Goal: Task Accomplishment & Management: Manage account settings

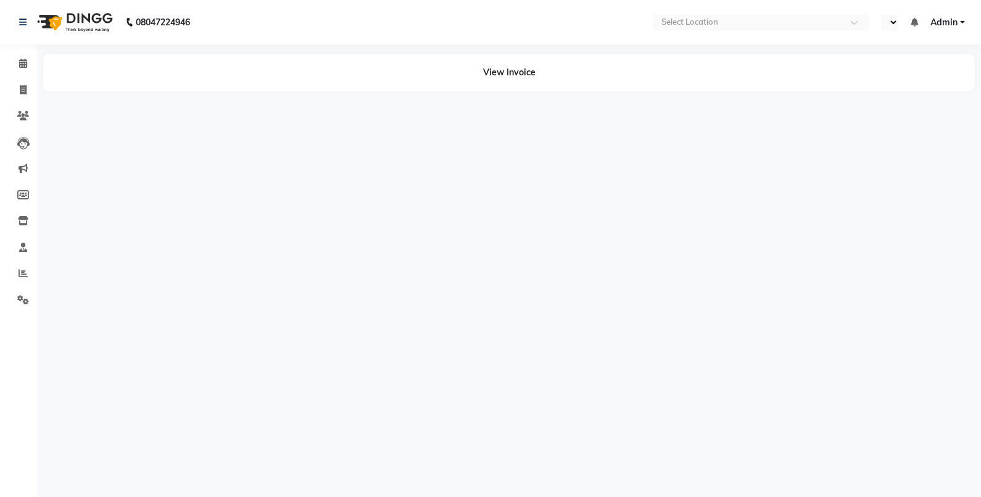
select select "en"
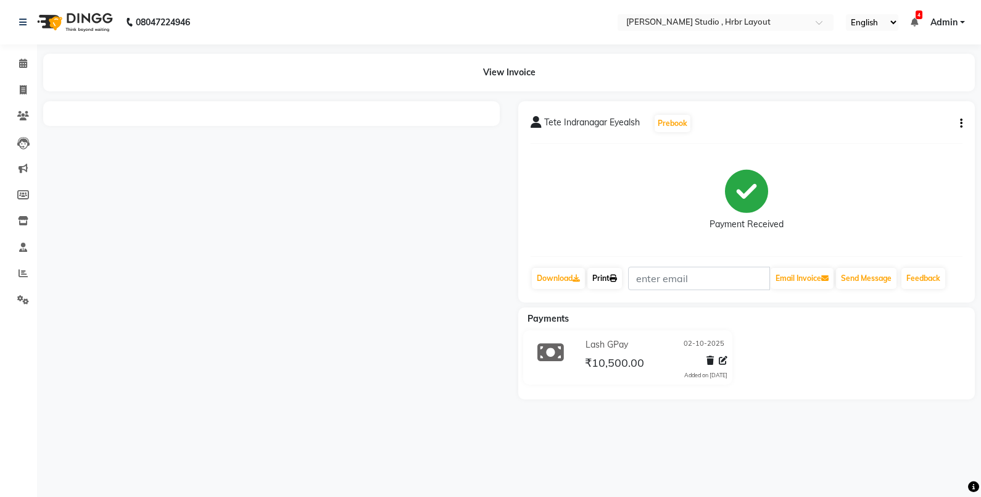
click at [612, 276] on link "Print" at bounding box center [605, 278] width 35 height 21
click at [617, 283] on link "Print" at bounding box center [605, 278] width 35 height 21
click at [612, 286] on link "Print" at bounding box center [605, 278] width 35 height 21
click at [510, 72] on div "View Invoice" at bounding box center [509, 73] width 932 height 38
click at [510, 75] on div "View Invoice" at bounding box center [509, 73] width 932 height 38
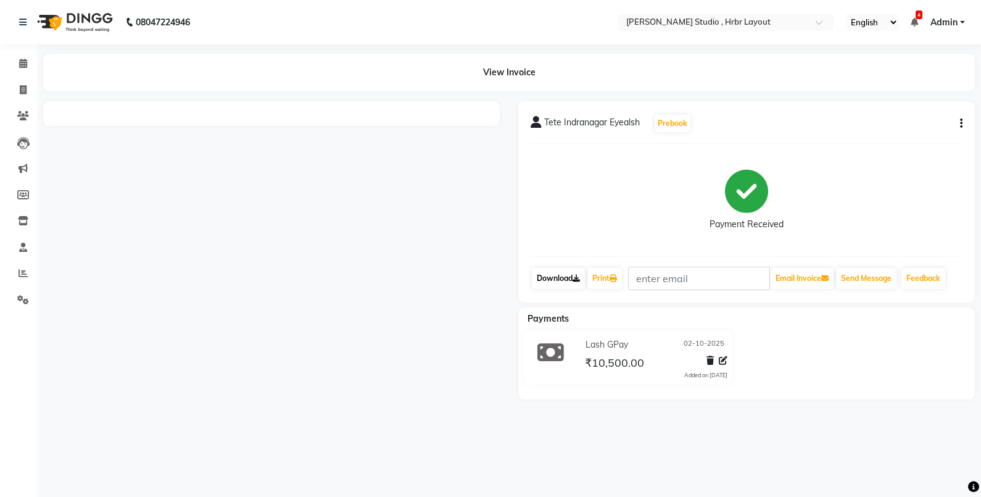
click at [571, 276] on link "Download" at bounding box center [558, 278] width 53 height 21
click at [612, 281] on link "Print" at bounding box center [605, 278] width 35 height 21
click at [610, 276] on link "Print" at bounding box center [605, 278] width 35 height 21
click at [597, 280] on link "Print" at bounding box center [605, 278] width 35 height 21
click at [621, 294] on div "Tete Indranagar Eyealsh Prebook Payment Received Download Print Email Invoice S…" at bounding box center [746, 201] width 457 height 201
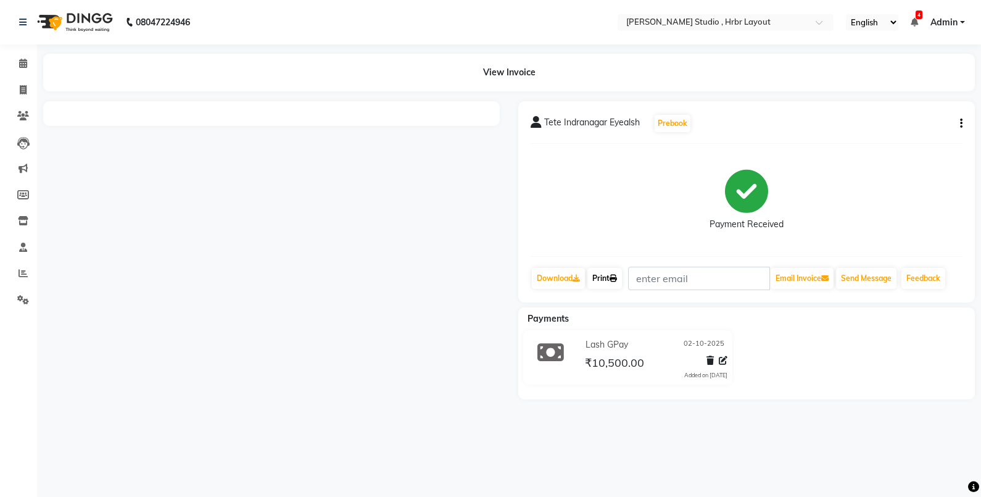
click at [613, 281] on link "Print" at bounding box center [605, 278] width 35 height 21
click at [966, 127] on div "Tete Indranagar Eyealsh Prebook Payment Received Download Print Email Invoice S…" at bounding box center [746, 201] width 457 height 201
click at [962, 124] on icon "button" at bounding box center [961, 123] width 2 height 1
click at [893, 152] on div "Print Settings" at bounding box center [899, 154] width 85 height 15
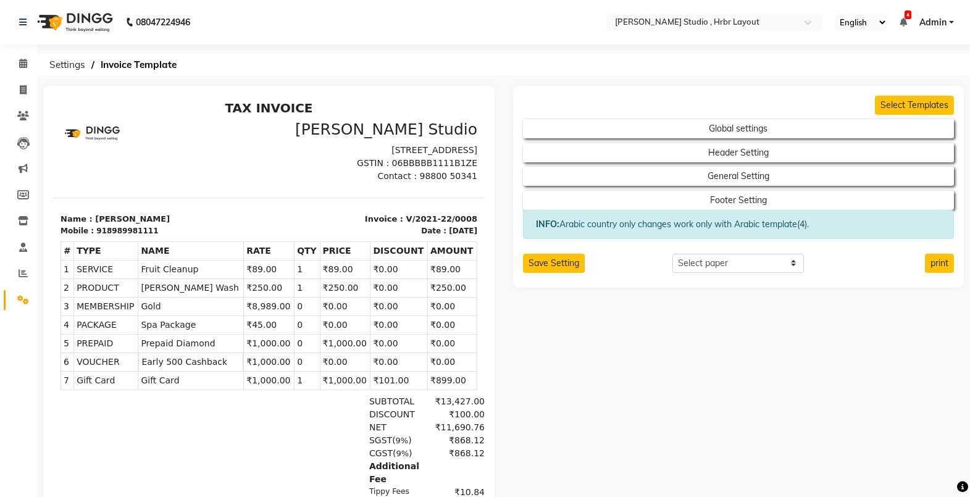
scroll to position [23, 0]
click at [728, 264] on select "Select paper A4 A5 A6 A7 Thermal Custom" at bounding box center [737, 263] width 131 height 19
select select "thermal"
click at [672, 254] on select "Select paper A4 A5 A6 A7 Thermal Custom" at bounding box center [737, 263] width 131 height 19
click at [614, 294] on input "number" at bounding box center [608, 287] width 80 height 19
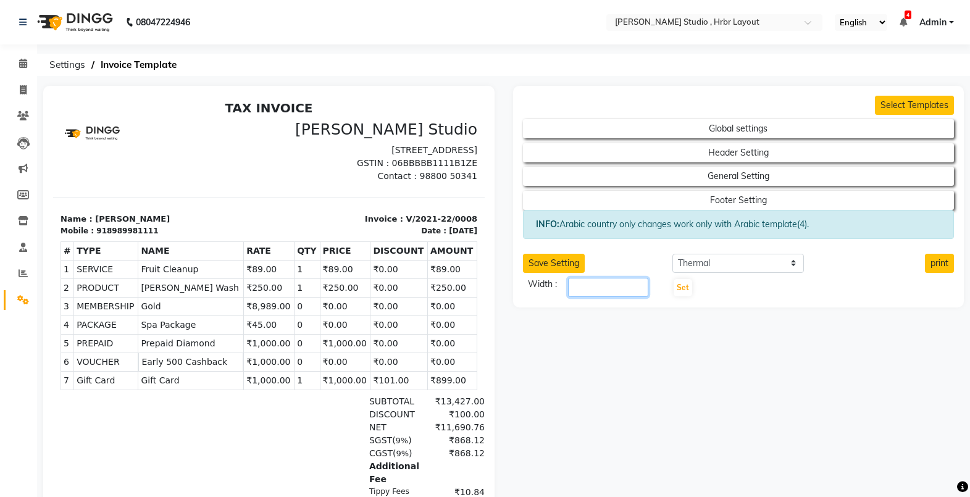
click at [614, 294] on input "number" at bounding box center [608, 287] width 80 height 19
type input "3"
type input "80"
click at [937, 264] on button "print" at bounding box center [938, 263] width 29 height 19
drag, startPoint x: 607, startPoint y: 288, endPoint x: 555, endPoint y: 287, distance: 51.8
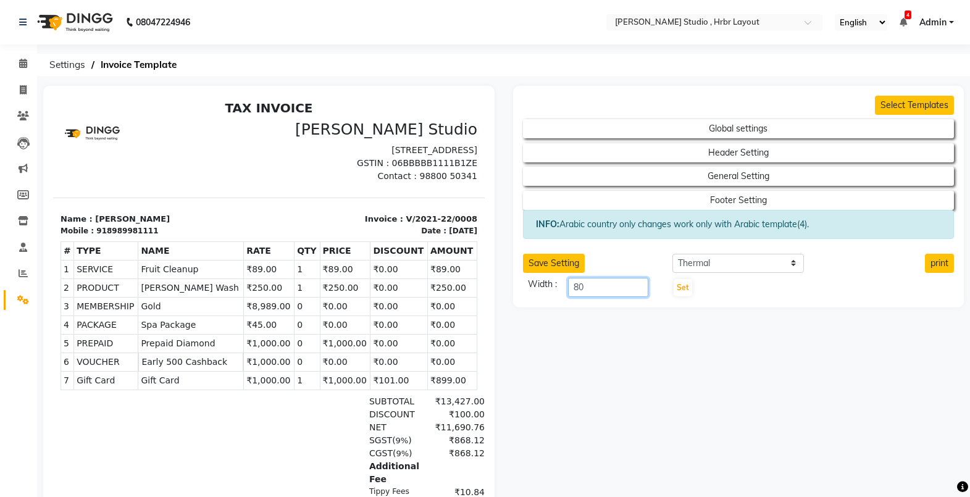
click at [555, 287] on div "Width : 80" at bounding box center [588, 287] width 131 height 19
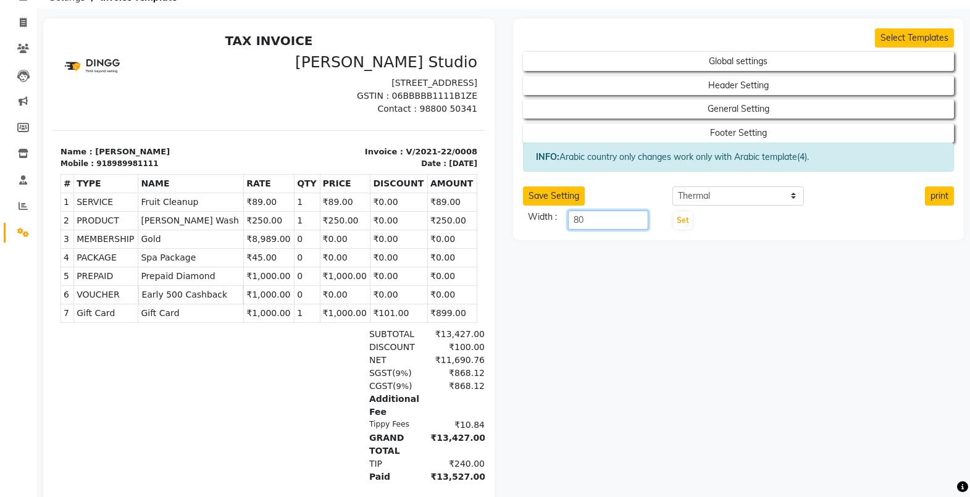
scroll to position [147, 0]
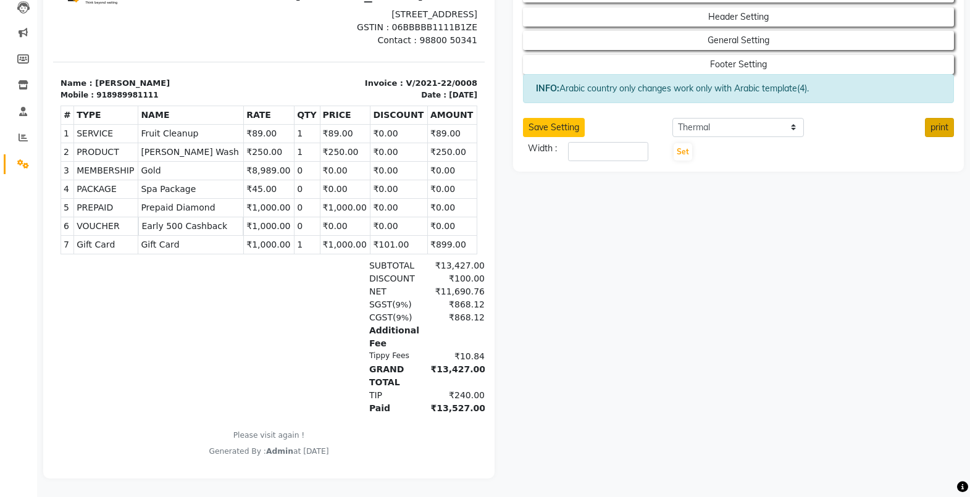
click at [937, 118] on button "print" at bounding box center [938, 127] width 29 height 19
drag, startPoint x: 785, startPoint y: 106, endPoint x: 680, endPoint y: 194, distance: 137.5
click at [680, 194] on div "Select Templates Global settings Header Setting General Setting Footer Setting …" at bounding box center [739, 214] width 470 height 528
click at [787, 118] on select "Select paper A4 A5 A6 A7 Thermal Custom" at bounding box center [737, 127] width 131 height 19
click at [672, 118] on select "Select paper A4 A5 A6 A7 Thermal Custom" at bounding box center [737, 127] width 131 height 19
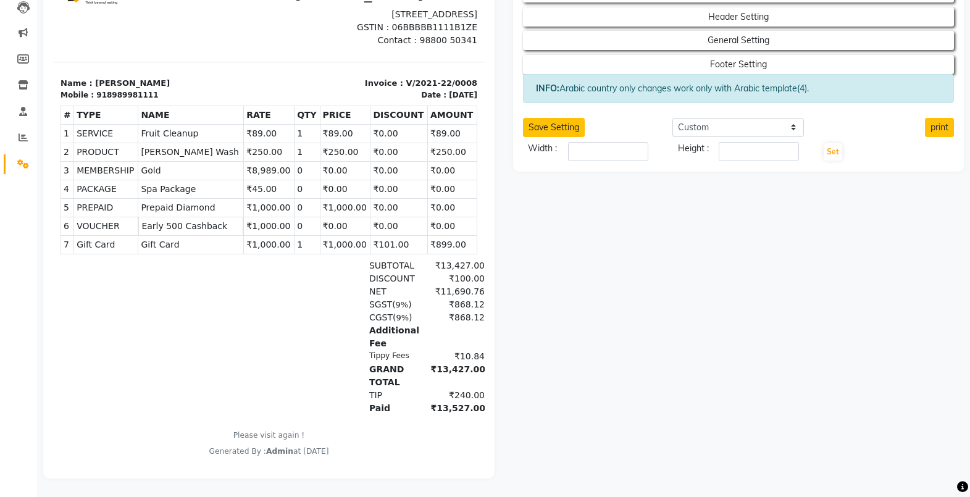
drag, startPoint x: 739, startPoint y: 139, endPoint x: 687, endPoint y: 191, distance: 72.9
click at [687, 191] on div "Select Templates Global settings Header Setting General Setting Footer Setting …" at bounding box center [739, 214] width 470 height 528
drag, startPoint x: 731, startPoint y: 119, endPoint x: 691, endPoint y: 118, distance: 40.1
click at [691, 118] on select "Select paper A4 A5 A6 A7 Thermal Custom" at bounding box center [737, 127] width 131 height 19
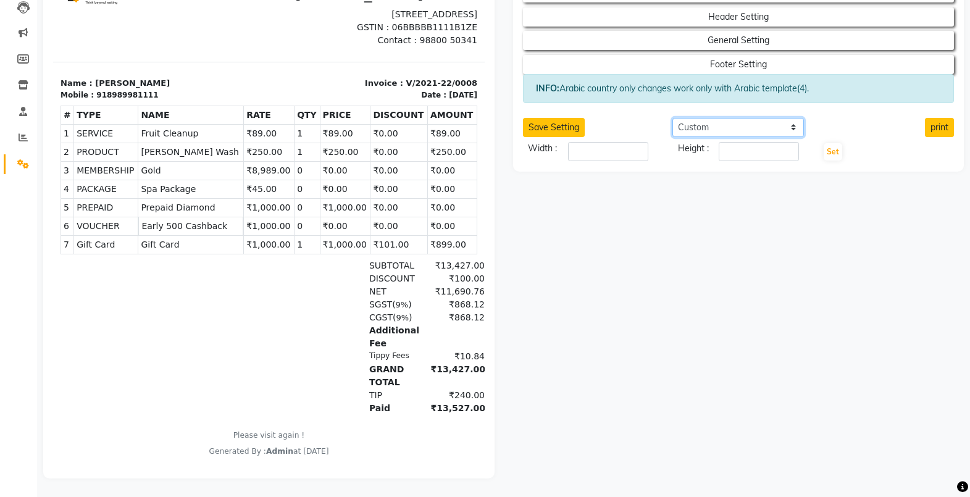
click at [691, 118] on select "Select paper A4 A5 A6 A7 Thermal Custom" at bounding box center [737, 127] width 131 height 19
click at [672, 118] on select "Select paper A4 A5 A6 A7 Thermal Custom" at bounding box center [737, 127] width 131 height 19
click at [702, 123] on select "Select paper A4 A5 A6 A7 Thermal Custom" at bounding box center [737, 127] width 131 height 19
click at [602, 220] on div "Select Templates Global settings Header Setting General Setting Footer Setting …" at bounding box center [739, 214] width 470 height 528
click at [701, 118] on select "Select paper A4 A5 A6 A7 Thermal Custom" at bounding box center [737, 127] width 131 height 19
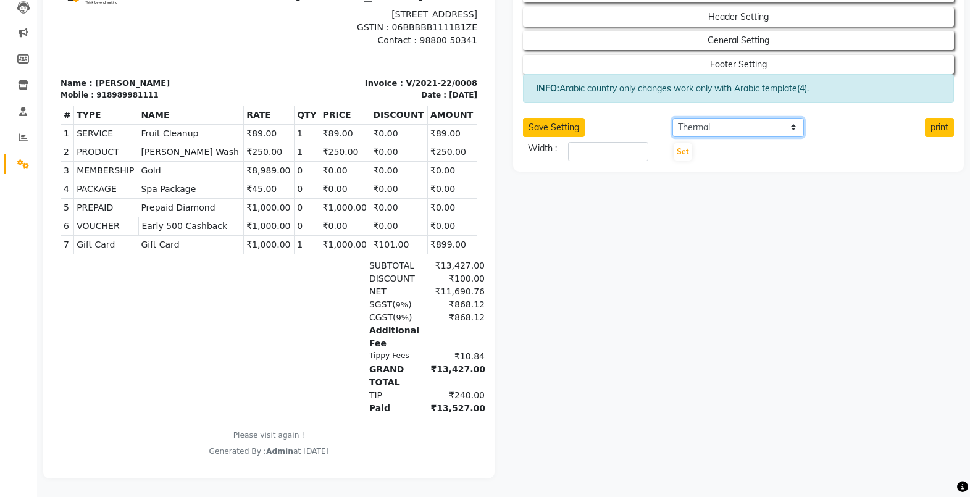
click at [701, 118] on select "Select paper A4 A5 A6 A7 Thermal Custom" at bounding box center [737, 127] width 131 height 19
click at [697, 121] on select "Select paper A4 A5 A6 A7 Thermal Custom" at bounding box center [737, 127] width 131 height 19
select select "custom"
click at [672, 118] on select "Select paper A4 A5 A6 A7 Thermal Custom" at bounding box center [737, 127] width 131 height 19
click at [574, 142] on input "number" at bounding box center [608, 151] width 80 height 19
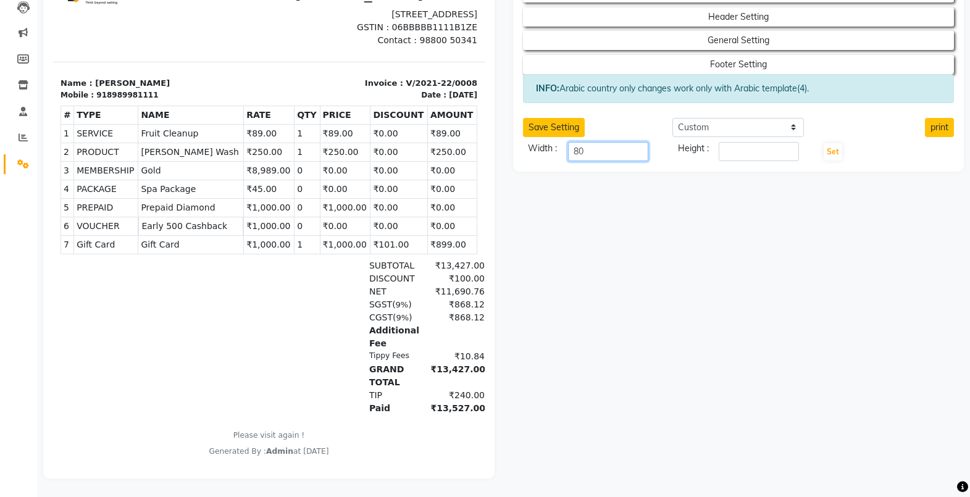
type input "80"
type input "58"
click at [936, 118] on button "print" at bounding box center [938, 127] width 29 height 19
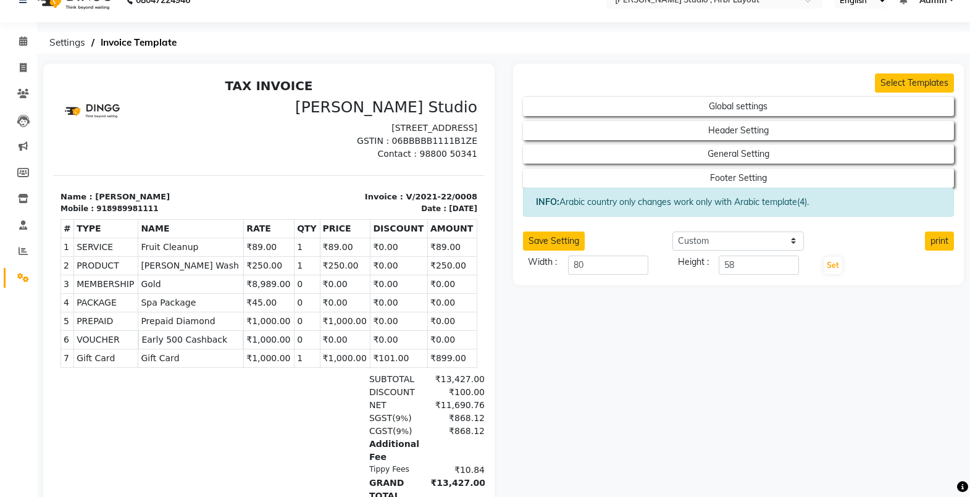
scroll to position [20, 0]
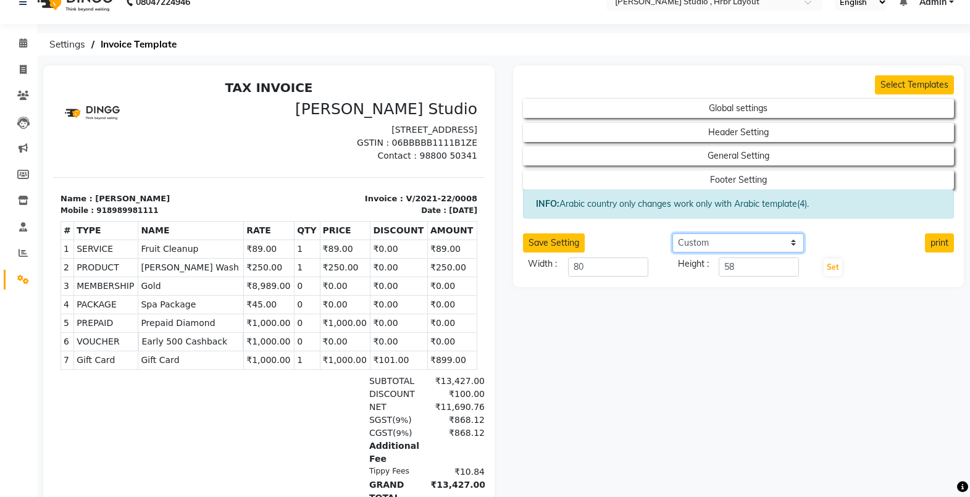
click at [734, 246] on select "Select paper A4 A5 A6 A7 Thermal Custom" at bounding box center [737, 242] width 131 height 19
drag, startPoint x: 600, startPoint y: 270, endPoint x: 561, endPoint y: 267, distance: 39.6
click at [561, 267] on div "Width : 80" at bounding box center [588, 266] width 131 height 19
type input "72"
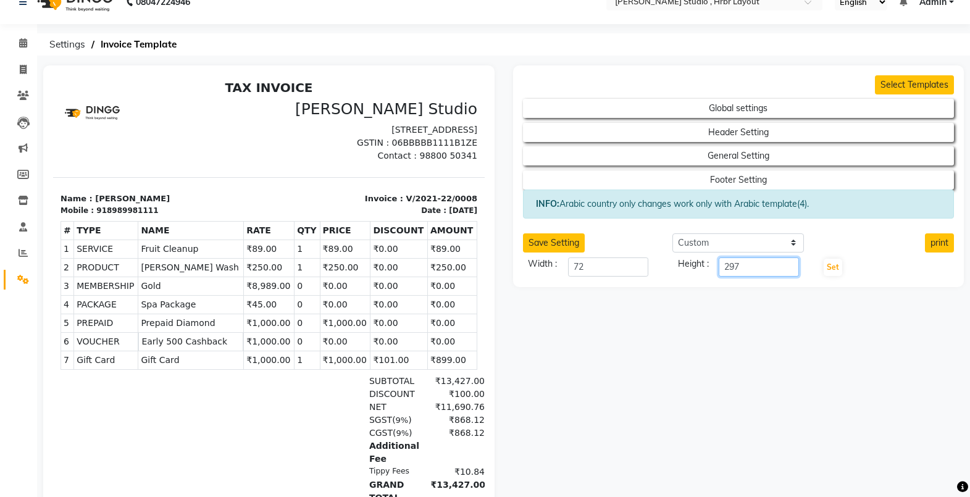
type input "297"
click at [646, 290] on div "Select Templates Global settings Header Setting General Setting Footer Setting …" at bounding box center [739, 329] width 470 height 528
click at [939, 246] on button "print" at bounding box center [938, 242] width 29 height 19
drag, startPoint x: 646, startPoint y: 338, endPoint x: 442, endPoint y: 264, distance: 216.7
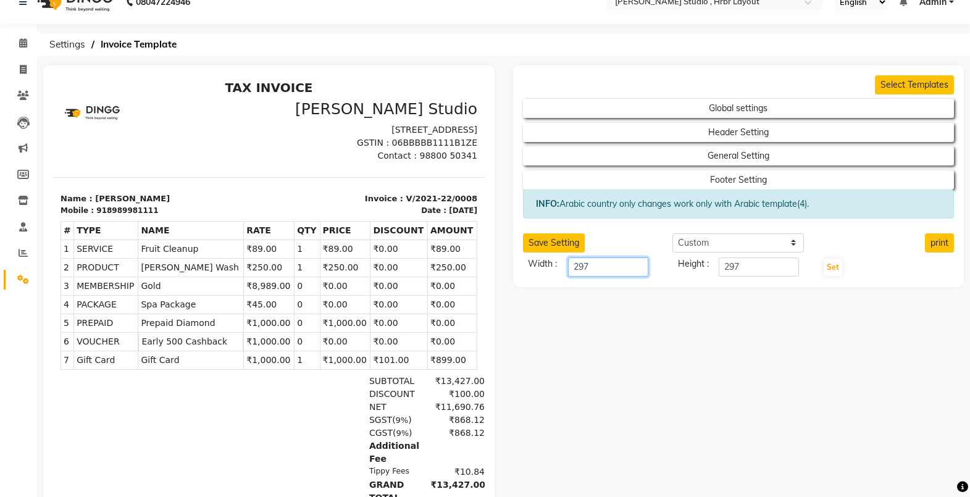
type input "297"
type input "72"
click at [943, 244] on button "print" at bounding box center [938, 242] width 29 height 19
click at [942, 244] on button "print" at bounding box center [938, 242] width 29 height 19
click at [937, 248] on button "print" at bounding box center [938, 242] width 29 height 19
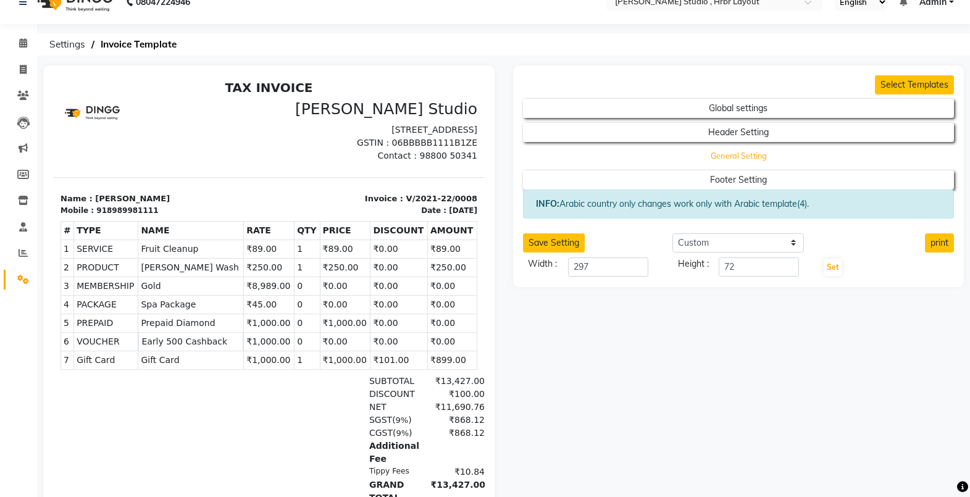
click at [737, 157] on button "General Setting" at bounding box center [738, 155] width 388 height 17
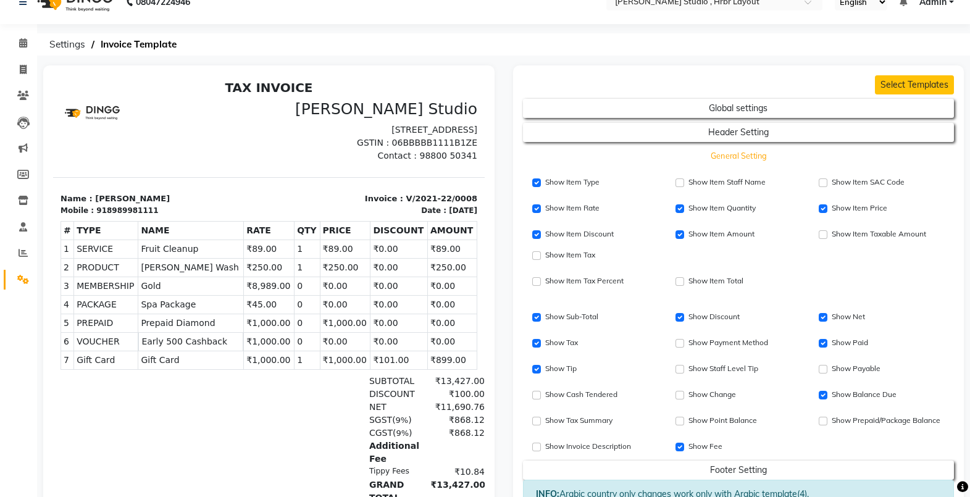
click at [737, 157] on button "General Setting" at bounding box center [738, 155] width 388 height 17
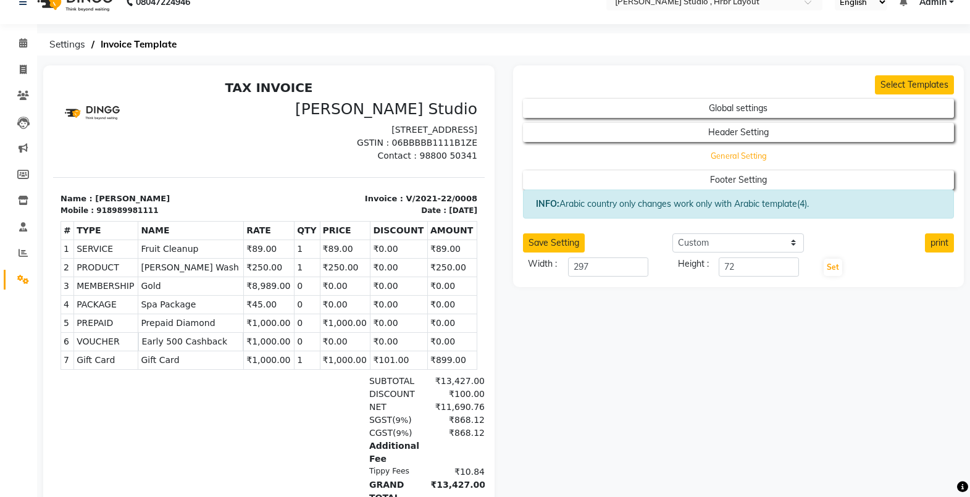
click at [737, 157] on button "General Setting" at bounding box center [738, 155] width 388 height 17
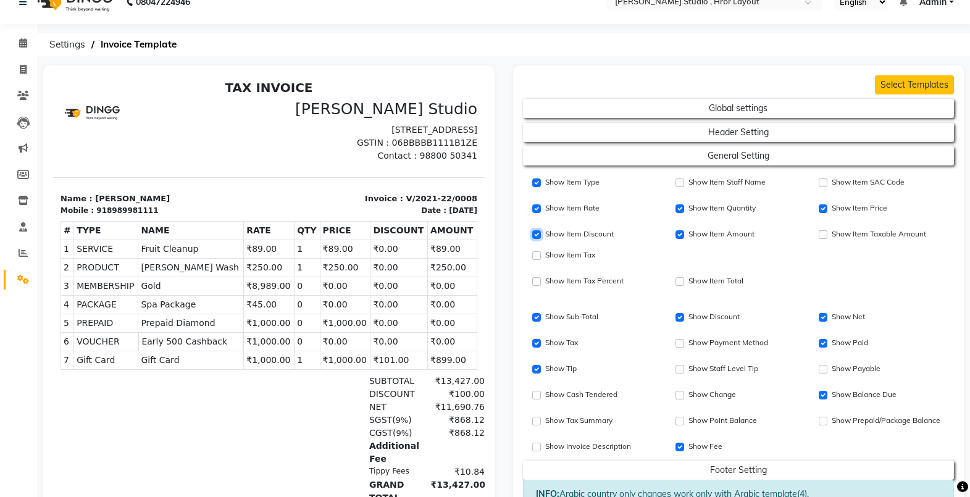
click at [537, 234] on input "Show Item Discount" at bounding box center [536, 234] width 9 height 9
checkbox input "false"
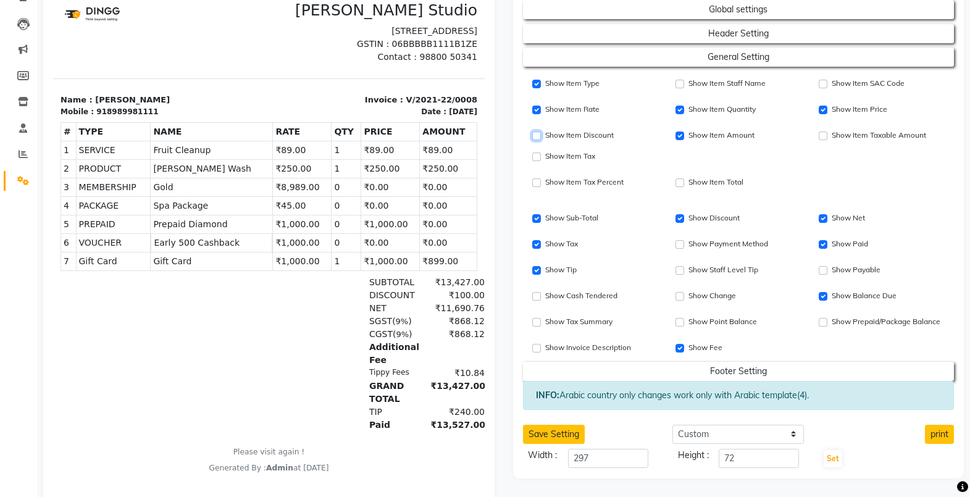
scroll to position [160, 0]
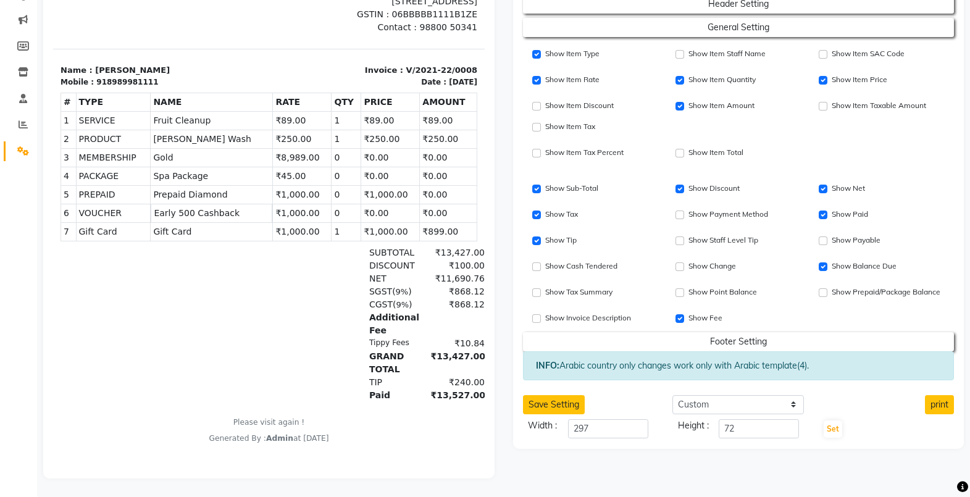
drag, startPoint x: 579, startPoint y: 257, endPoint x: 871, endPoint y: 141, distance: 313.8
click at [871, 141] on form "Global settings Header Setting General Setting Show Item Type Show Item Staff N…" at bounding box center [738, 158] width 431 height 385
click at [871, 141] on div "Show Item Tax Percent Show Item Total" at bounding box center [738, 151] width 450 height 21
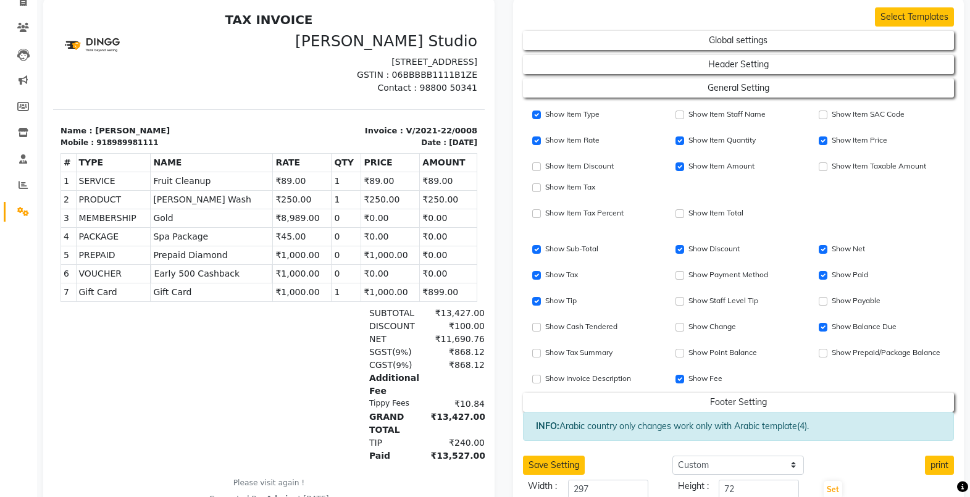
scroll to position [88, 0]
click at [538, 143] on input "Show Item SAC Code" at bounding box center [536, 141] width 9 height 9
checkbox input "false"
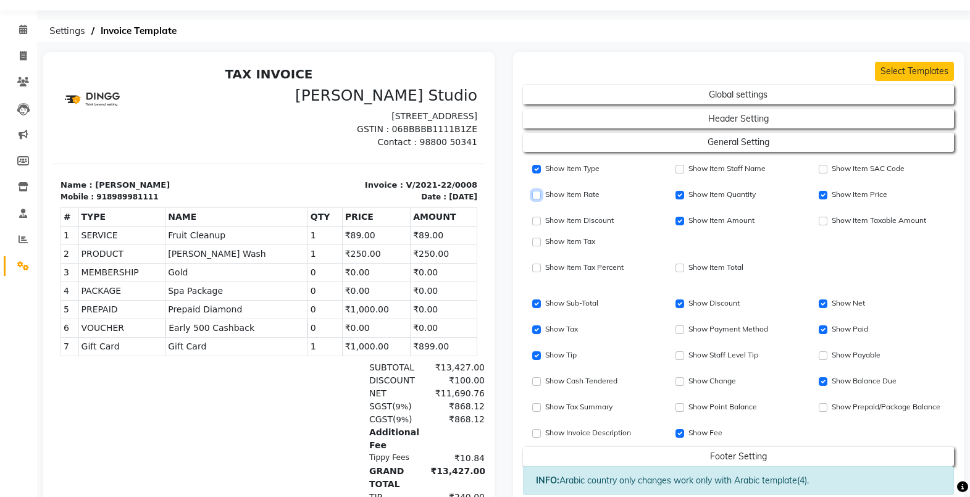
scroll to position [31, 0]
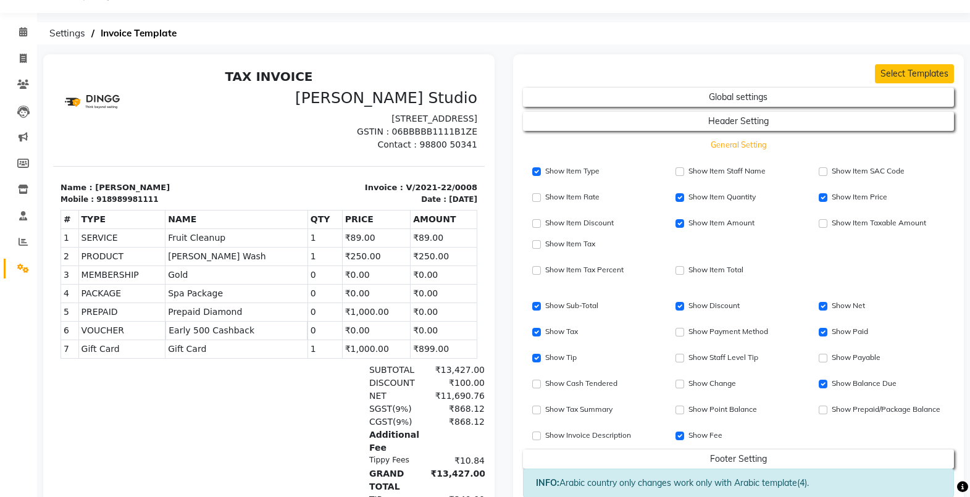
click at [832, 141] on button "General Setting" at bounding box center [738, 144] width 388 height 17
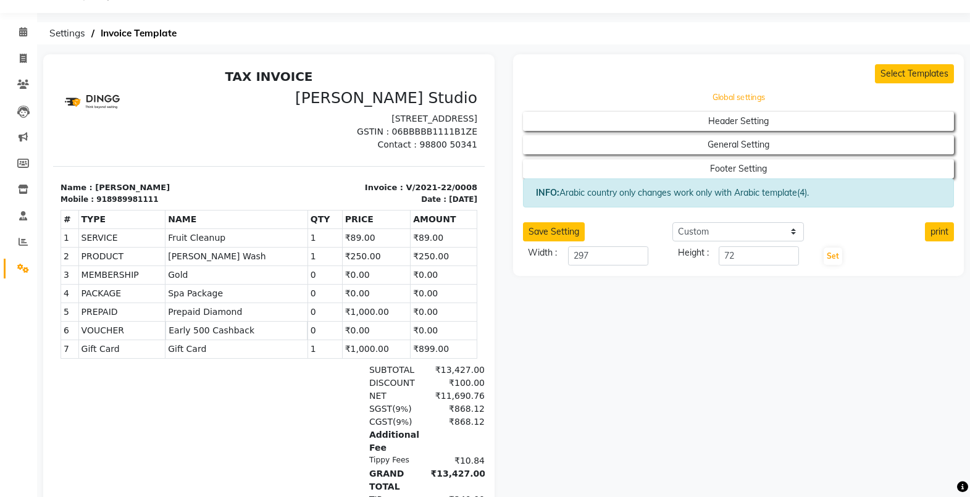
click at [752, 99] on button "Global settings" at bounding box center [738, 97] width 388 height 17
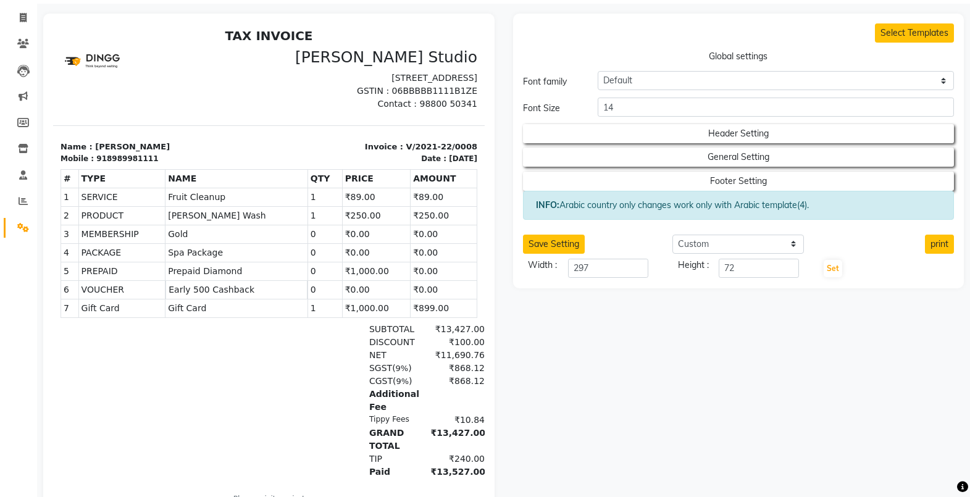
scroll to position [88, 0]
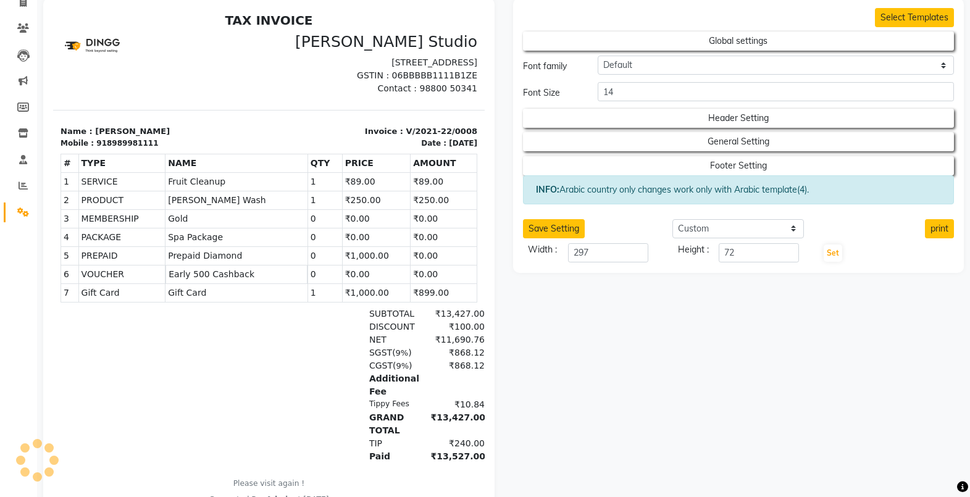
click at [855, 238] on div "Select Templates Global settings Font family Default Roboto Condensed Roboto Mo…" at bounding box center [738, 135] width 451 height 275
click at [765, 166] on button "Footer Setting" at bounding box center [738, 165] width 388 height 17
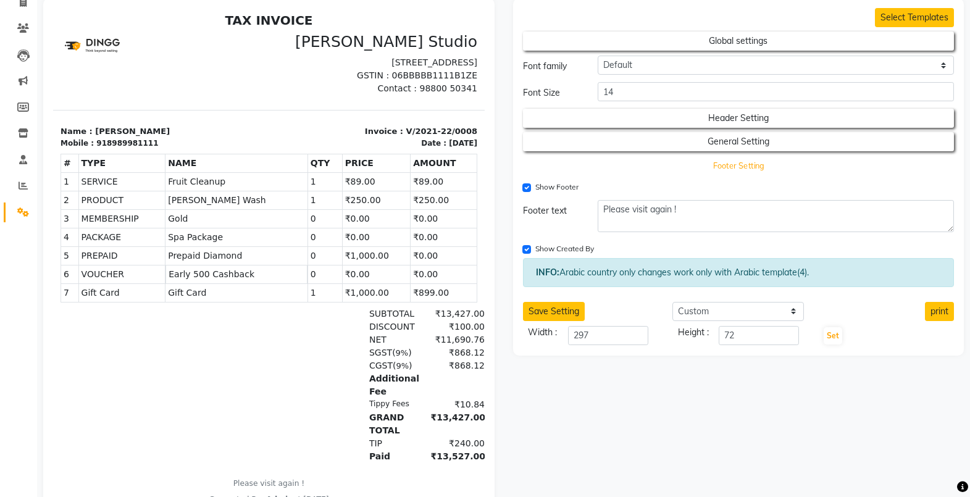
click at [765, 166] on button "Footer Setting" at bounding box center [738, 165] width 388 height 17
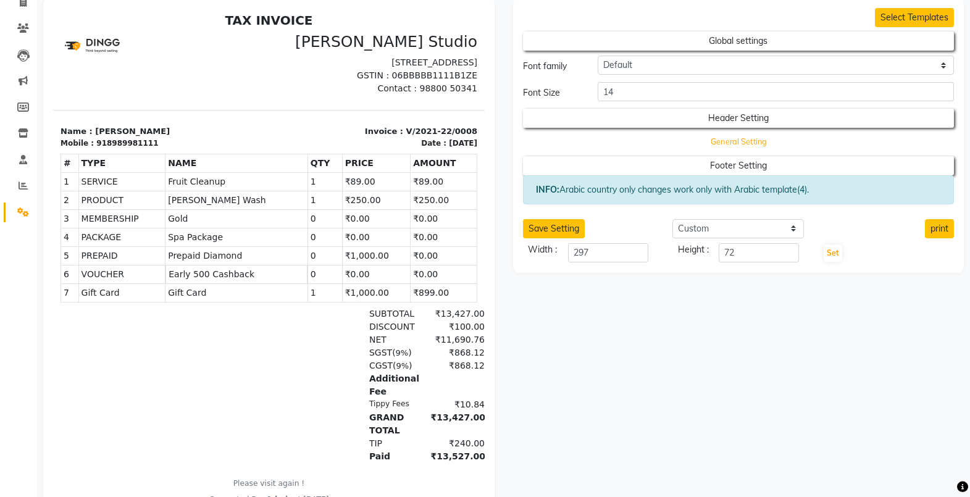
click at [752, 143] on button "General Setting" at bounding box center [738, 141] width 388 height 17
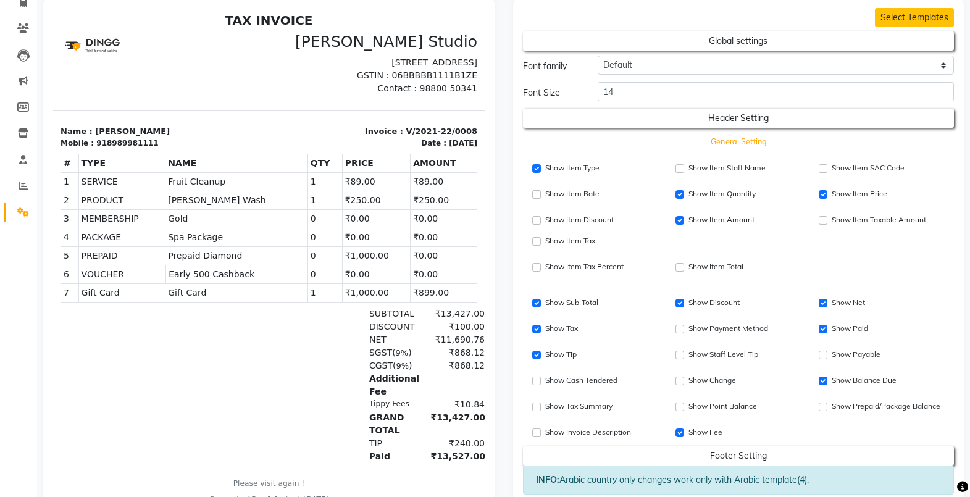
click at [752, 143] on button "General Setting" at bounding box center [738, 141] width 388 height 17
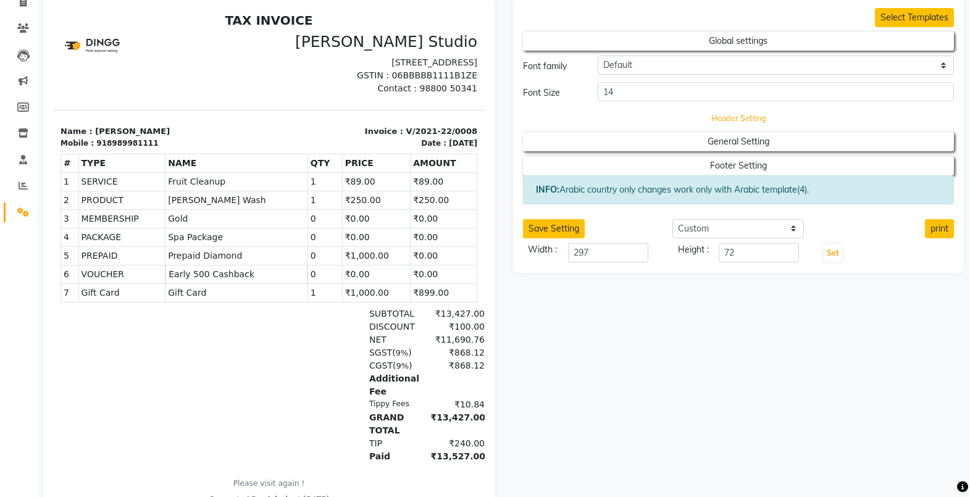
click at [750, 120] on button "Header Setting" at bounding box center [738, 117] width 388 height 17
select select "end"
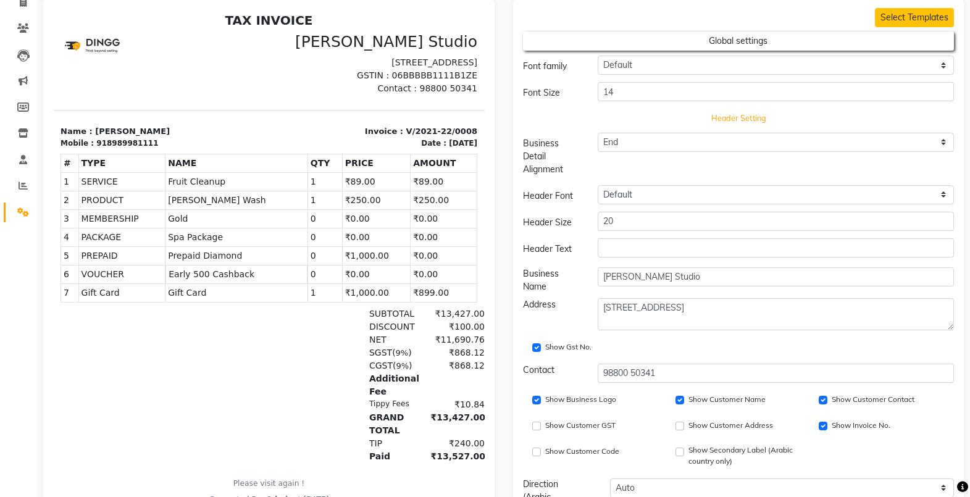
click at [750, 120] on button "Header Setting" at bounding box center [738, 117] width 388 height 17
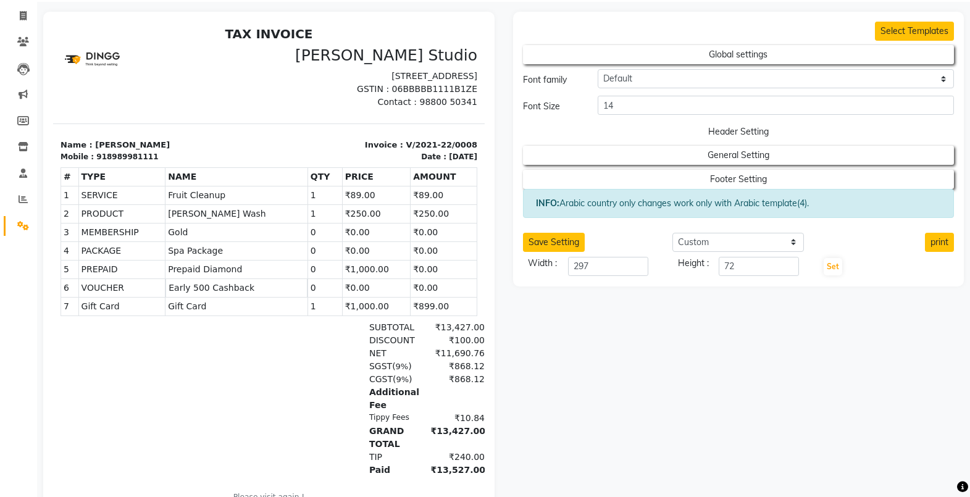
scroll to position [75, 0]
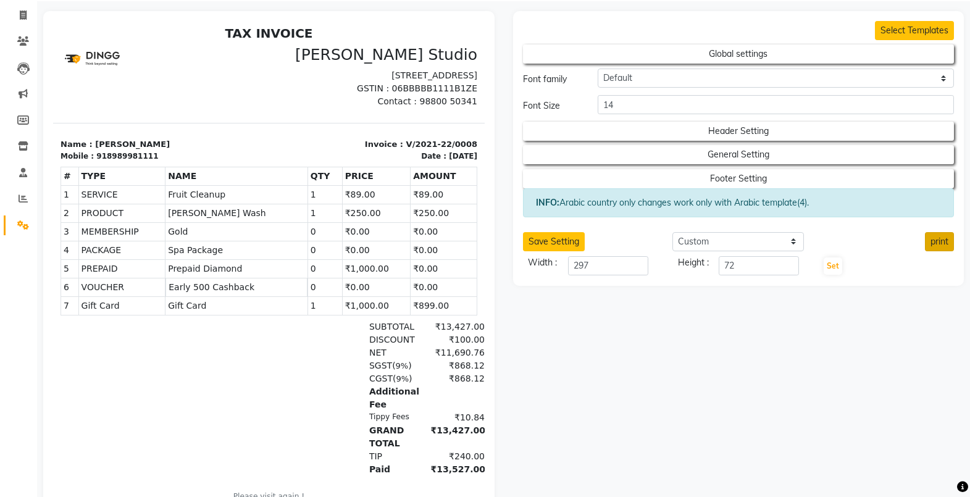
click at [933, 244] on button "print" at bounding box center [938, 241] width 29 height 19
click at [22, 14] on icon at bounding box center [23, 14] width 7 height 9
select select "service"
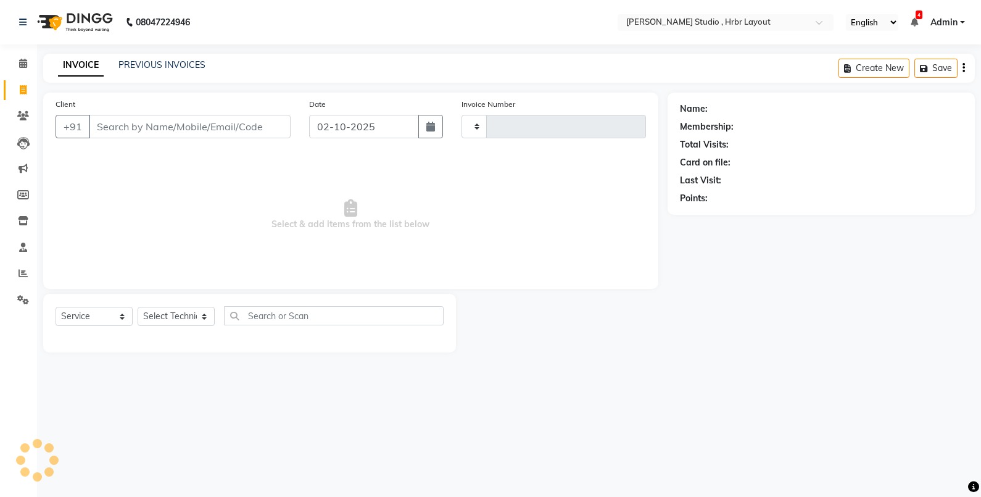
type input "1326"
select select "5084"
click at [26, 62] on icon at bounding box center [23, 63] width 8 height 9
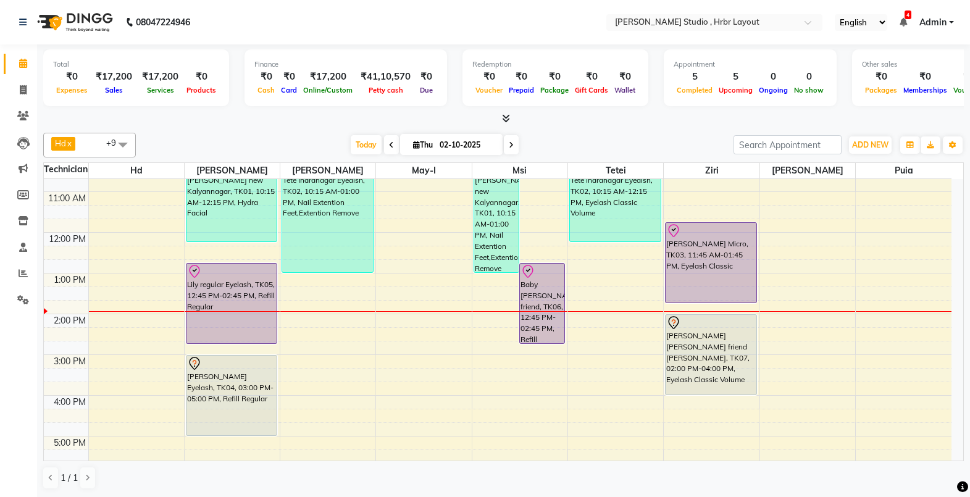
scroll to position [110, 0]
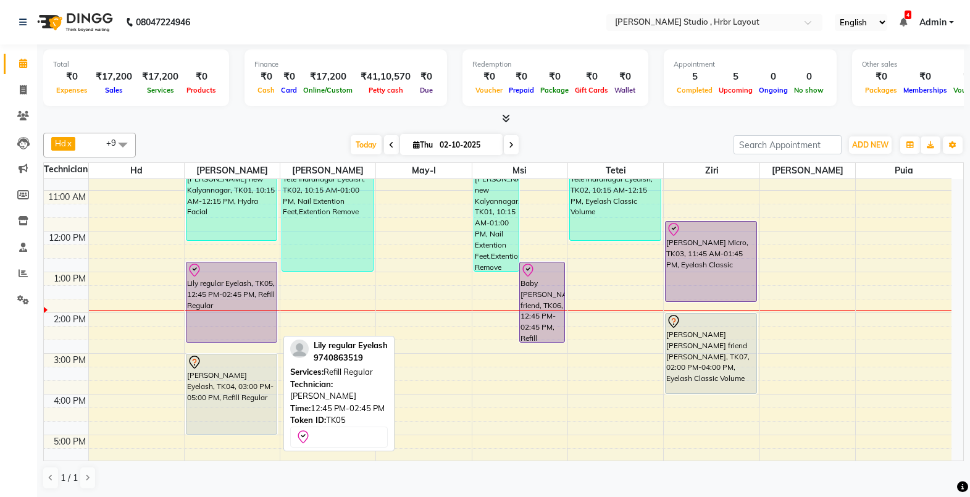
click at [242, 293] on div "Lily regular Eyelash, TK05, 12:45 PM-02:45 PM, Refill Regular" at bounding box center [231, 302] width 90 height 80
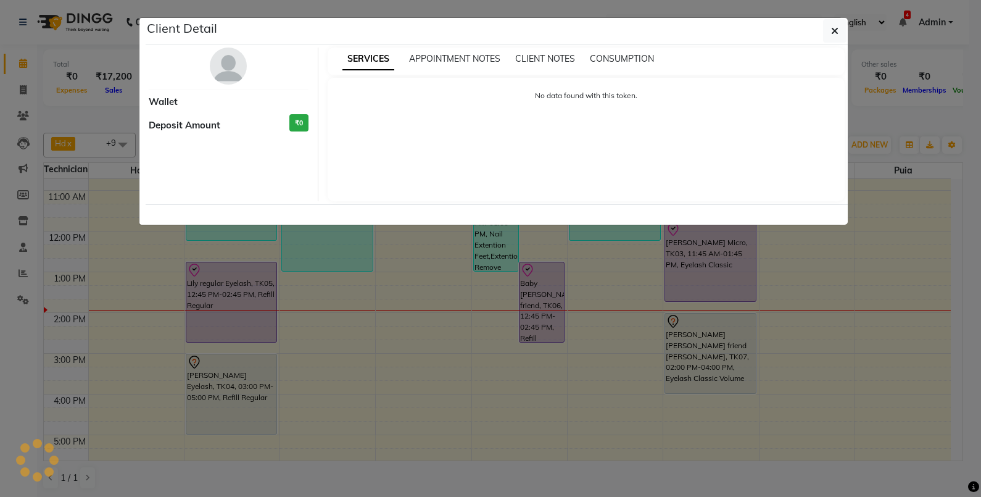
select select "8"
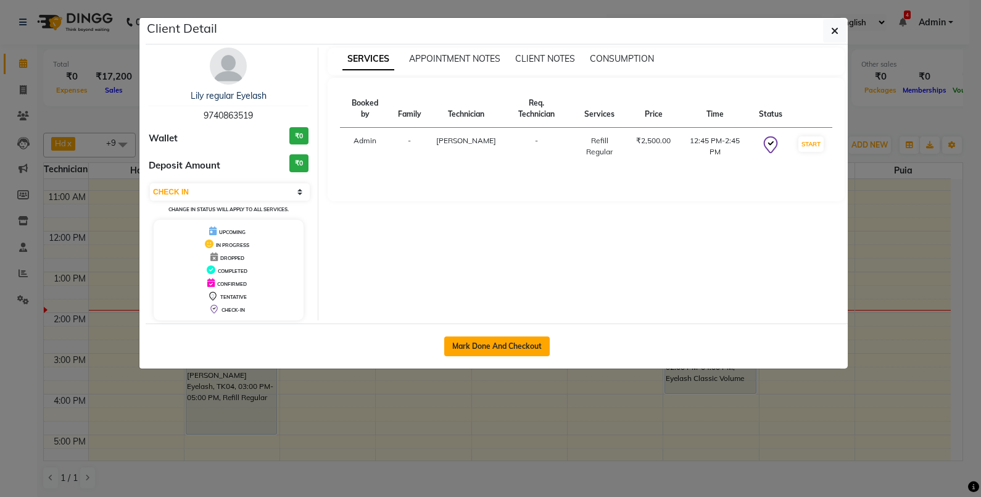
click at [507, 345] on button "Mark Done And Checkout" at bounding box center [497, 346] width 106 height 20
select select "5084"
select select "service"
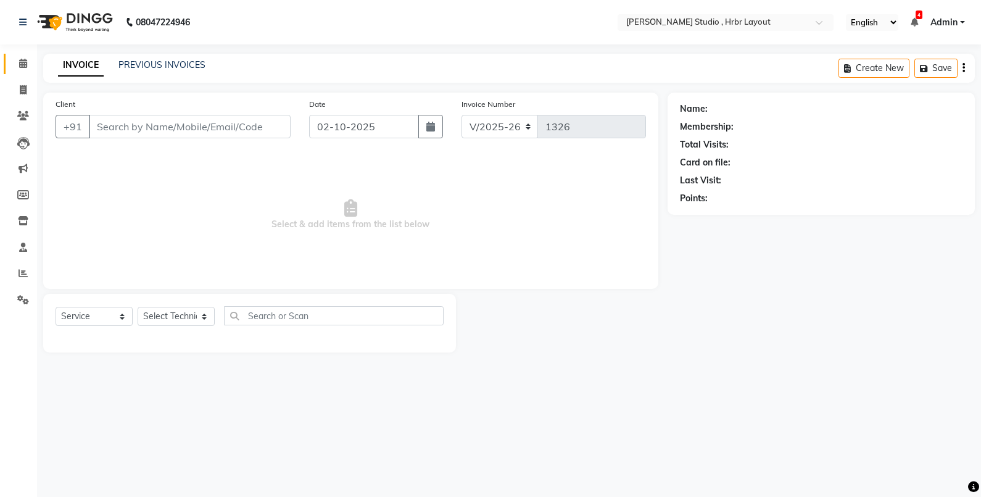
type input "9740863519"
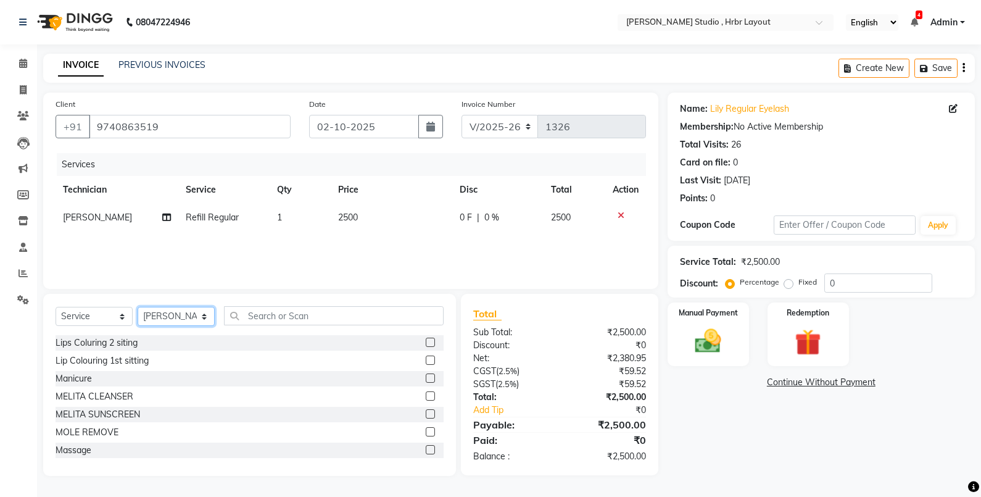
click at [195, 318] on select "Select Technician [PERSON_NAME] Nail Arts Hd [PERSON_NAME] [PERSON_NAME] [PERSO…" at bounding box center [176, 316] width 77 height 19
select select "92398"
click at [138, 307] on select "Select Technician [PERSON_NAME] Nail Arts Hd [PERSON_NAME] [PERSON_NAME] [PERSO…" at bounding box center [176, 316] width 77 height 19
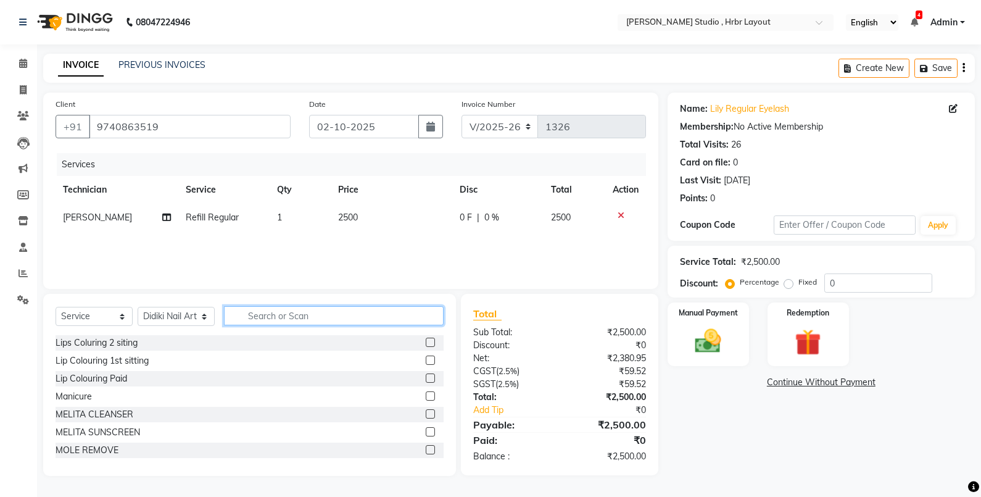
click at [263, 308] on input "text" at bounding box center [334, 315] width 220 height 19
type input "refill"
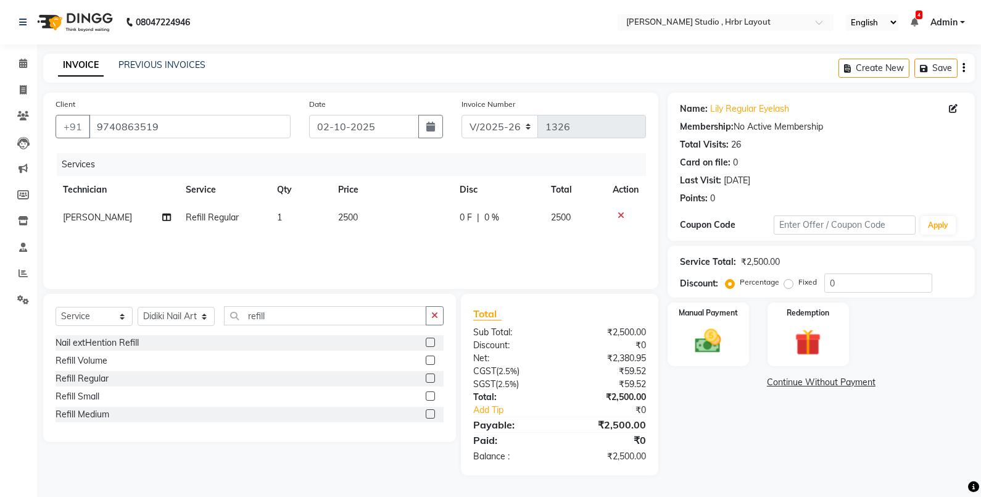
click at [431, 344] on label at bounding box center [430, 342] width 9 height 9
click at [431, 344] on input "checkbox" at bounding box center [430, 343] width 8 height 8
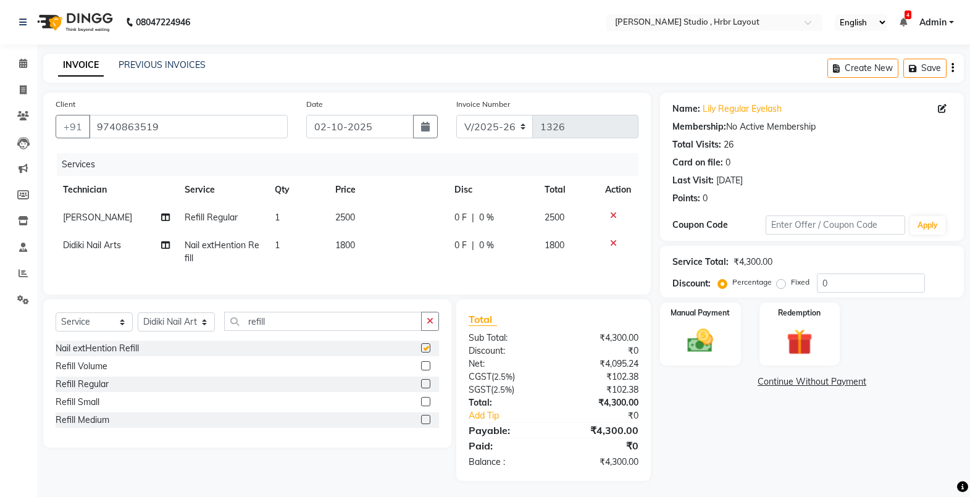
checkbox input "false"
click at [353, 244] on span "1800" at bounding box center [345, 244] width 20 height 11
select select "92398"
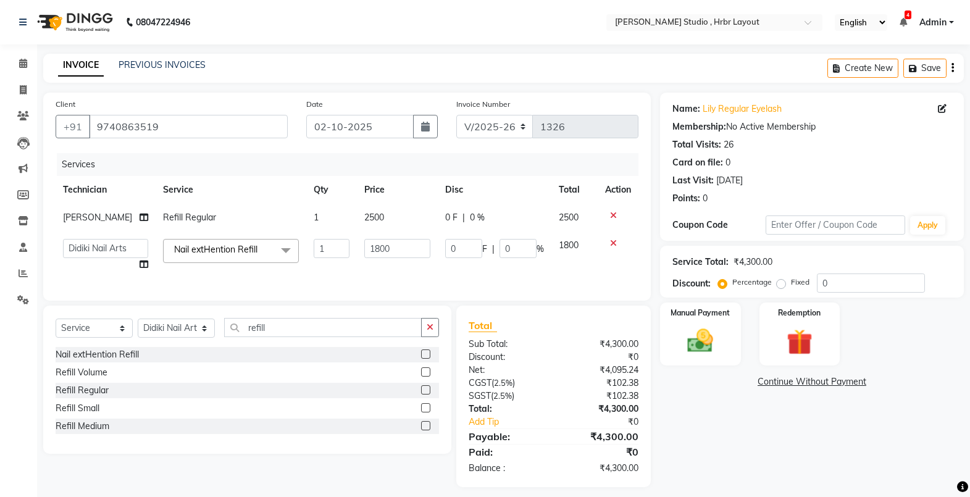
click at [357, 244] on td "1800" at bounding box center [397, 254] width 81 height 47
click at [372, 249] on input "1800" at bounding box center [397, 248] width 66 height 19
click at [372, 249] on input "00" at bounding box center [397, 248] width 66 height 19
type input "0"
type input "2000"
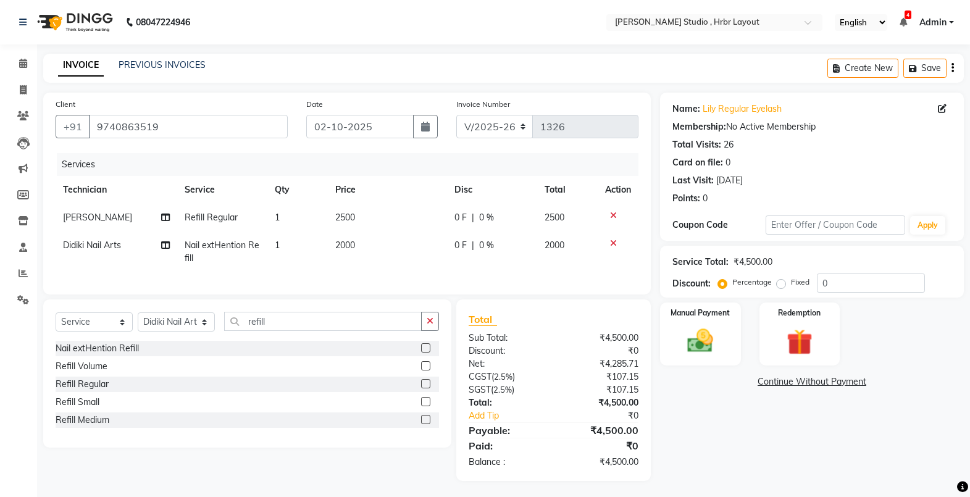
click at [378, 266] on td "2000" at bounding box center [387, 251] width 119 height 41
select select "92398"
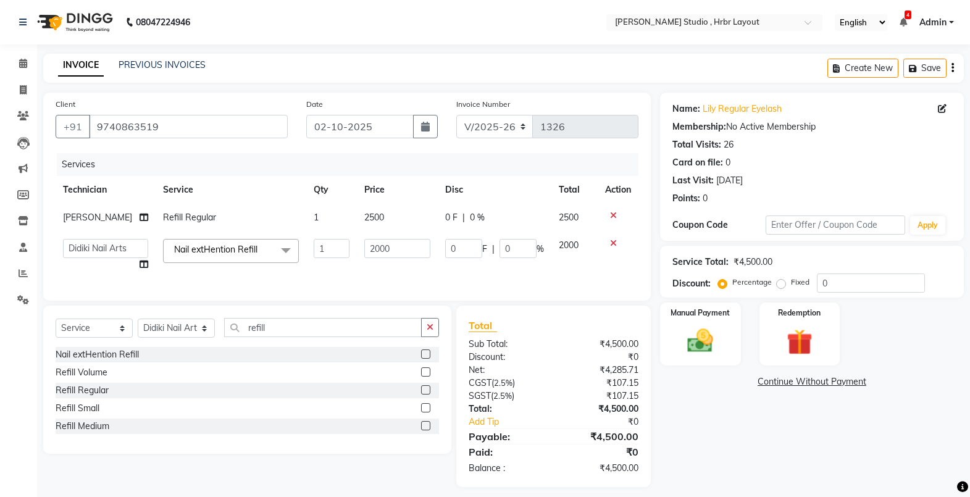
scroll to position [20, 0]
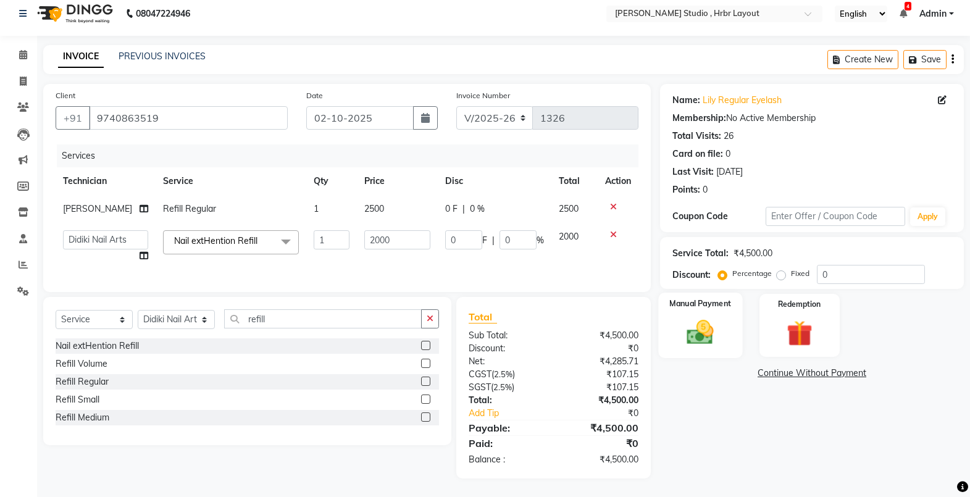
click at [710, 317] on img at bounding box center [700, 332] width 44 height 31
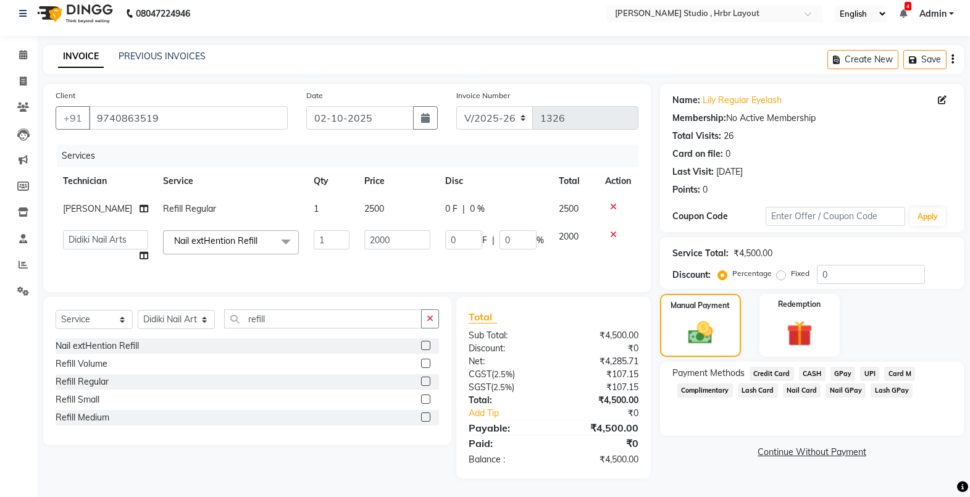
click at [813, 367] on span "CASH" at bounding box center [812, 374] width 27 height 14
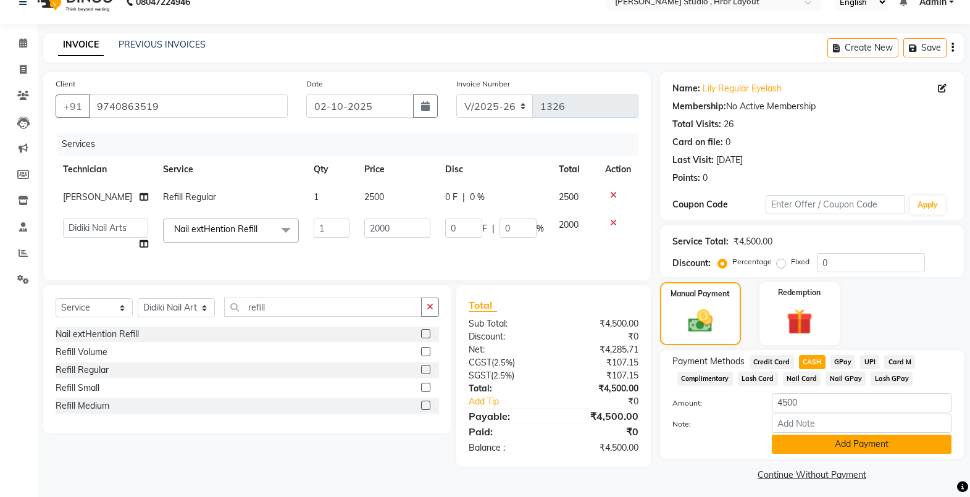
click at [805, 445] on button "Add Payment" at bounding box center [861, 443] width 180 height 19
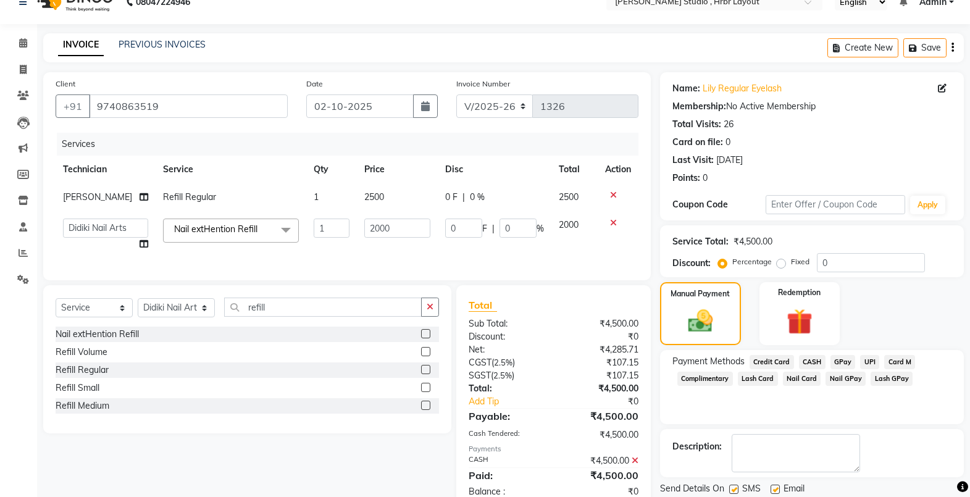
scroll to position [64, 0]
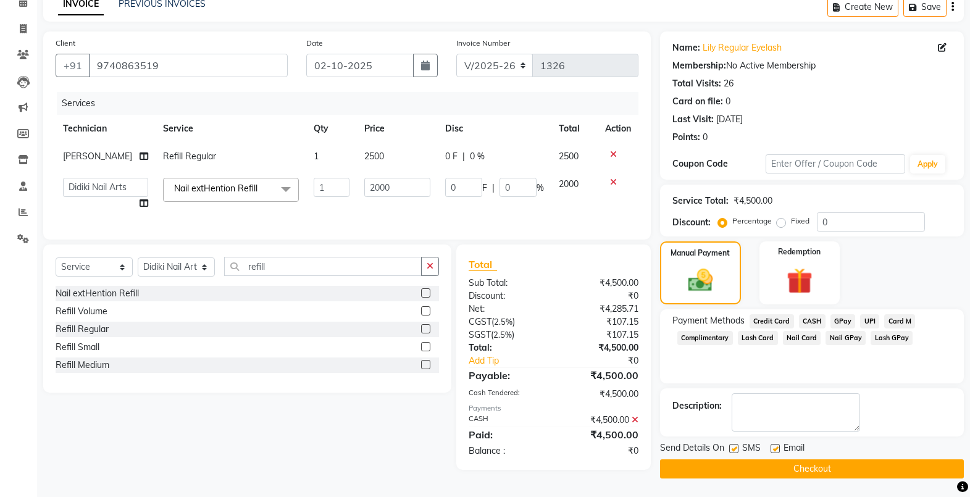
click at [791, 467] on button "Checkout" at bounding box center [812, 468] width 304 height 19
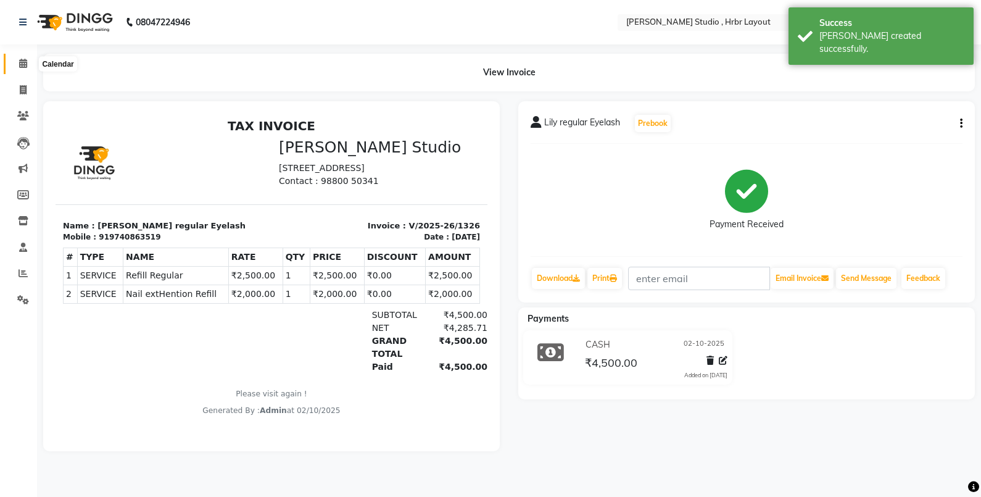
click at [26, 64] on icon at bounding box center [23, 63] width 8 height 9
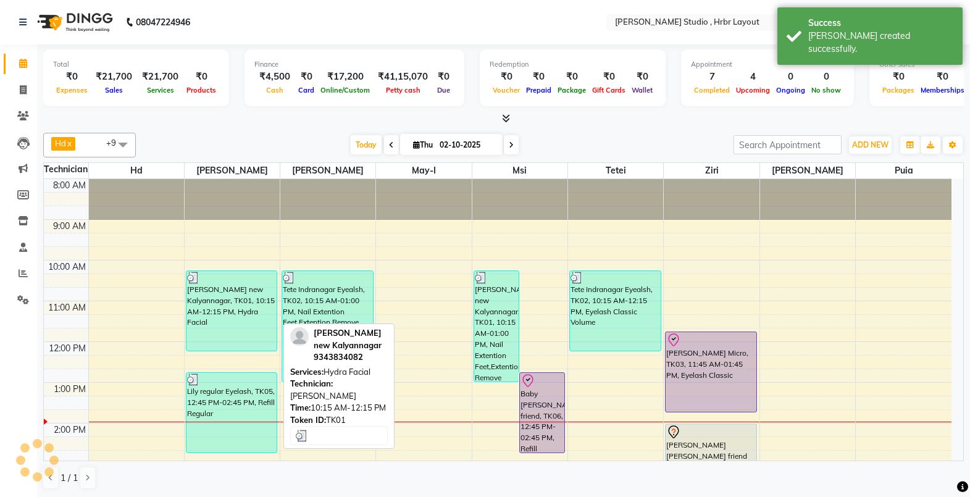
scroll to position [136, 0]
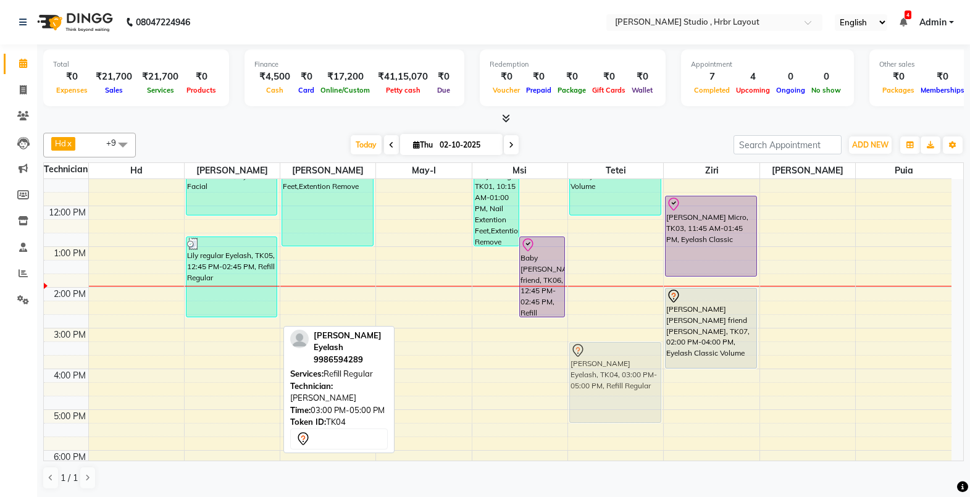
drag, startPoint x: 218, startPoint y: 331, endPoint x: 568, endPoint y: 346, distance: 350.2
click at [568, 346] on div "8:00 AM 9:00 AM 10:00 AM 11:00 AM 12:00 PM 1:00 PM 2:00 PM 3:00 PM 4:00 PM 5:00…" at bounding box center [497, 307] width 907 height 529
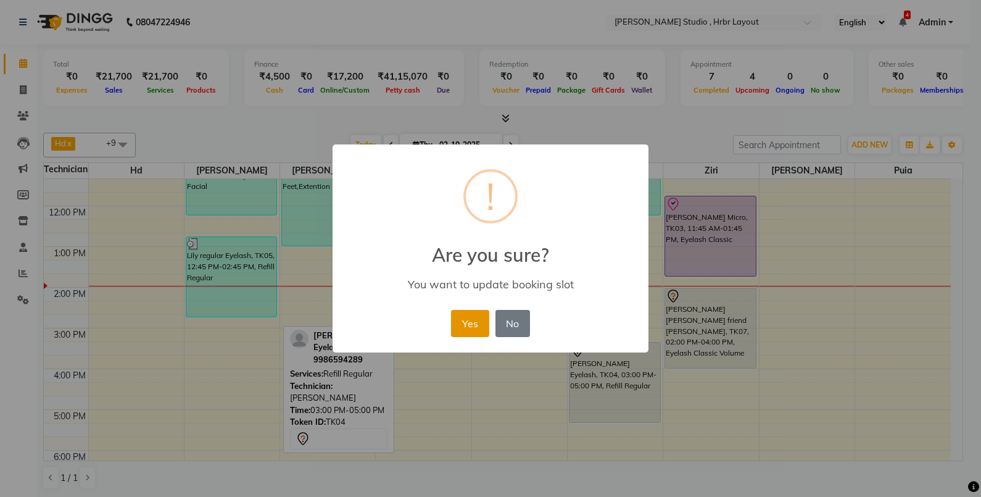
click at [481, 322] on button "Yes" at bounding box center [470, 323] width 38 height 27
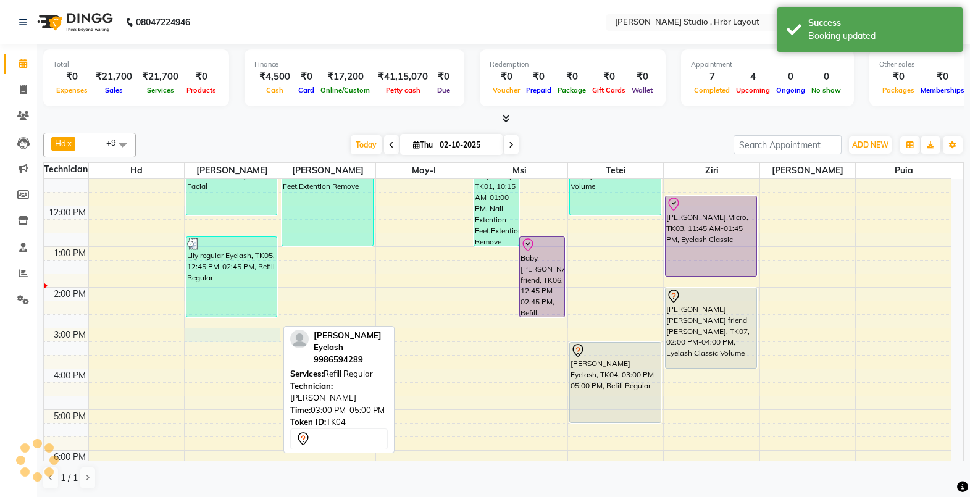
click at [205, 332] on div "8:00 AM 9:00 AM 10:00 AM 11:00 AM 12:00 PM 1:00 PM 2:00 PM 3:00 PM 4:00 PM 5:00…" at bounding box center [497, 307] width 907 height 529
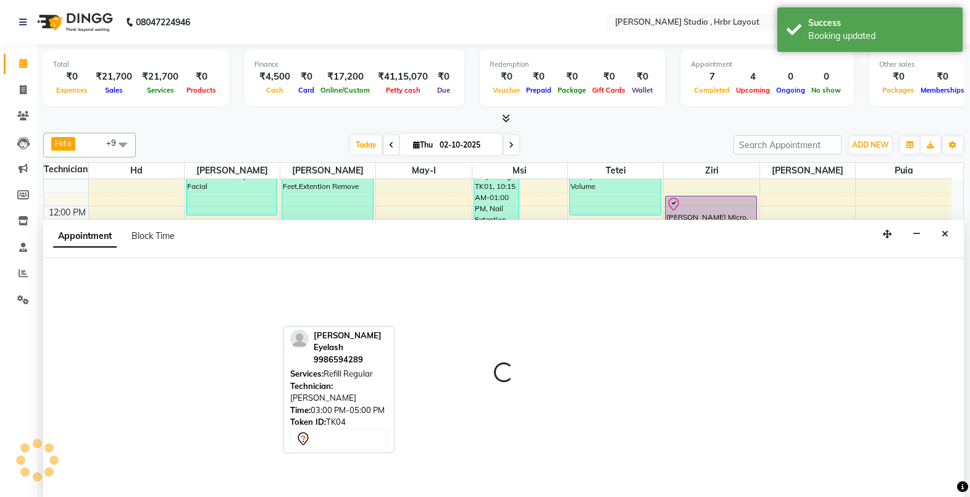
scroll to position [1, 0]
select select "32241"
select select "900"
select select "tentative"
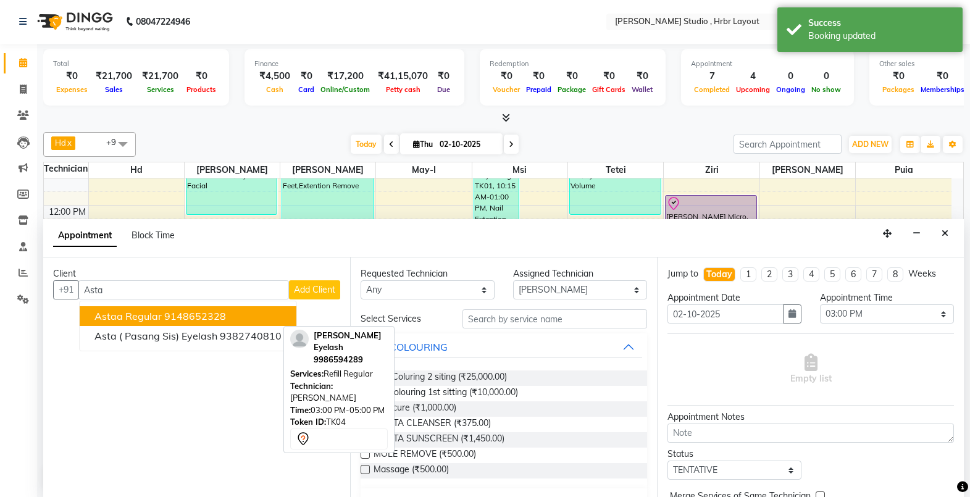
click at [167, 314] on ngb-highlight "9148652328" at bounding box center [195, 316] width 62 height 12
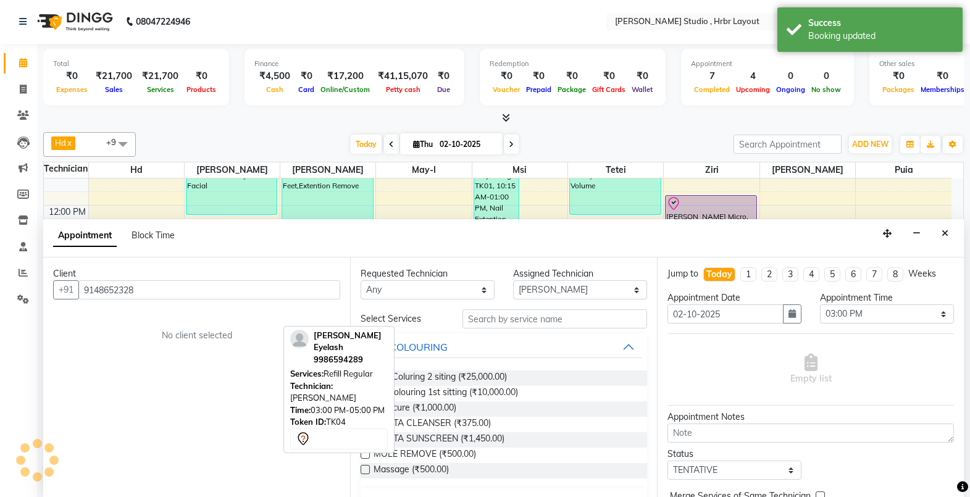
type input "9148652328"
click at [476, 325] on input "text" at bounding box center [554, 318] width 185 height 19
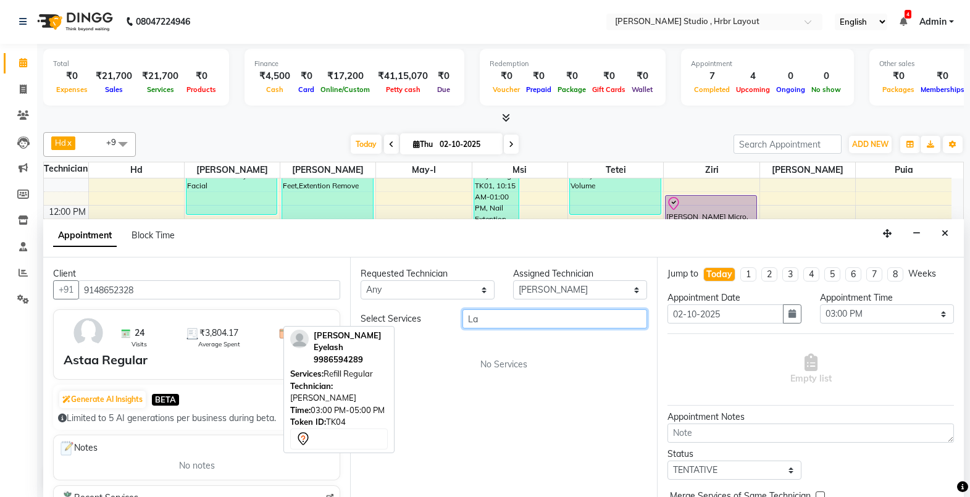
type input "L"
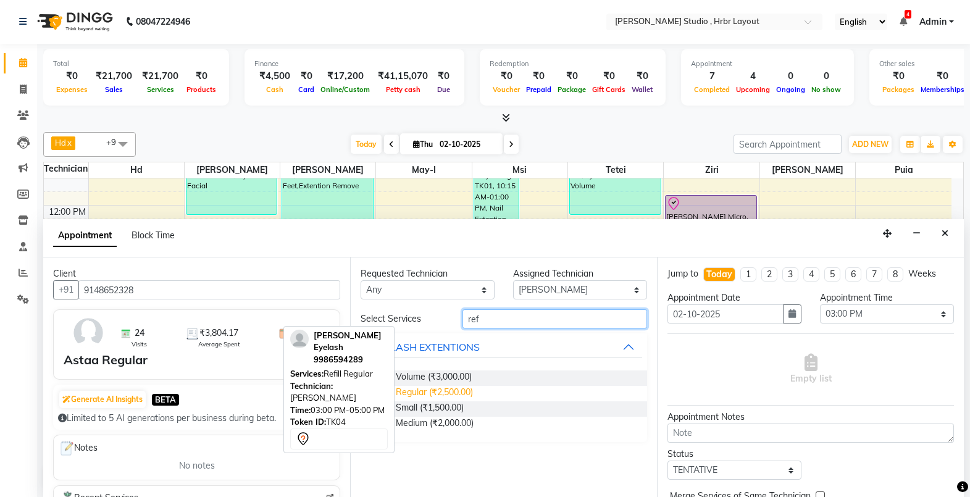
type input "ref"
click at [439, 397] on span "Refill Regular (₹2,500.00)" at bounding box center [422, 393] width 99 height 15
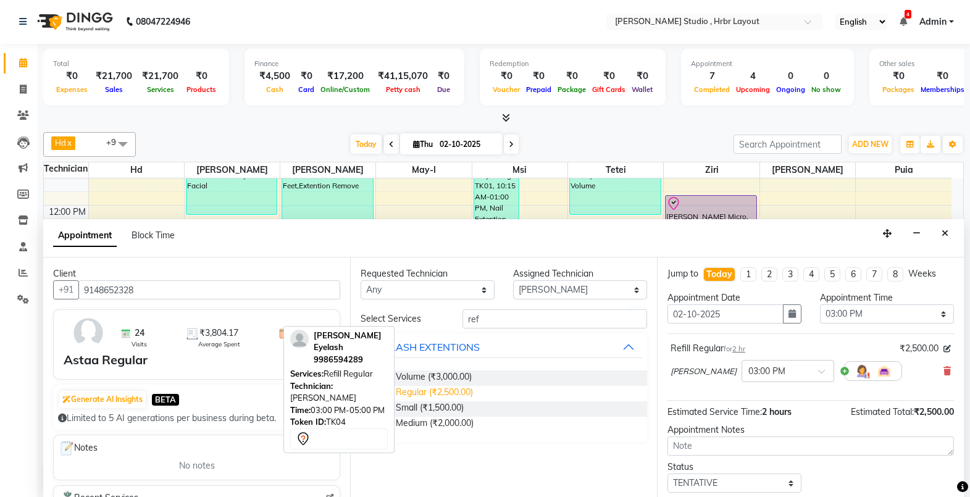
checkbox input "false"
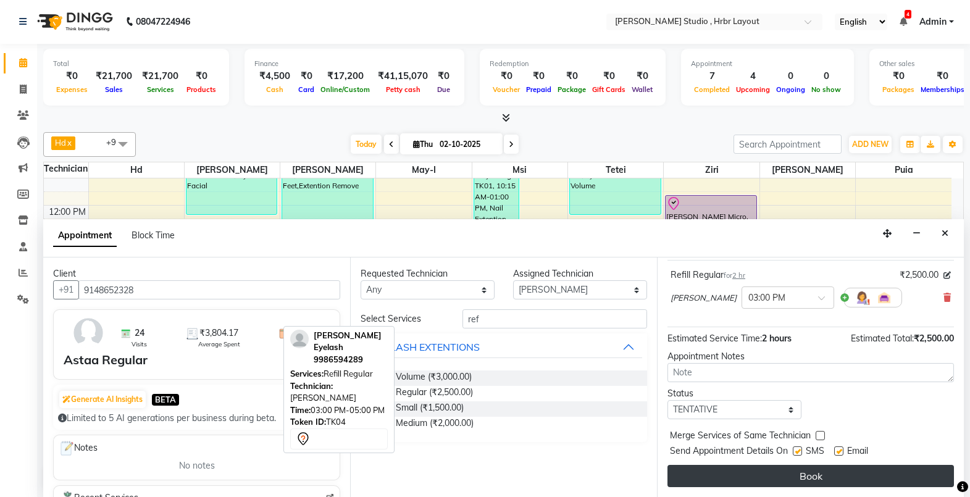
click at [766, 474] on button "Book" at bounding box center [810, 476] width 286 height 22
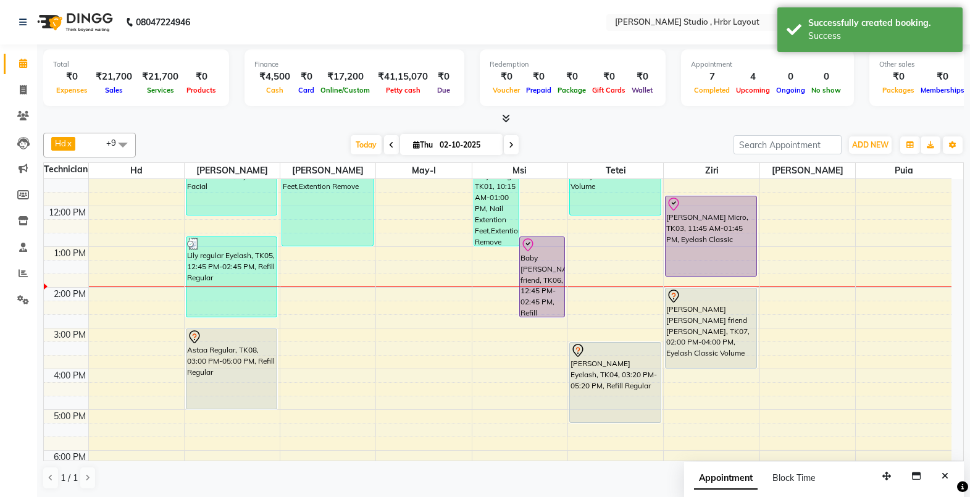
scroll to position [142, 0]
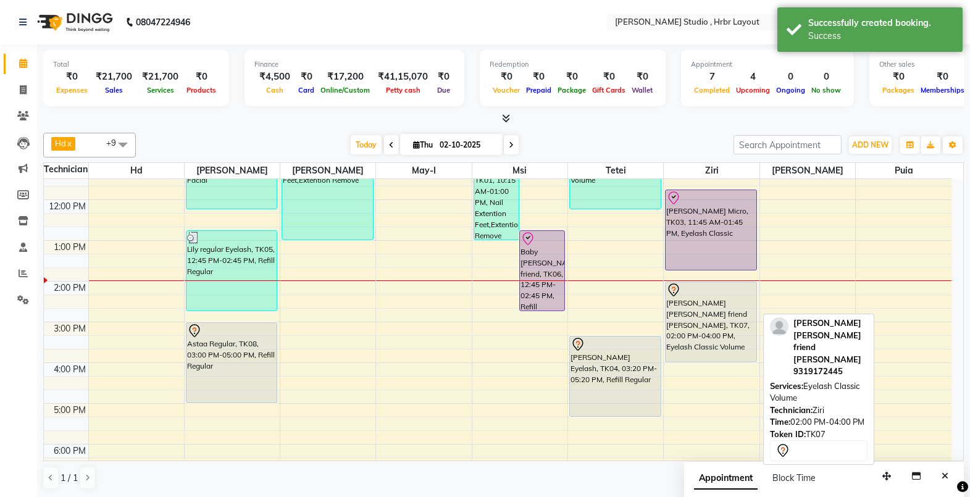
click at [717, 294] on div at bounding box center [710, 290] width 89 height 15
click at [716, 294] on div at bounding box center [710, 290] width 89 height 15
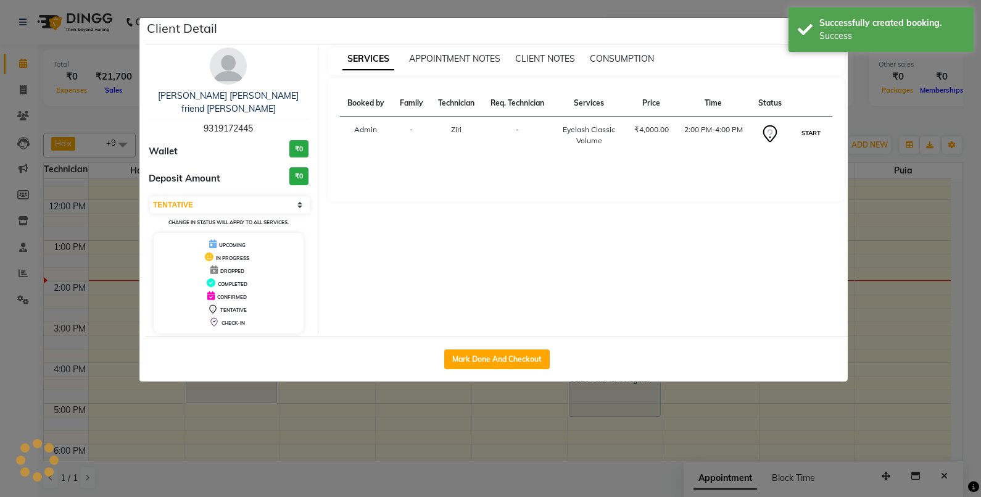
click at [799, 130] on button "START" at bounding box center [811, 132] width 25 height 15
select select "1"
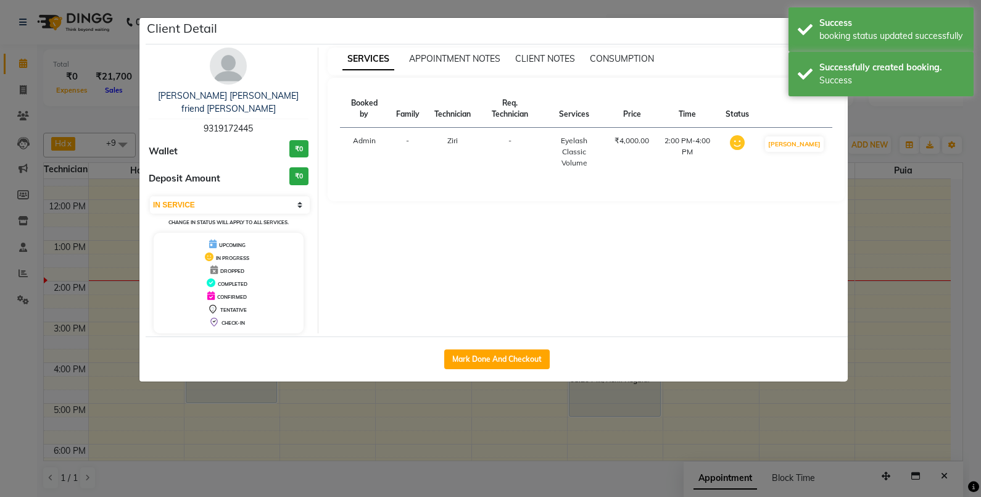
click at [876, 264] on ngb-modal-window "Client Detail [PERSON_NAME] [PERSON_NAME] friend Eyelash 9319172445 Wallet ₹0 D…" at bounding box center [490, 248] width 981 height 497
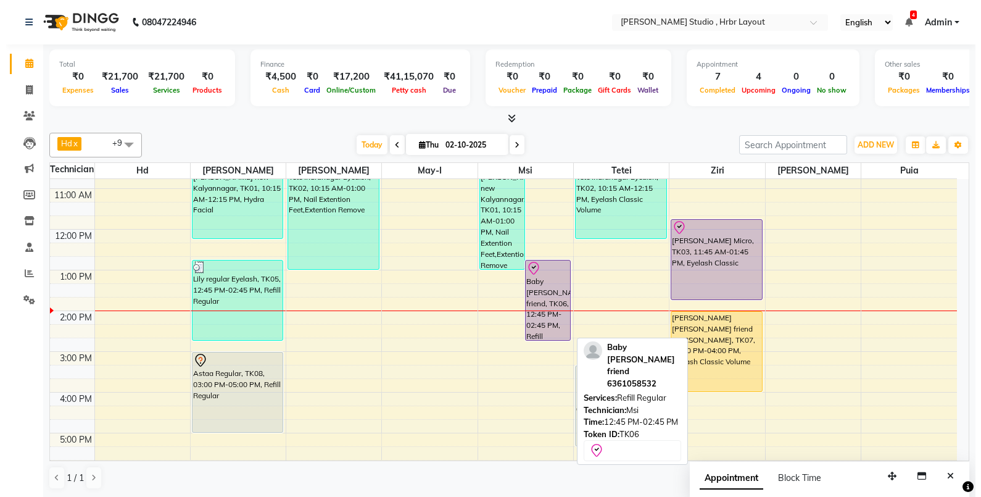
scroll to position [114, 0]
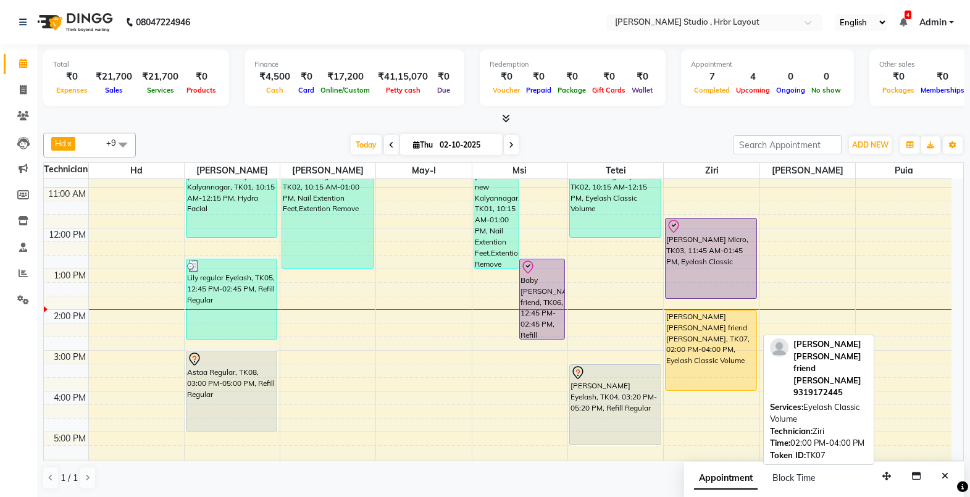
click at [680, 344] on div "[PERSON_NAME] [PERSON_NAME] friend [PERSON_NAME], TK07, 02:00 PM-04:00 PM, Eyel…" at bounding box center [710, 350] width 90 height 80
select select "1"
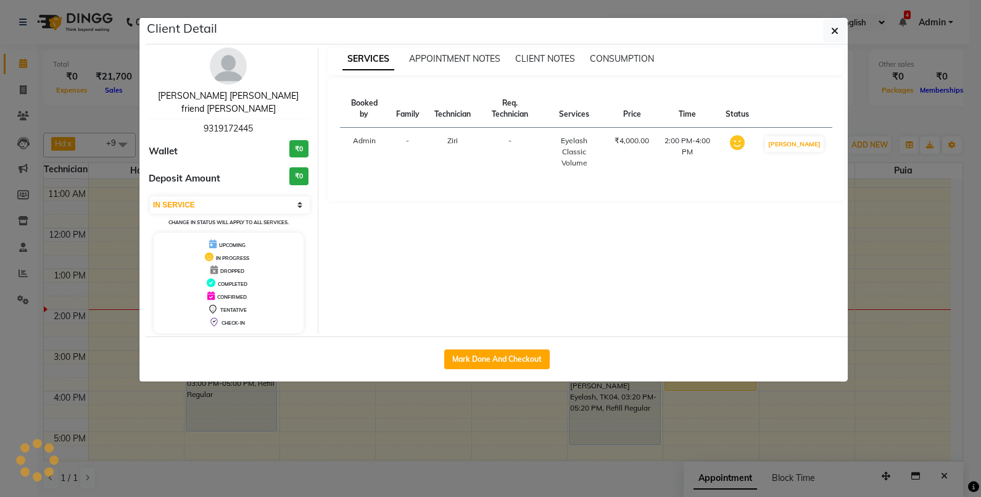
click at [220, 96] on link "[PERSON_NAME] [PERSON_NAME] friend [PERSON_NAME]" at bounding box center [228, 102] width 141 height 24
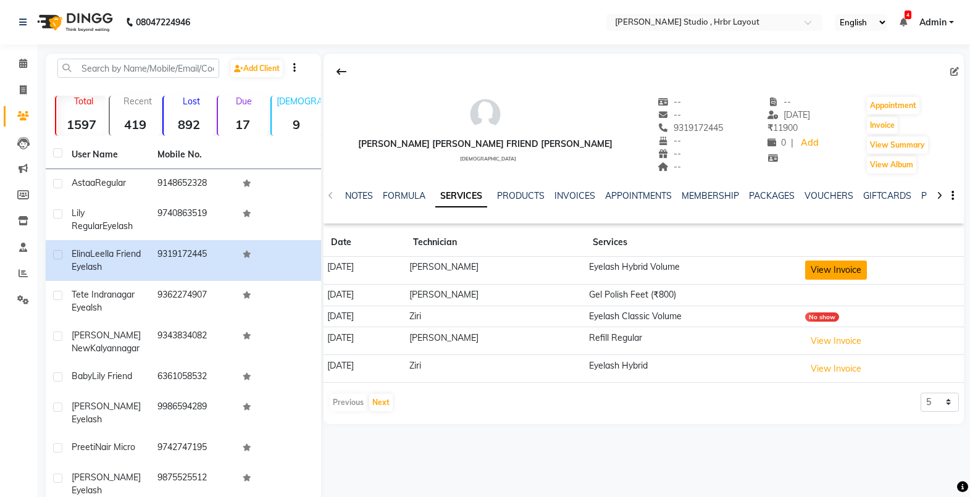
click at [832, 275] on button "View Invoice" at bounding box center [836, 269] width 62 height 19
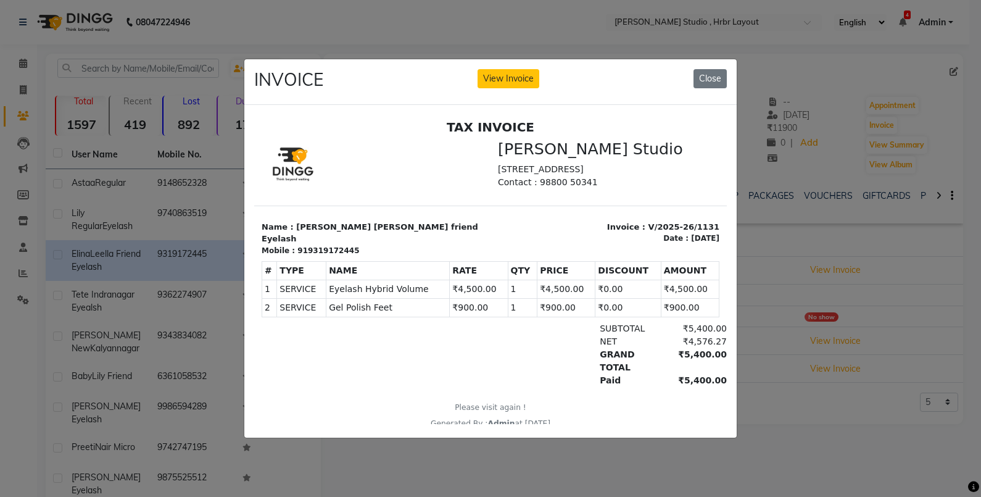
click at [801, 428] on ngb-modal-window "INVOICE View Invoice Close" at bounding box center [490, 248] width 981 height 497
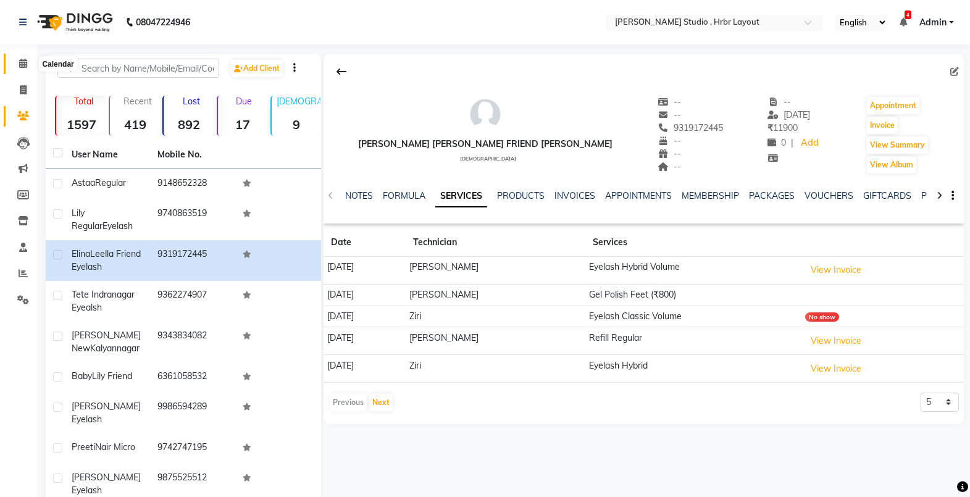
click at [22, 69] on span at bounding box center [23, 64] width 22 height 14
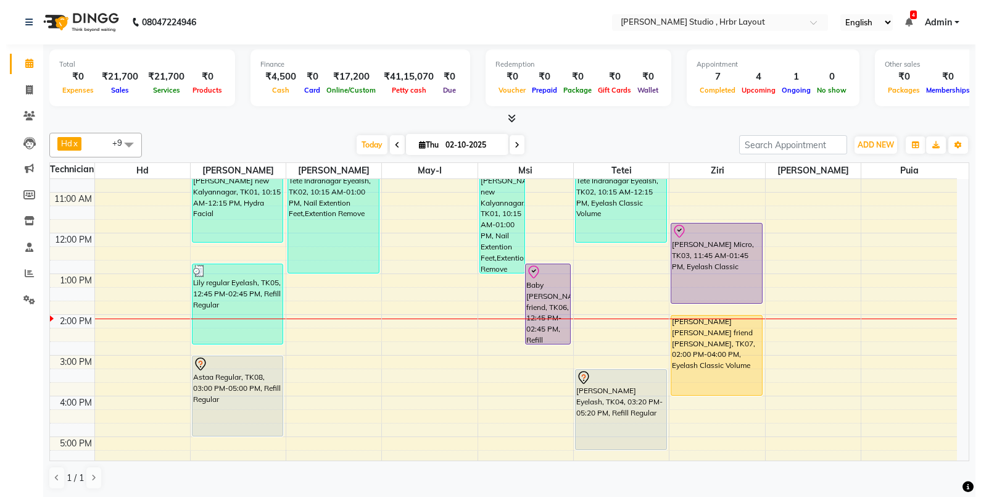
scroll to position [109, 0]
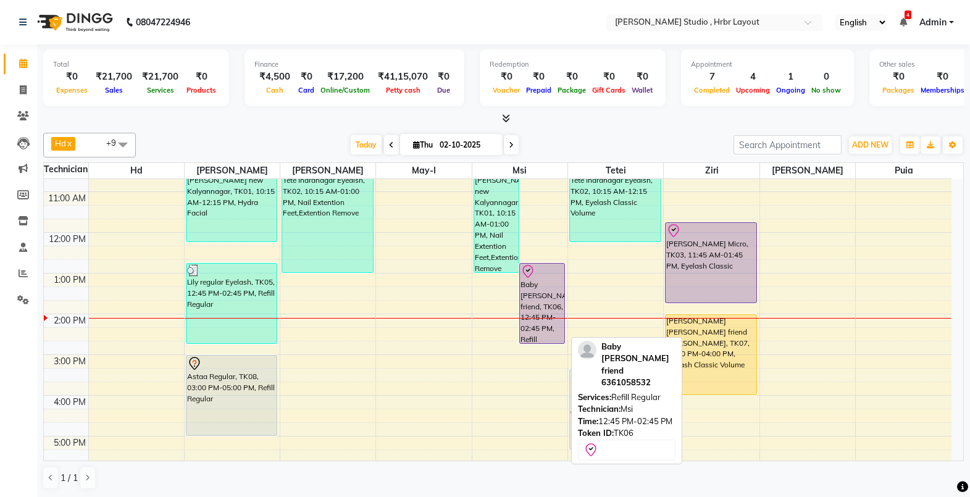
click at [530, 277] on icon at bounding box center [527, 271] width 15 height 15
select select "8"
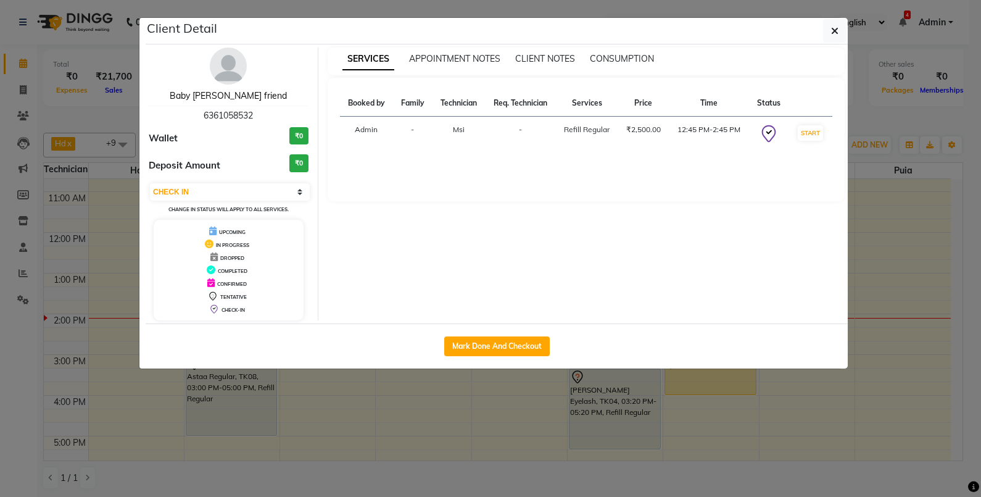
click at [243, 101] on link "Baby [PERSON_NAME] friend" at bounding box center [228, 95] width 117 height 11
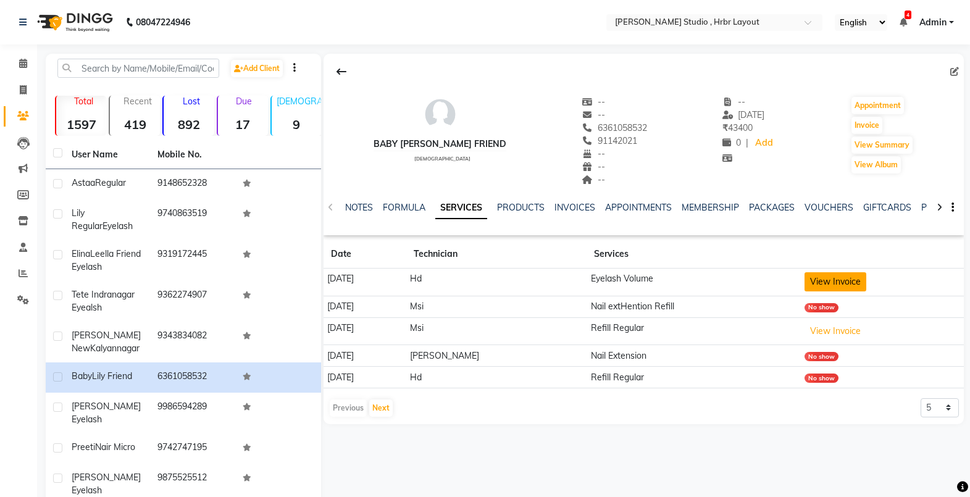
click at [823, 278] on button "View Invoice" at bounding box center [835, 281] width 62 height 19
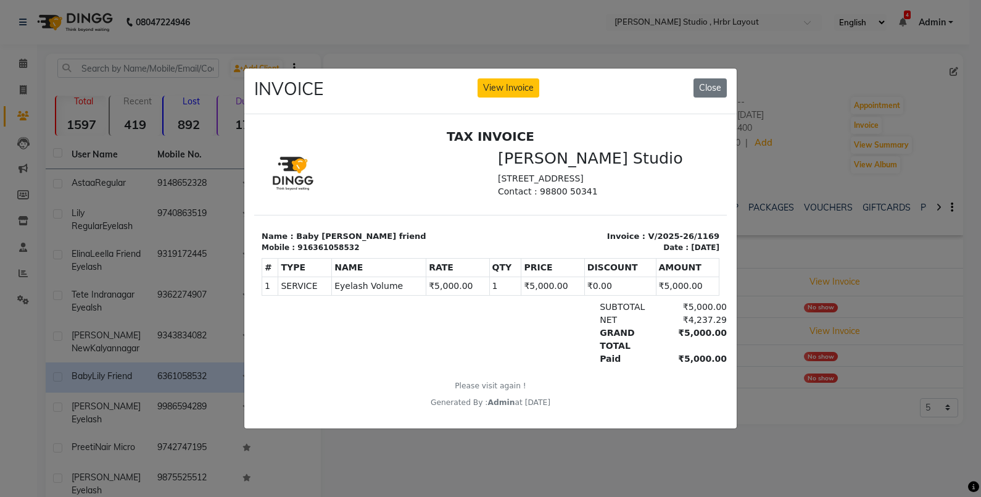
click at [800, 438] on ngb-modal-window "INVOICE View Invoice Close" at bounding box center [490, 248] width 981 height 497
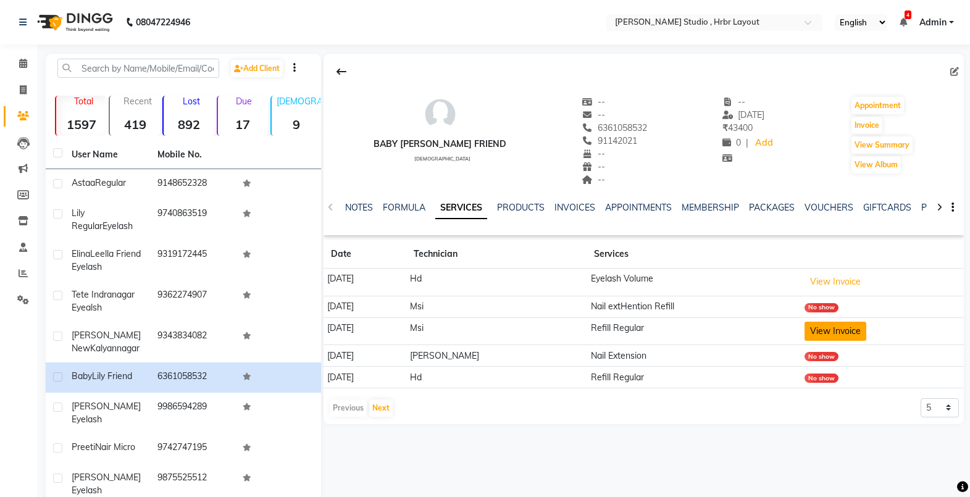
click at [834, 333] on button "View Invoice" at bounding box center [835, 331] width 62 height 19
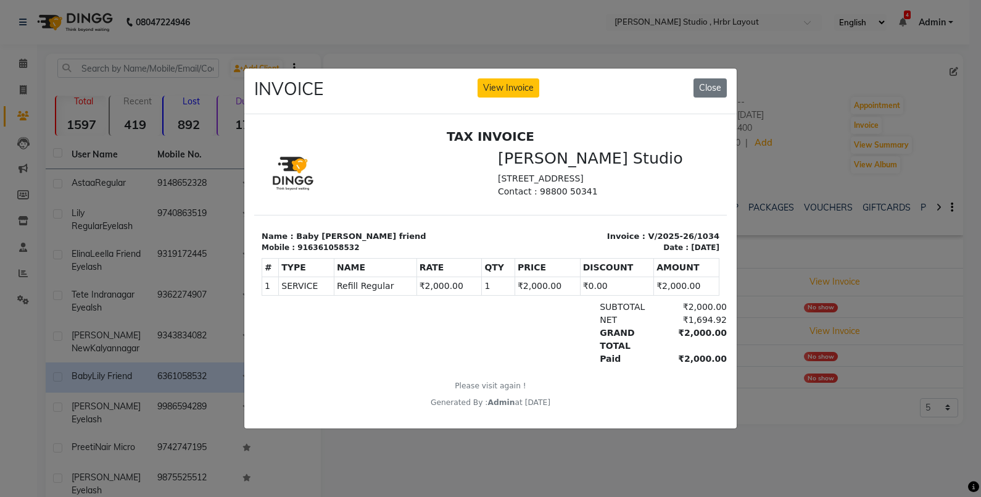
click at [837, 431] on ngb-modal-window "INVOICE View Invoice Close" at bounding box center [490, 248] width 981 height 497
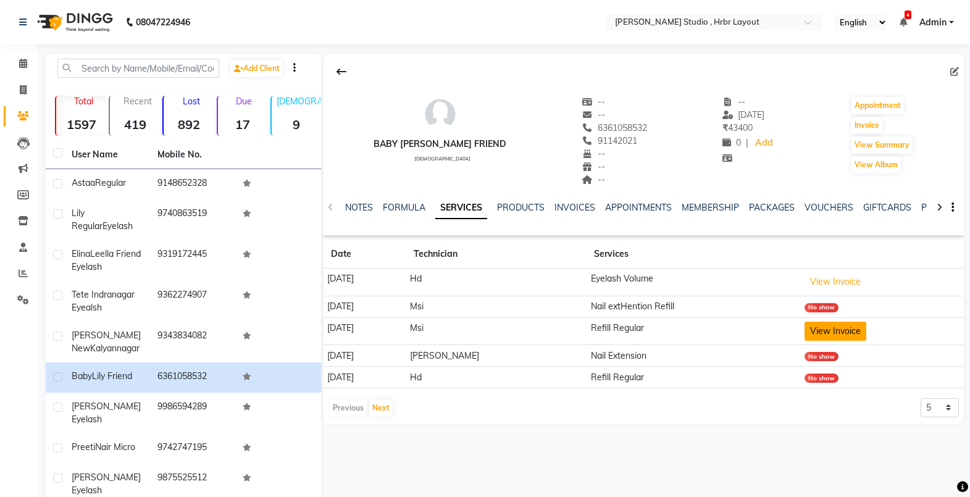
click at [825, 326] on button "View Invoice" at bounding box center [835, 331] width 62 height 19
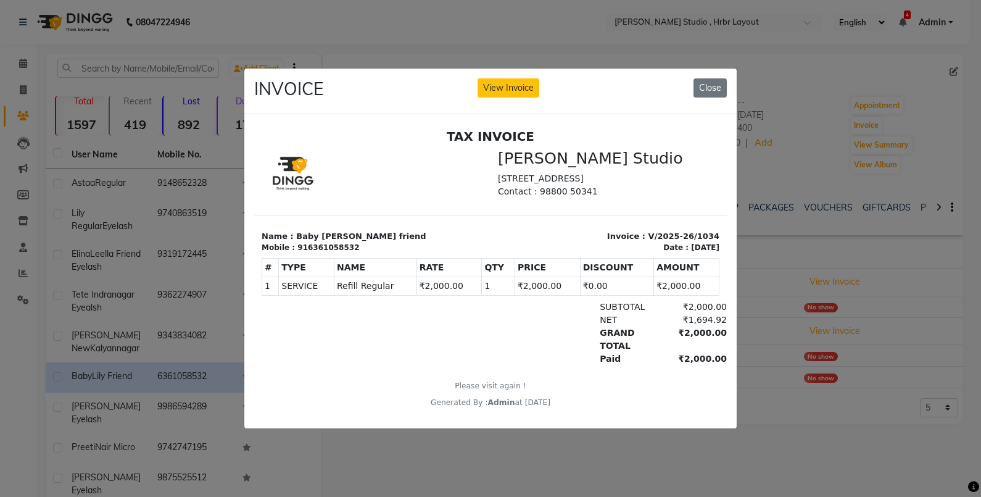
click at [782, 366] on ngb-modal-window "INVOICE View Invoice Close" at bounding box center [490, 248] width 981 height 497
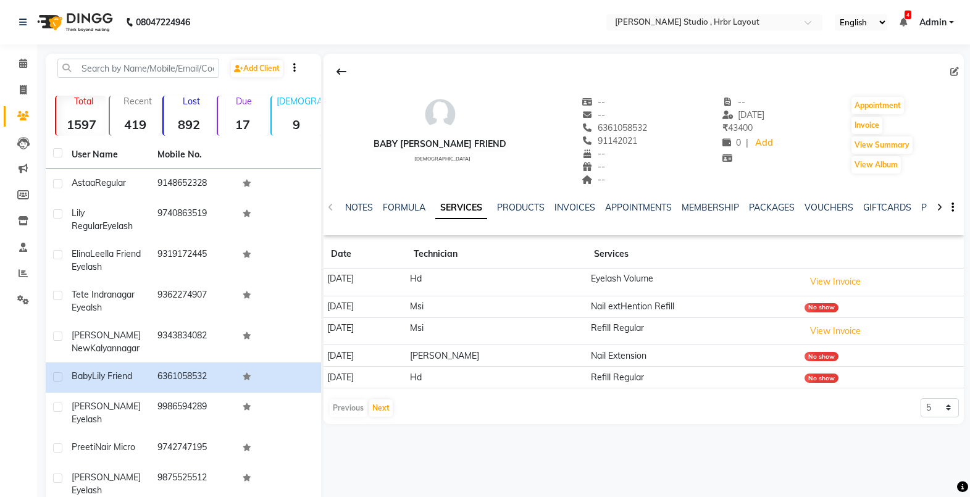
click at [571, 462] on div "Baby Lily friend [DEMOGRAPHIC_DATA] -- -- 6361058532 91142021 -- -- -- -- [DATE…" at bounding box center [642, 323] width 642 height 539
click at [22, 56] on link "Calendar" at bounding box center [19, 64] width 30 height 20
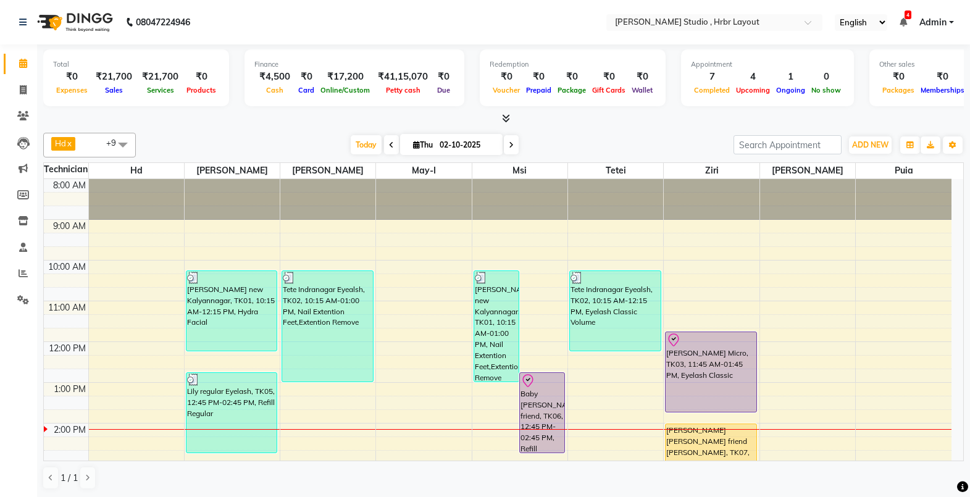
scroll to position [65, 0]
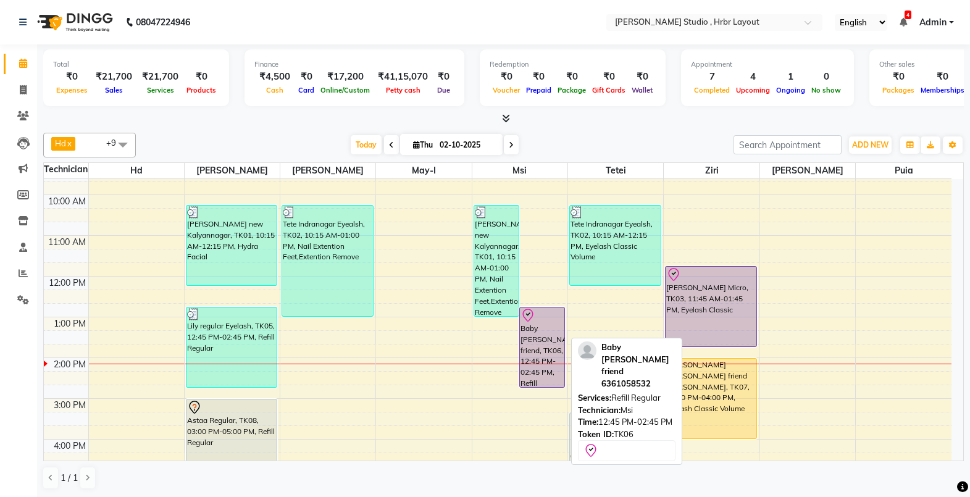
click at [537, 341] on div "Baby [PERSON_NAME] friend, TK06, 12:45 PM-02:45 PM, Refill Regular" at bounding box center [542, 347] width 44 height 80
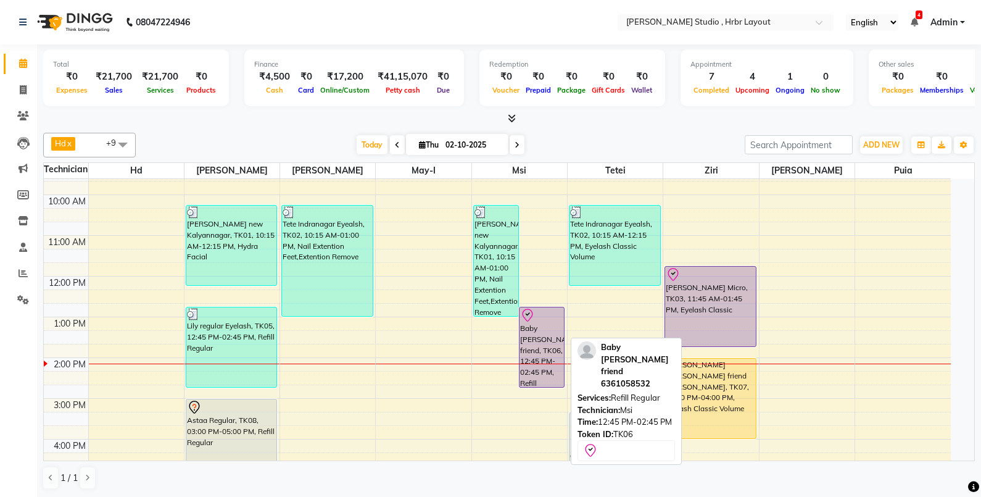
select select "8"
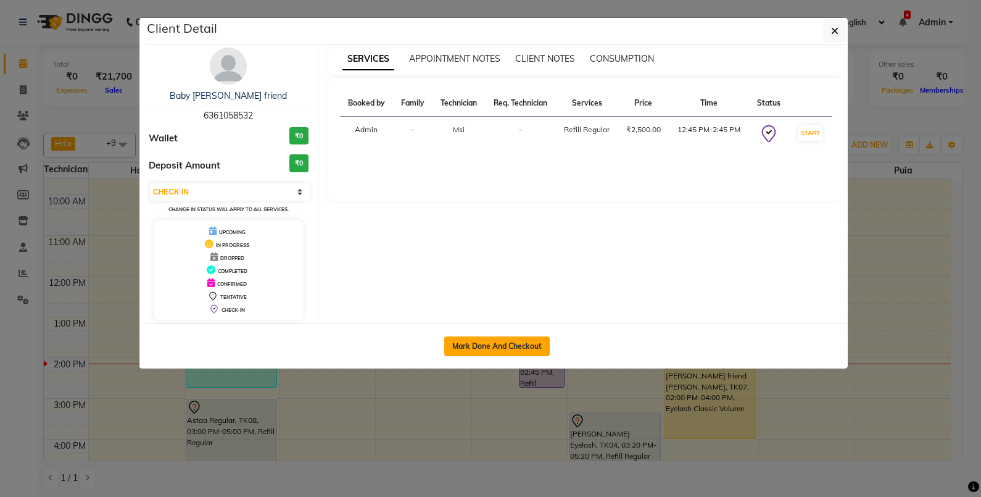
click at [523, 346] on button "Mark Done And Checkout" at bounding box center [497, 346] width 106 height 20
select select "5084"
select select "service"
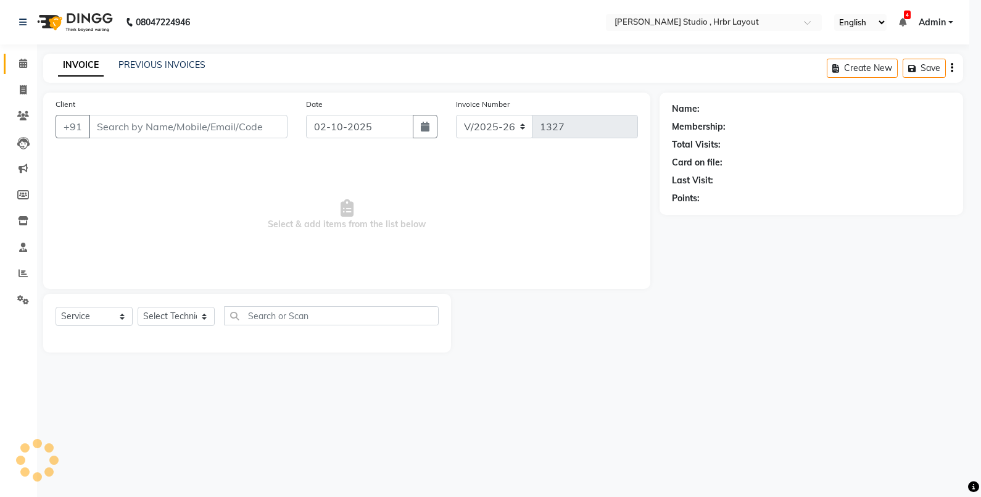
select select "3"
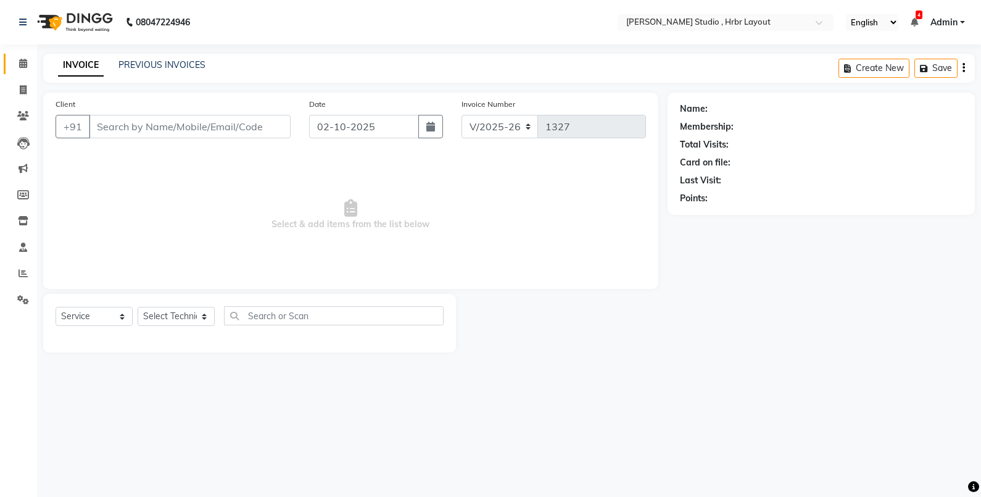
type input "6361058532"
select select "69678"
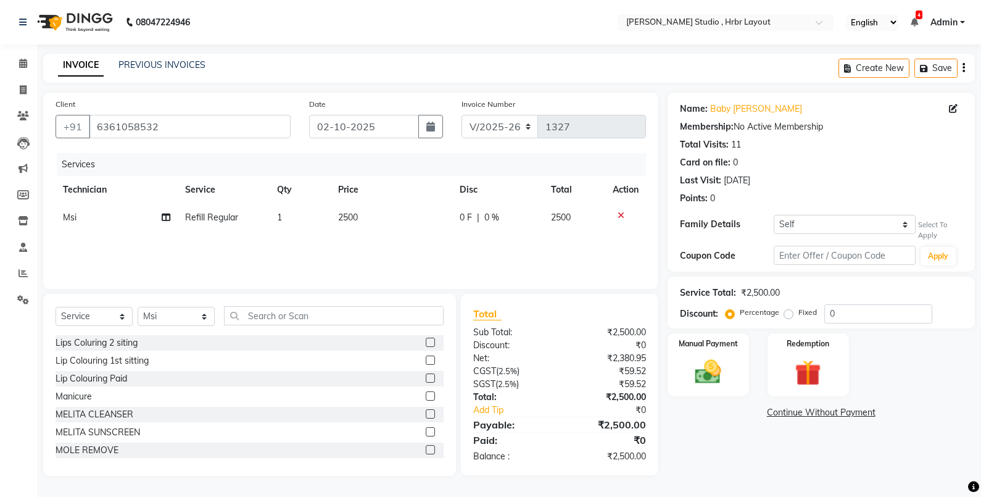
click at [465, 218] on span "0 F" at bounding box center [466, 217] width 12 height 13
select select "69678"
click at [465, 218] on input "0" at bounding box center [467, 220] width 37 height 19
type input "500"
click at [618, 247] on div "Services Technician Service Qty Price Disc Total Action Msi Refill Regular 1 25…" at bounding box center [351, 214] width 591 height 123
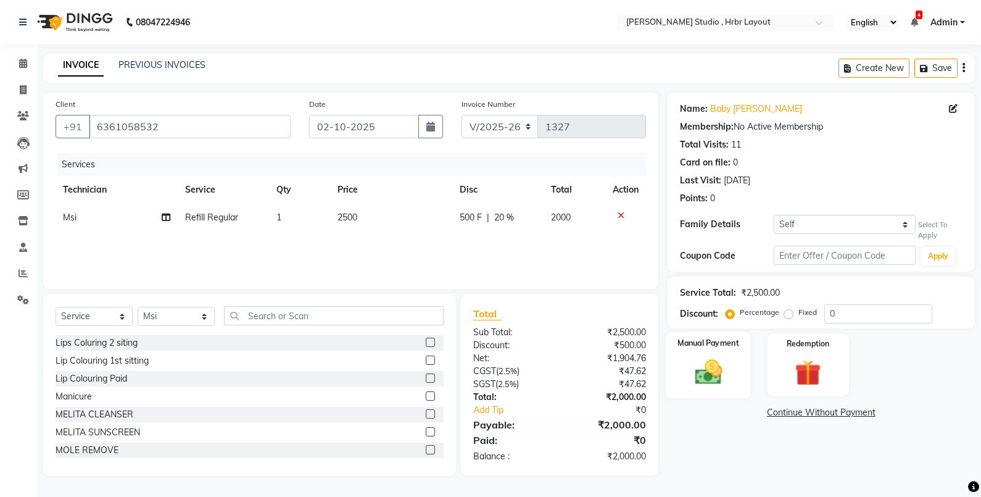
click at [702, 354] on div "Manual Payment" at bounding box center [708, 365] width 85 height 66
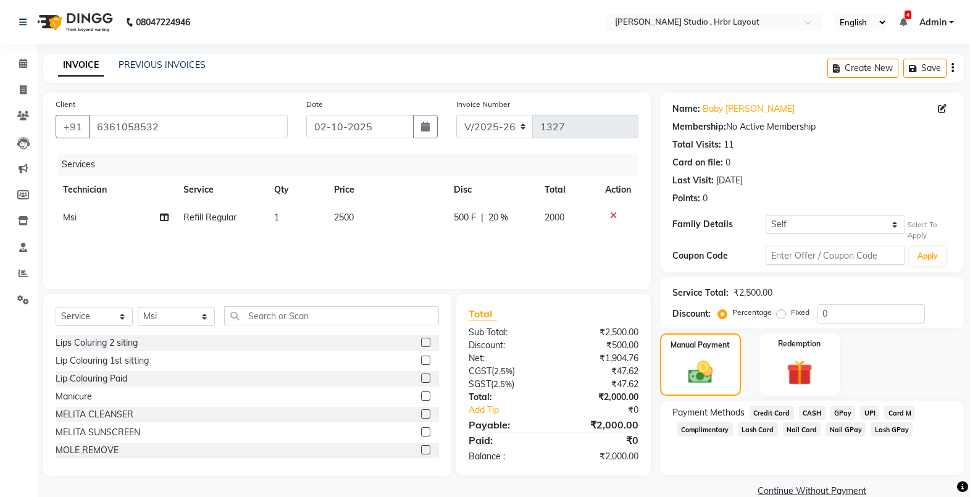
scroll to position [22, 0]
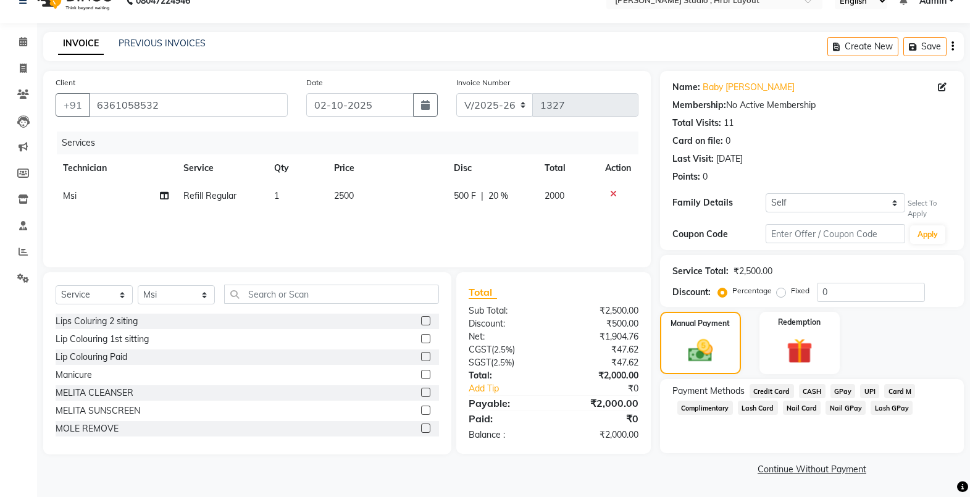
click at [805, 388] on span "CASH" at bounding box center [812, 391] width 27 height 14
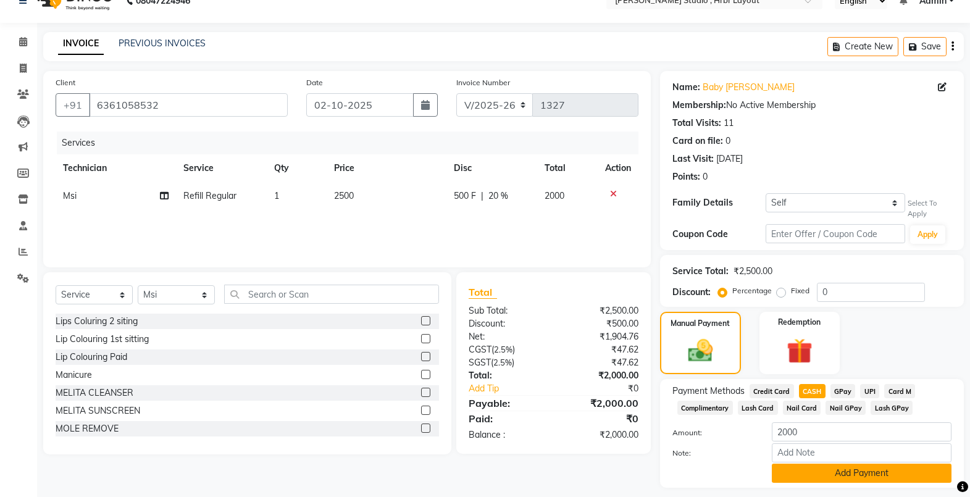
click at [832, 473] on button "Add Payment" at bounding box center [861, 472] width 180 height 19
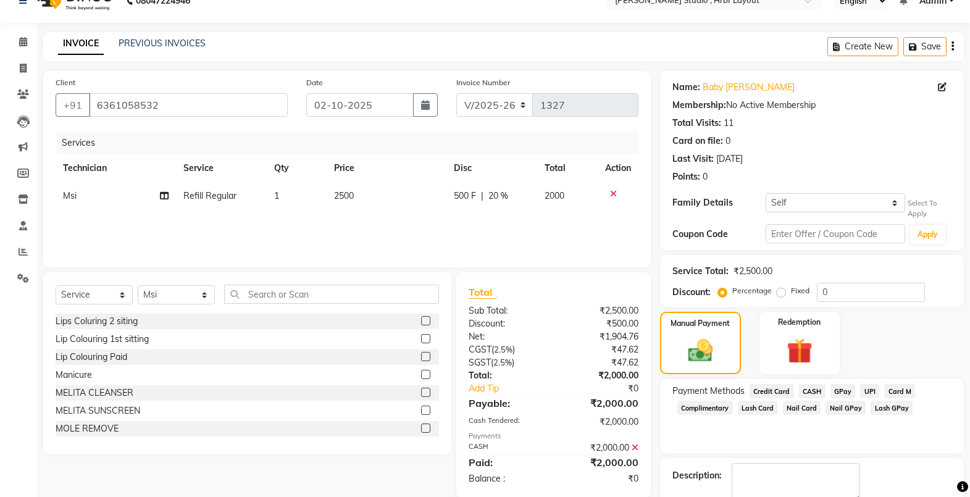
scroll to position [91, 0]
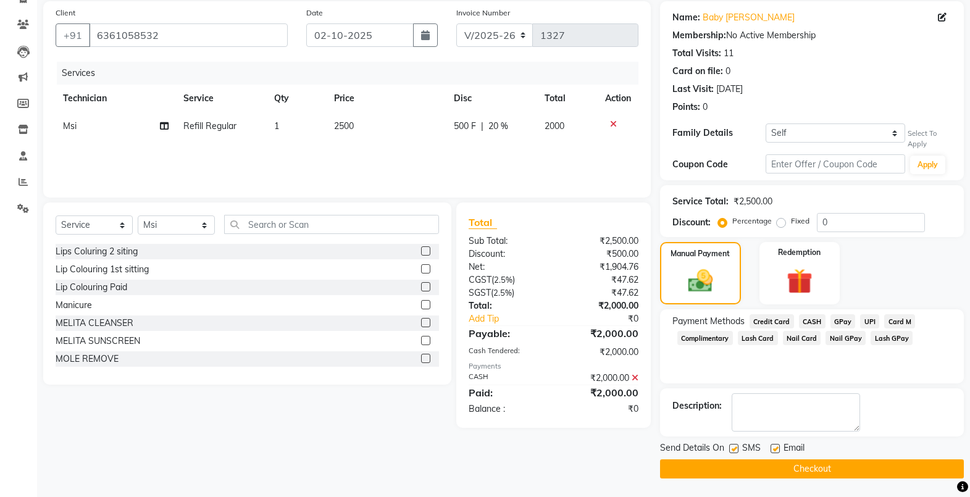
click at [813, 466] on button "Checkout" at bounding box center [812, 468] width 304 height 19
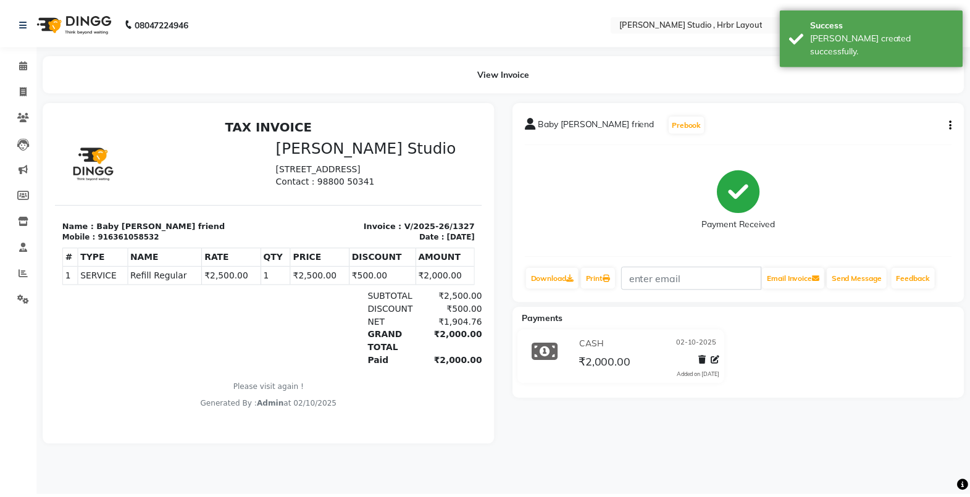
scroll to position [10, 0]
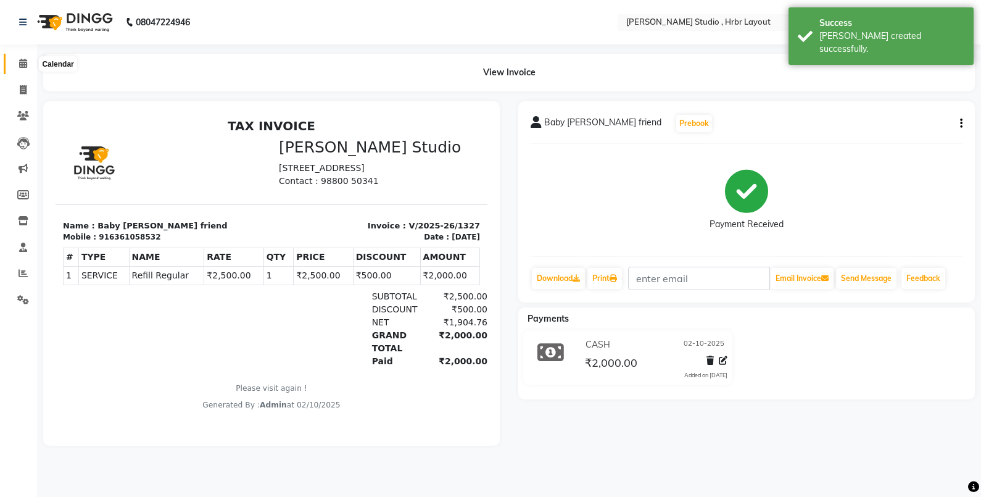
click at [29, 67] on span at bounding box center [23, 64] width 22 height 14
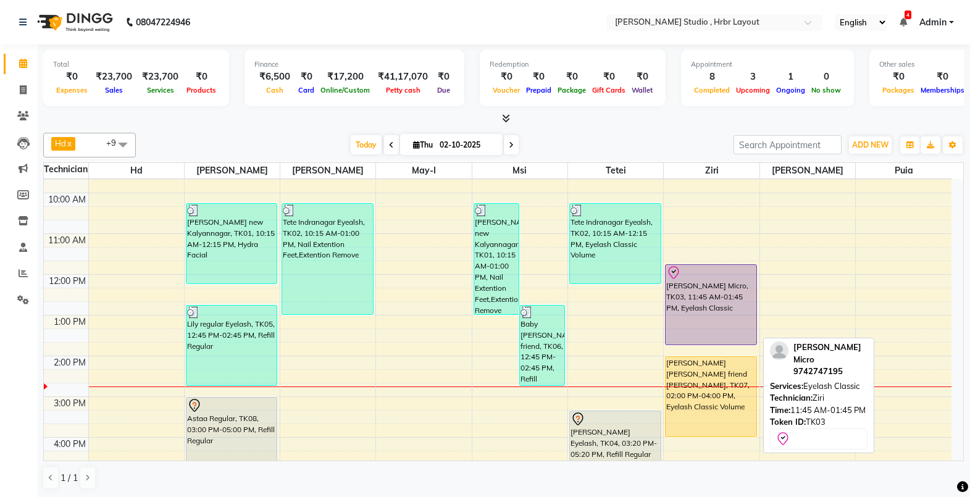
scroll to position [68, 0]
click at [703, 307] on div "[PERSON_NAME] Micro, TK03, 11:45 AM-01:45 PM, Eyelash Classic" at bounding box center [710, 304] width 90 height 80
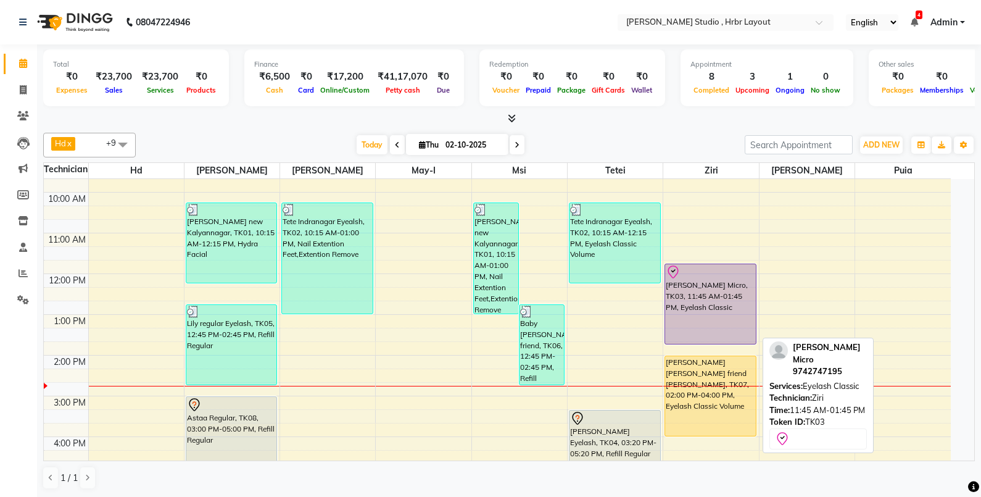
select select "8"
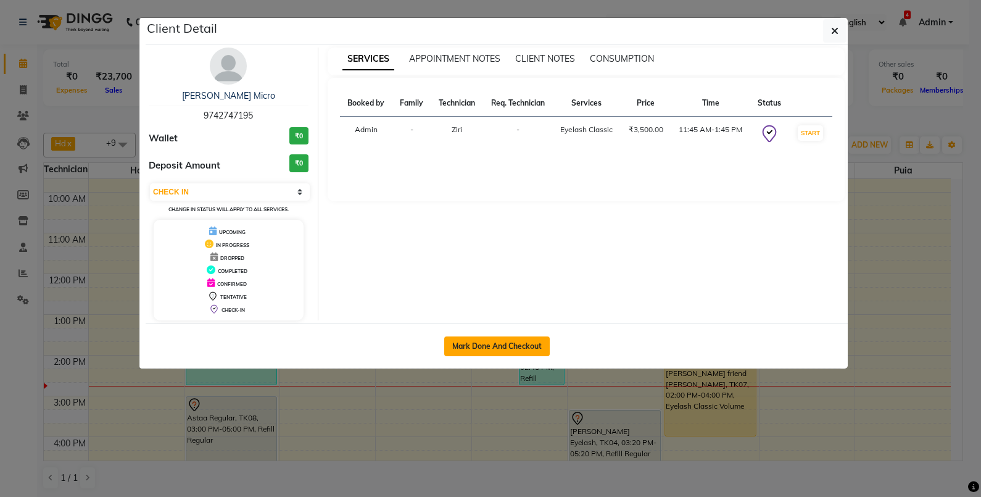
click at [491, 344] on button "Mark Done And Checkout" at bounding box center [497, 346] width 106 height 20
select select "service"
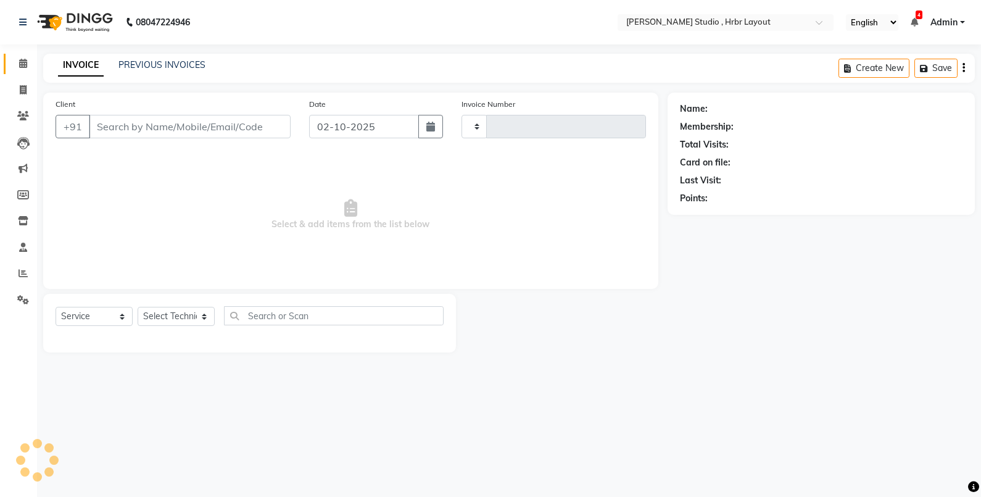
type input "1328"
select select "5084"
type input "9742747195"
select select "32531"
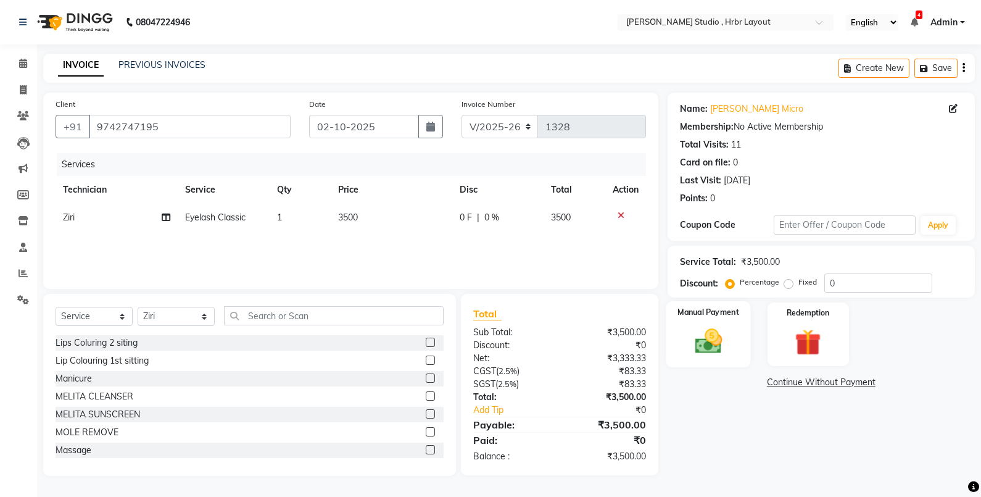
click at [677, 341] on div "Manual Payment" at bounding box center [708, 334] width 85 height 66
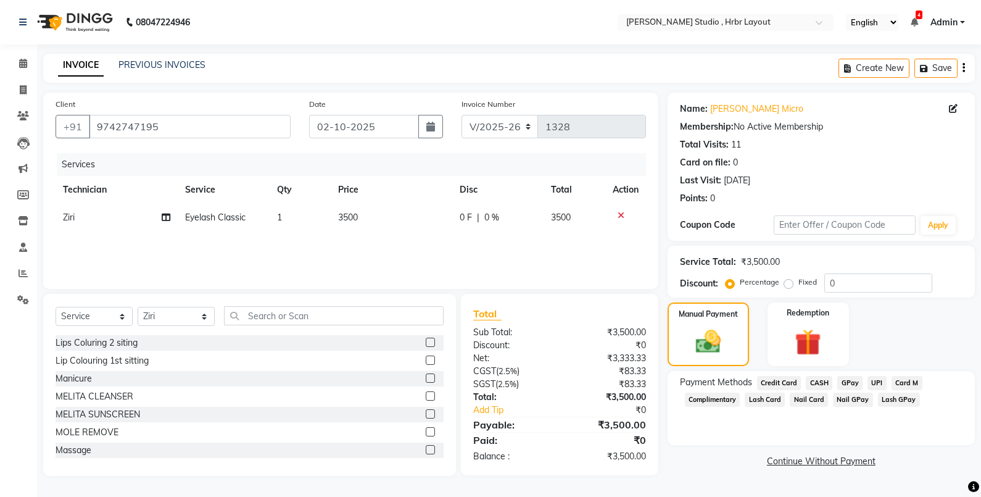
click at [893, 397] on span "Lash GPay" at bounding box center [899, 400] width 42 height 14
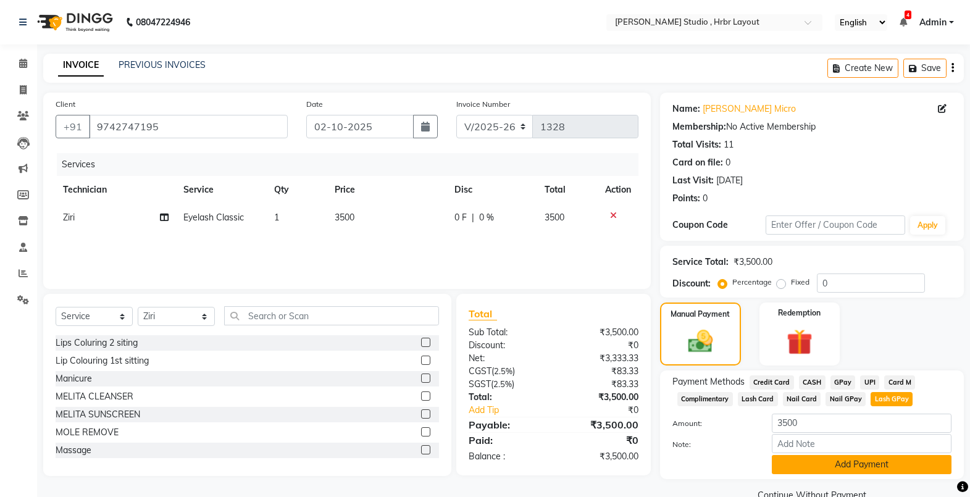
click at [856, 457] on button "Add Payment" at bounding box center [861, 464] width 180 height 19
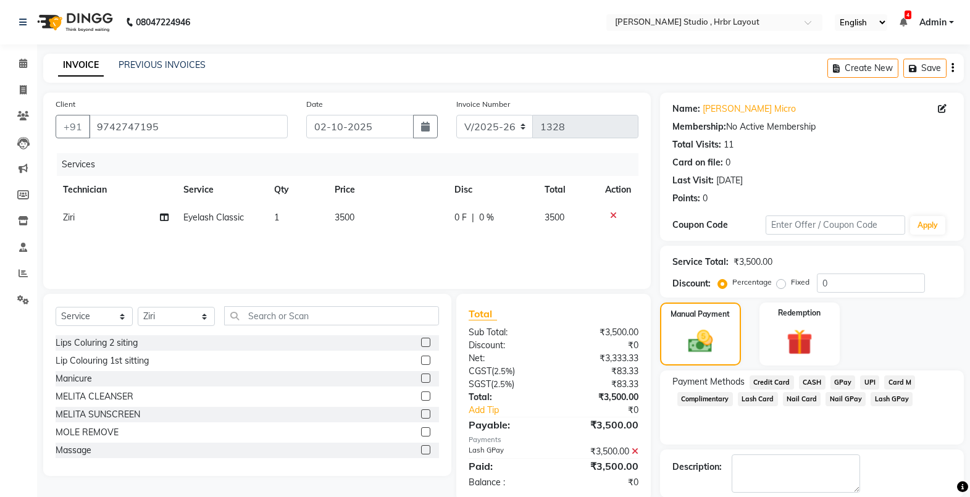
scroll to position [61, 0]
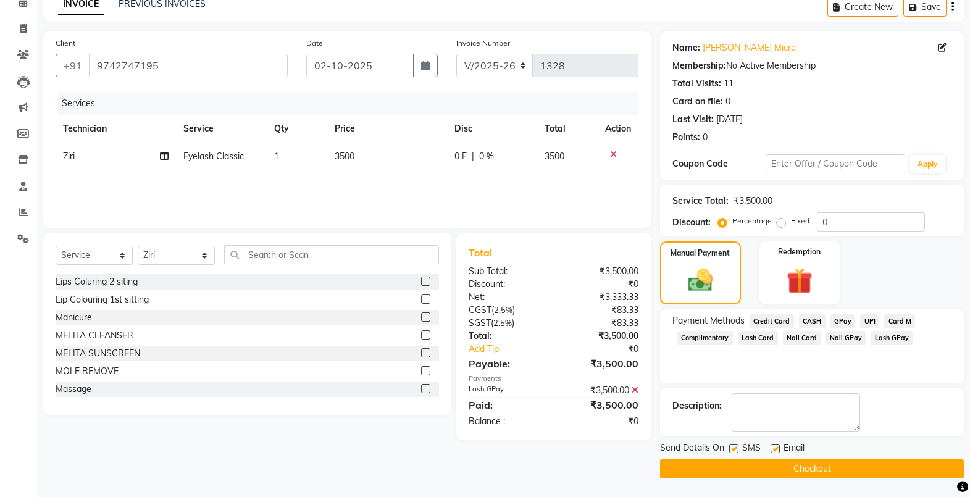
click at [829, 460] on button "Checkout" at bounding box center [812, 468] width 304 height 19
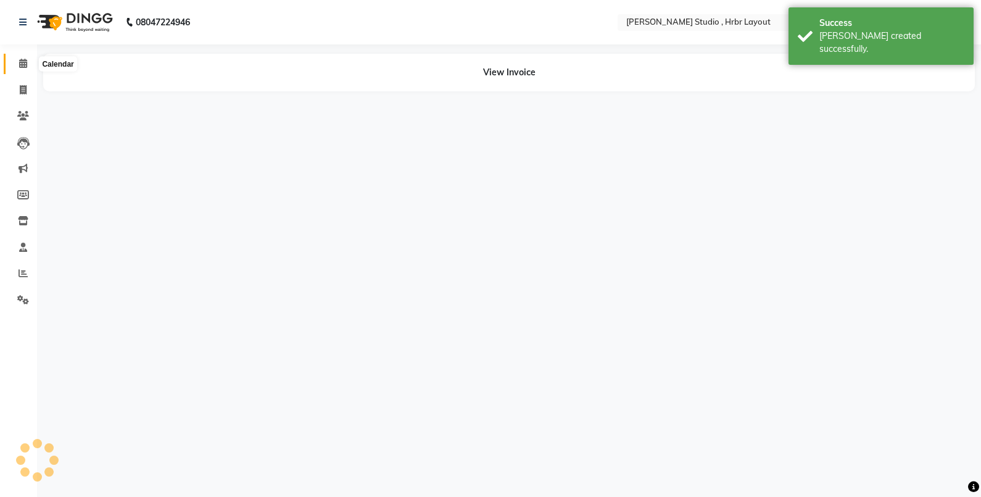
click at [19, 63] on span at bounding box center [23, 64] width 22 height 14
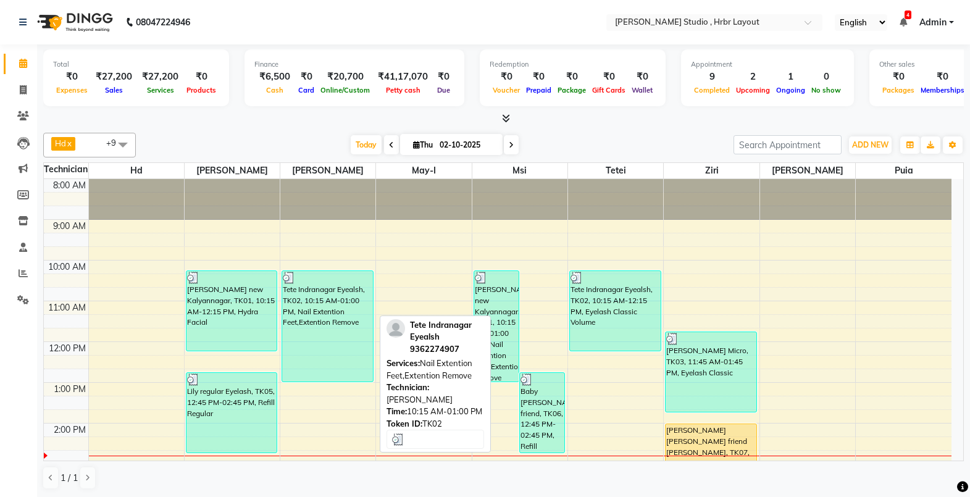
click at [328, 351] on div "Tete Indranagar Eyealsh, TK02, 10:15 AM-01:00 PM, Nail Extention Feet,Extention…" at bounding box center [327, 326] width 90 height 110
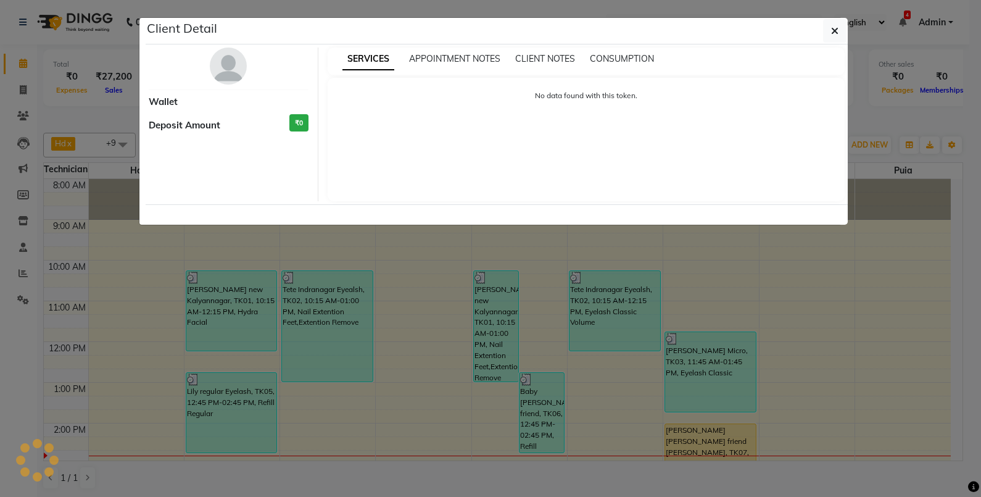
select select "3"
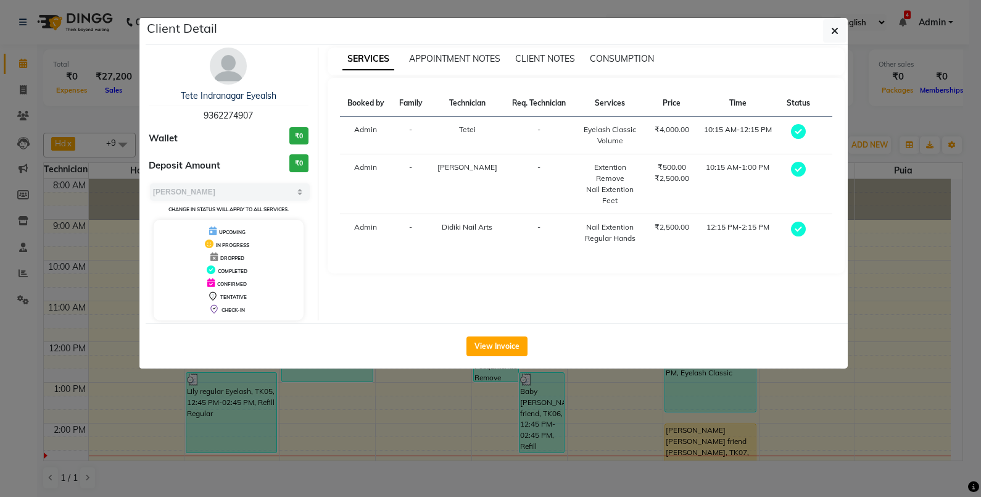
click at [456, 399] on ngb-modal-window "Client Detail Tete Indranagar Eyealsh 9362274907 Wallet ₹0 Deposit Amount ₹0 Se…" at bounding box center [490, 248] width 981 height 497
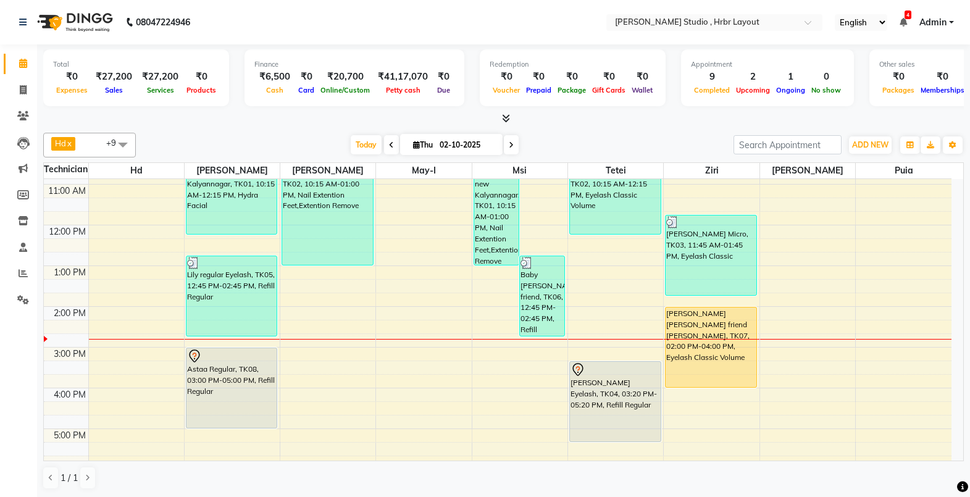
scroll to position [107, 0]
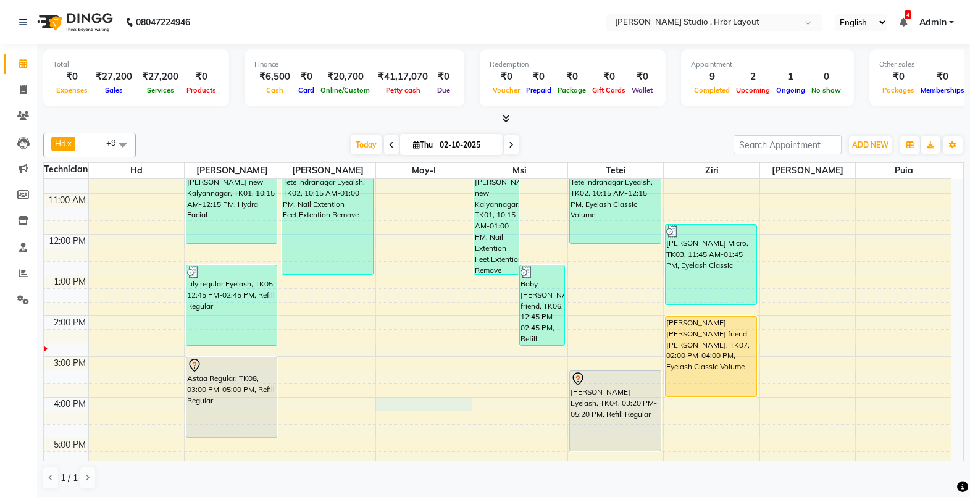
click at [456, 399] on div "8:00 AM 9:00 AM 10:00 AM 11:00 AM 12:00 PM 1:00 PM 2:00 PM 3:00 PM 4:00 PM 5:00…" at bounding box center [497, 336] width 907 height 529
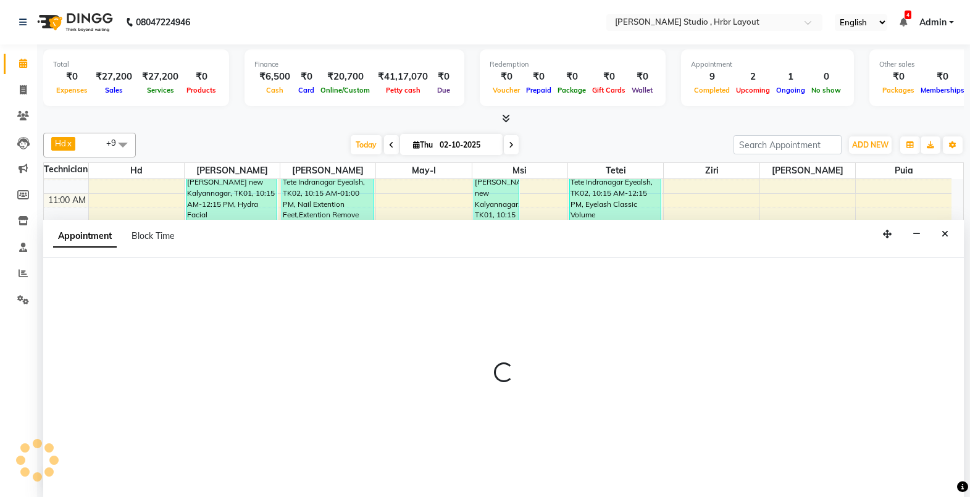
scroll to position [1, 0]
select select "92276"
select select "960"
select select "tentative"
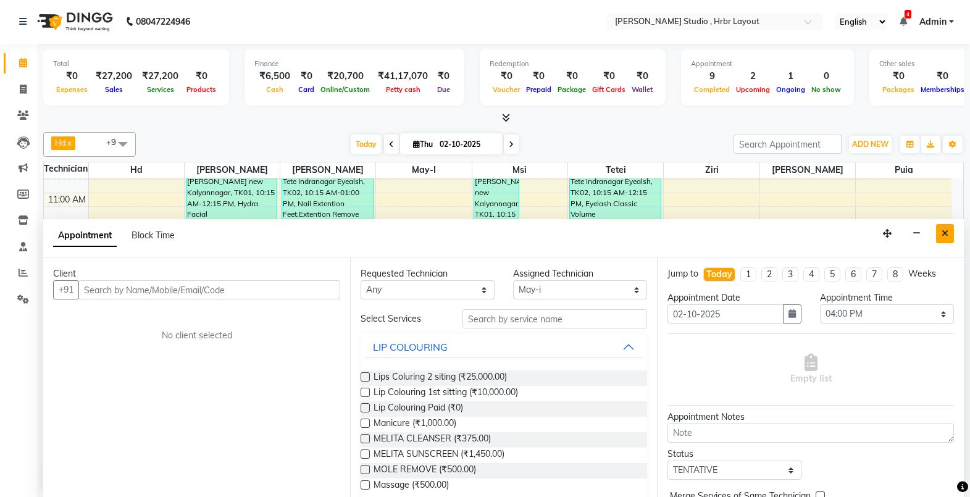
click at [946, 230] on icon "Close" at bounding box center [944, 233] width 7 height 9
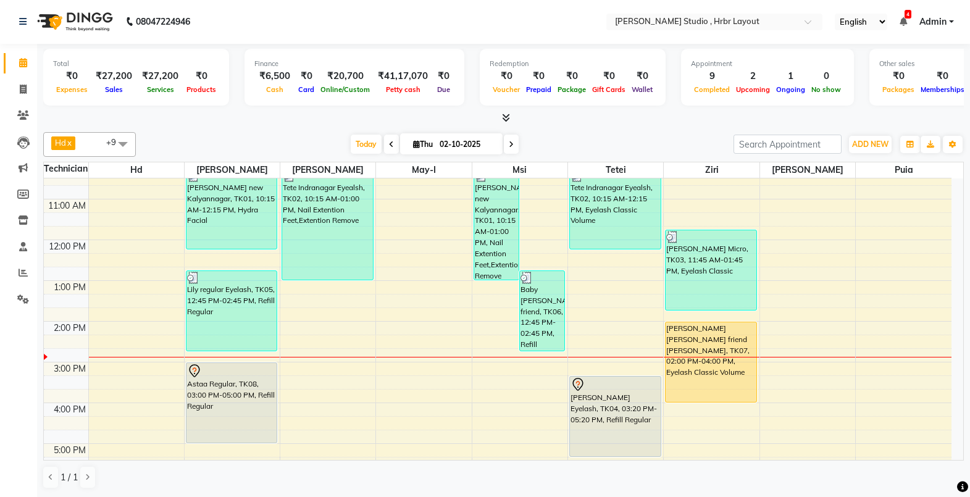
scroll to position [106, 0]
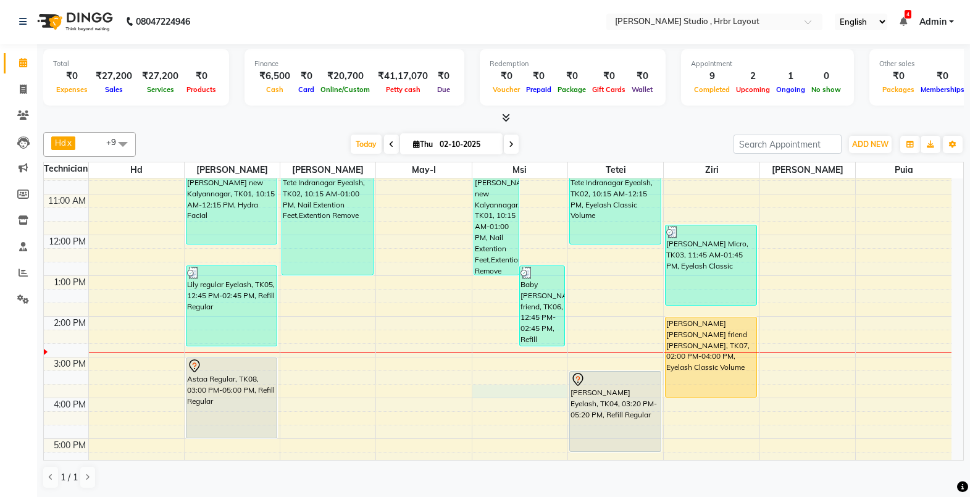
click at [540, 397] on div "8:00 AM 9:00 AM 10:00 AM 11:00 AM 12:00 PM 1:00 PM 2:00 PM 3:00 PM 4:00 PM 5:00…" at bounding box center [497, 336] width 907 height 529
select select "69678"
select select "tentative"
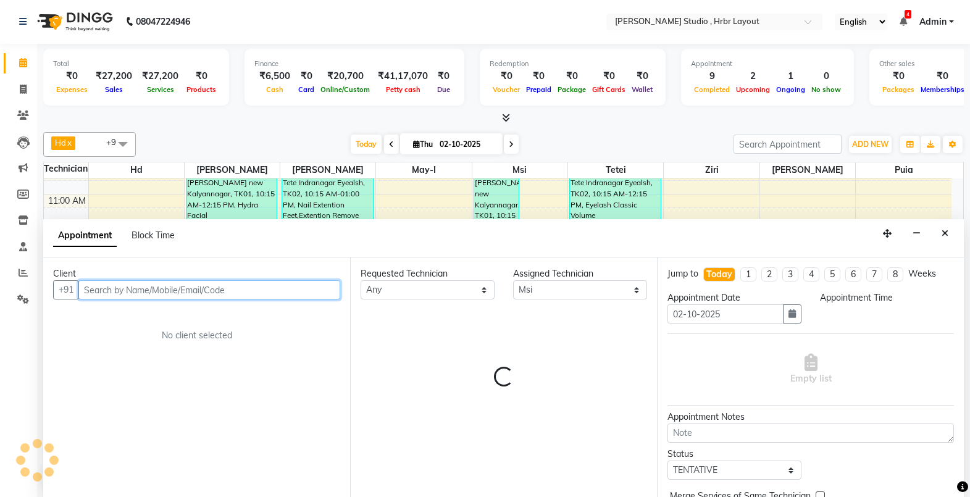
select select "945"
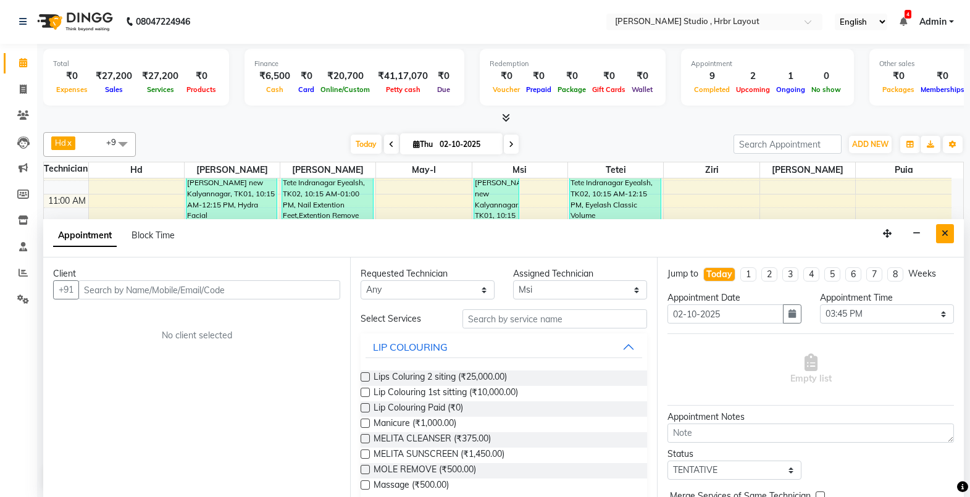
click at [946, 235] on icon "Close" at bounding box center [944, 233] width 7 height 9
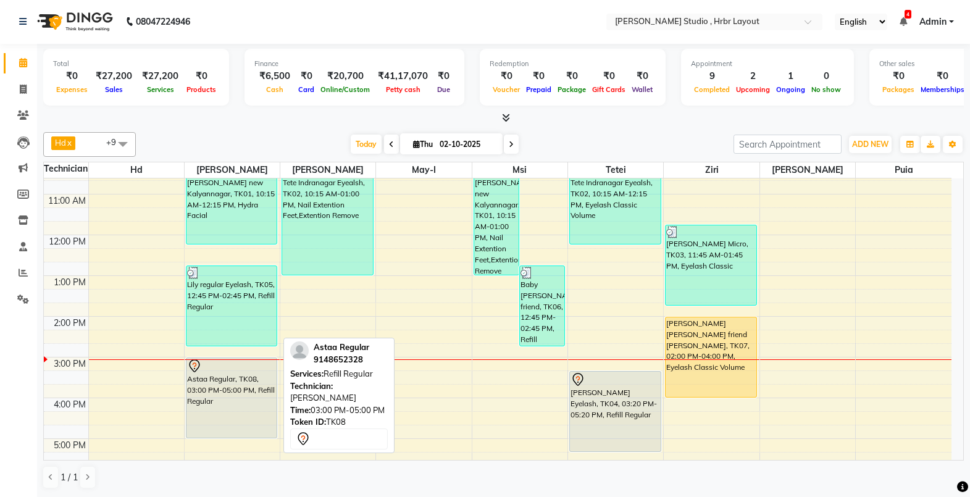
click at [239, 396] on div "Astaa Regular, TK08, 03:00 PM-05:00 PM, Refill Regular" at bounding box center [231, 398] width 90 height 80
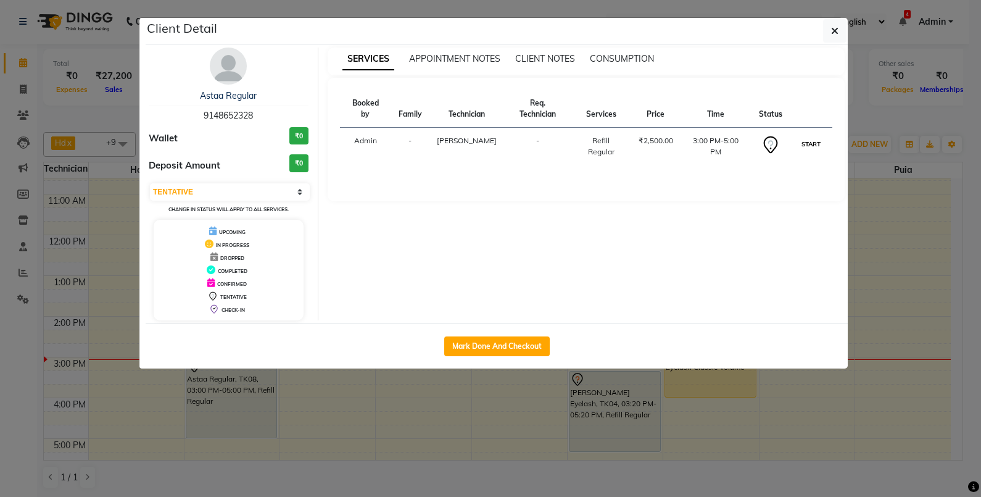
click at [814, 136] on button "START" at bounding box center [811, 143] width 25 height 15
select select "1"
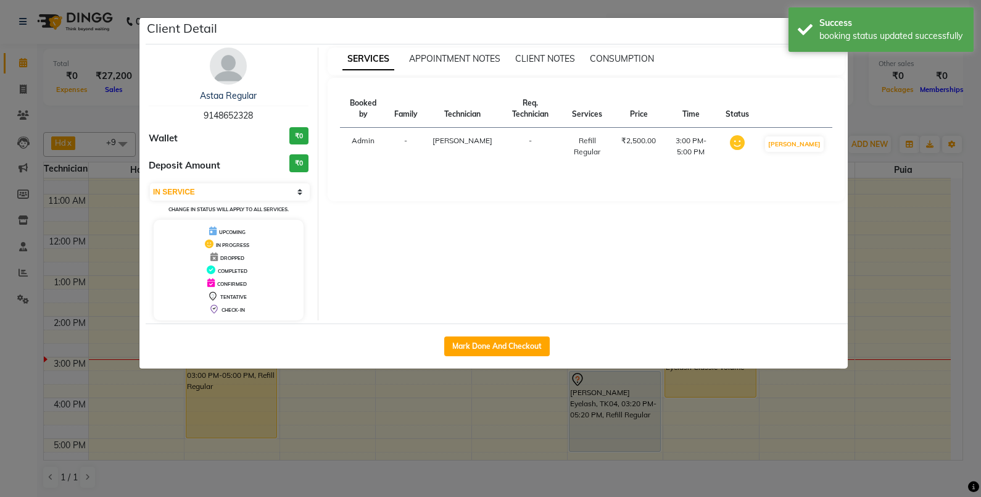
click at [879, 256] on ngb-modal-window "Client Detail Astaa Regular 9148652328 Wallet ₹0 Deposit Amount ₹0 Select IN SE…" at bounding box center [490, 248] width 981 height 497
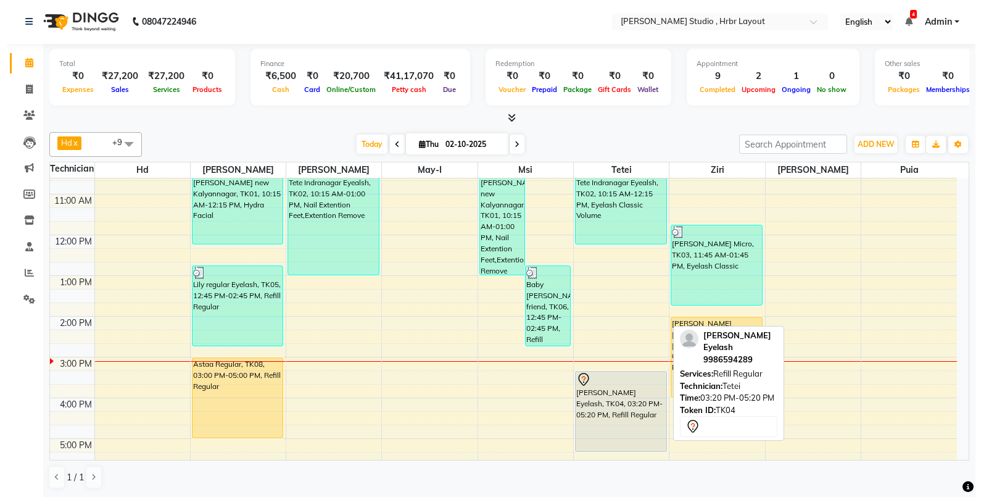
scroll to position [0, 0]
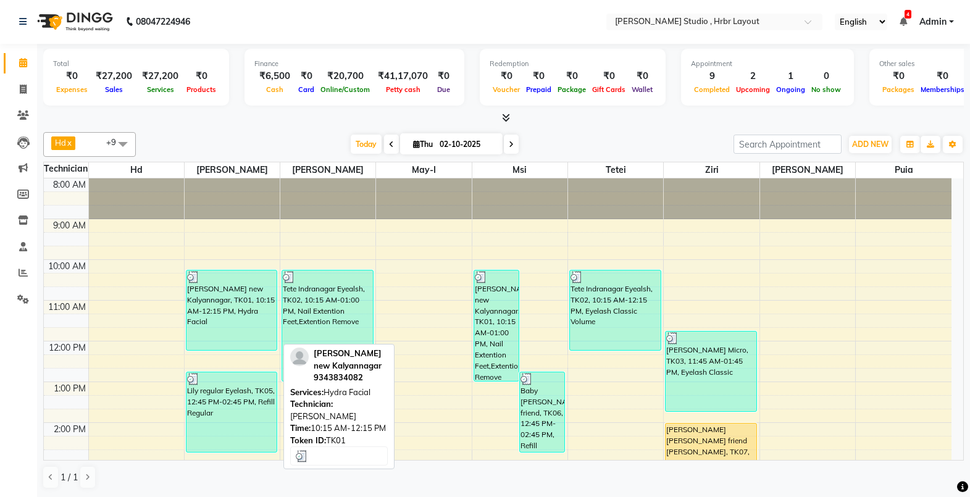
click at [244, 307] on div "[PERSON_NAME] new Kalyannagar, TK01, 10:15 AM-12:15 PM, Hydra Facial" at bounding box center [231, 310] width 90 height 80
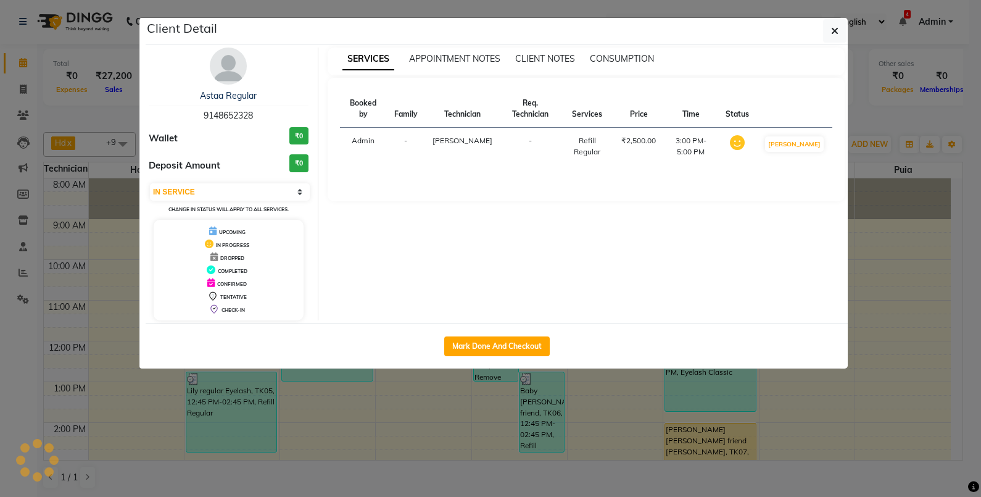
select select "3"
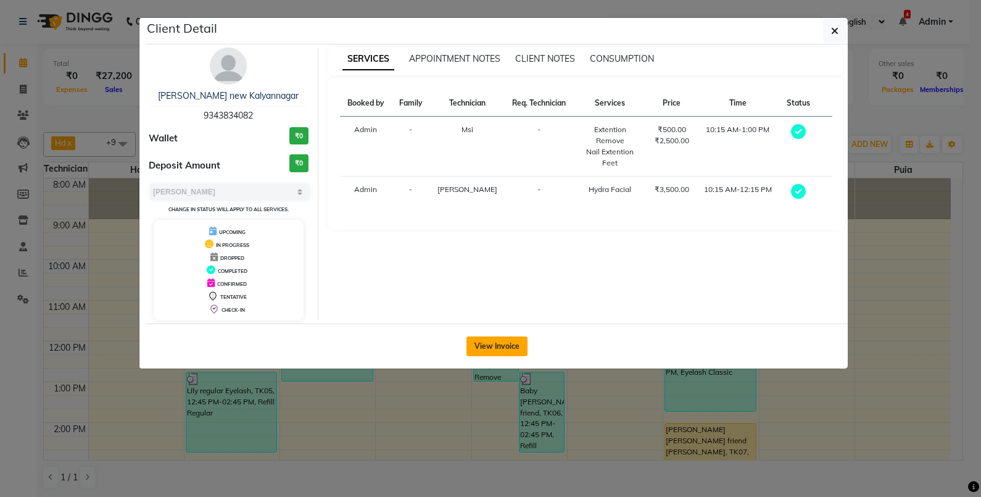
click at [491, 350] on button "View Invoice" at bounding box center [497, 346] width 61 height 20
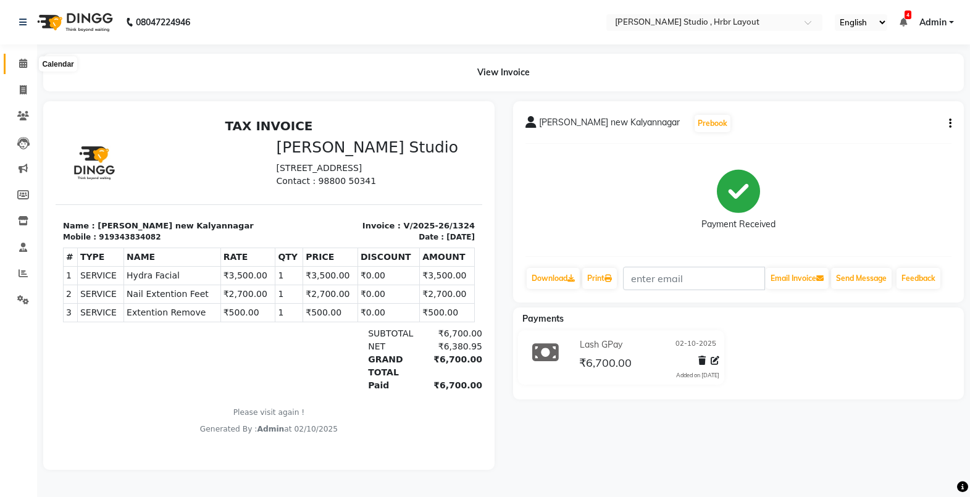
click at [23, 68] on icon at bounding box center [23, 63] width 8 height 9
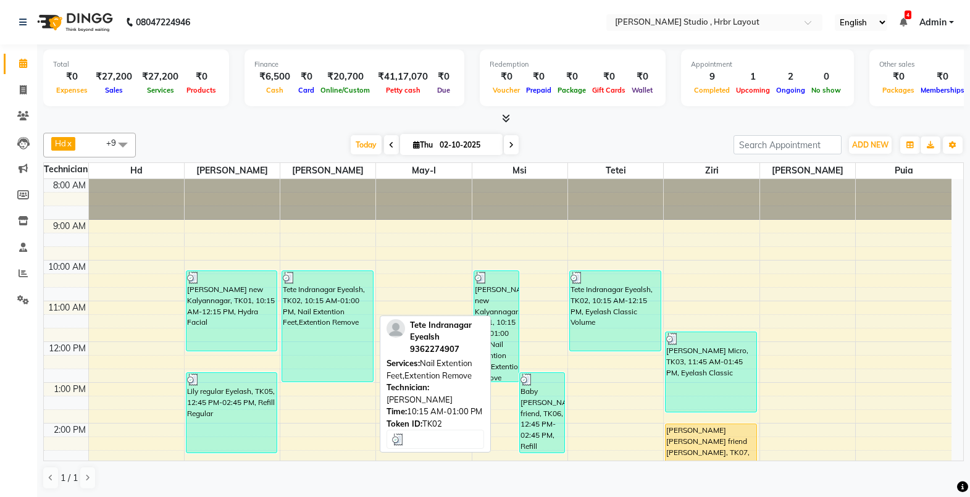
click at [332, 301] on div "Tete Indranagar Eyealsh, TK02, 10:15 AM-01:00 PM, Nail Extention Feet,Extention…" at bounding box center [327, 326] width 90 height 110
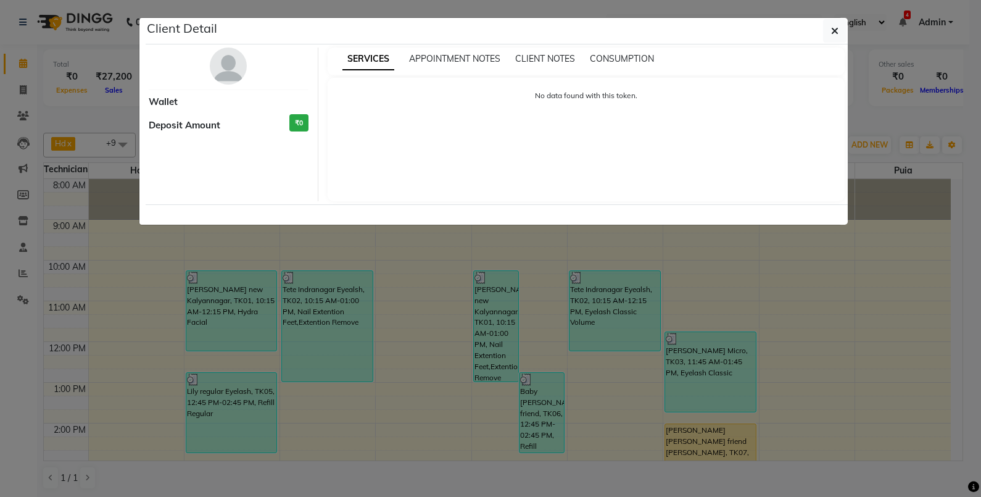
select select "3"
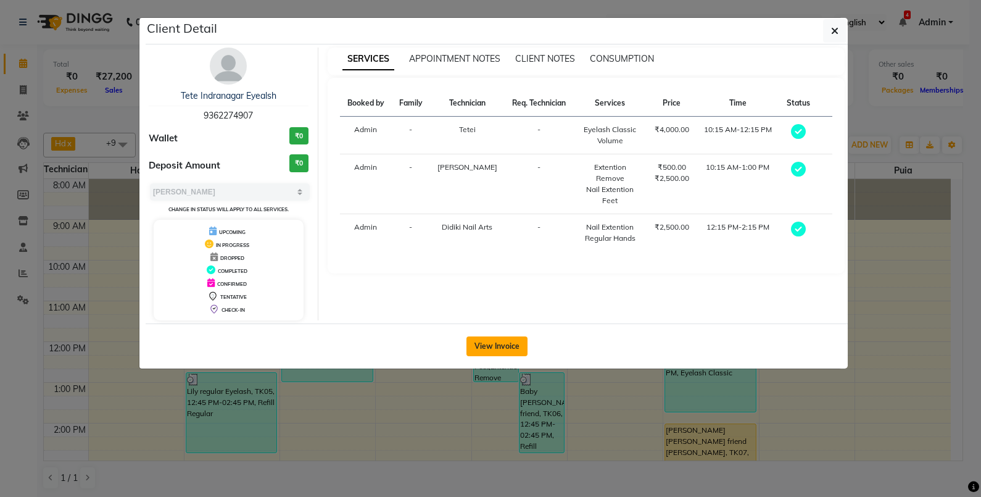
click at [507, 349] on button "View Invoice" at bounding box center [497, 346] width 61 height 20
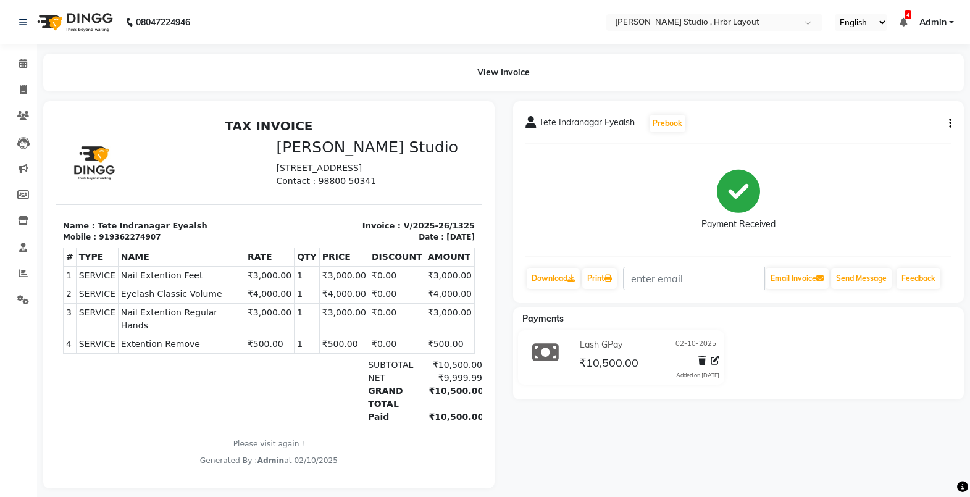
click at [955, 127] on div "Tete Indranagar Eyealsh Prebook Payment Received Download Print Email Invoice S…" at bounding box center [738, 201] width 451 height 201
click at [945, 123] on button "button" at bounding box center [947, 123] width 7 height 13
click at [871, 141] on div "Edit Invoice" at bounding box center [887, 138] width 85 height 15
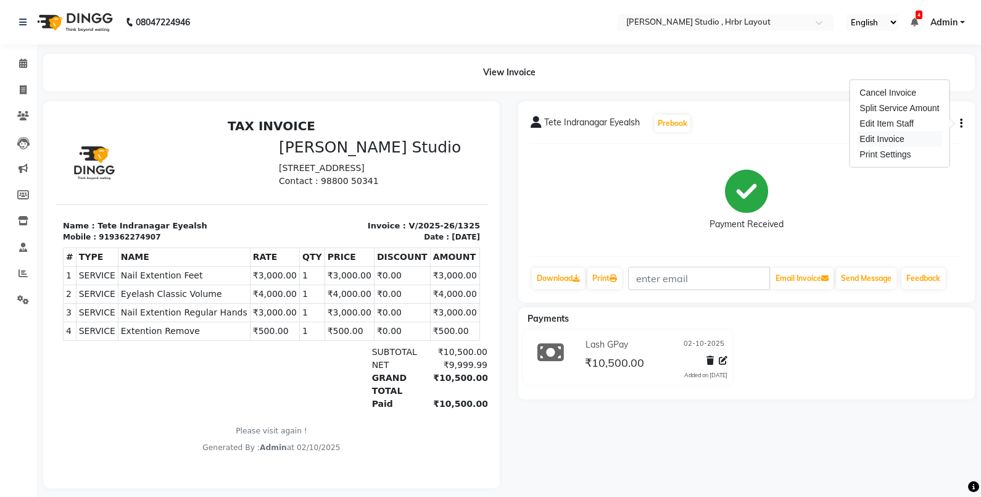
select select "service"
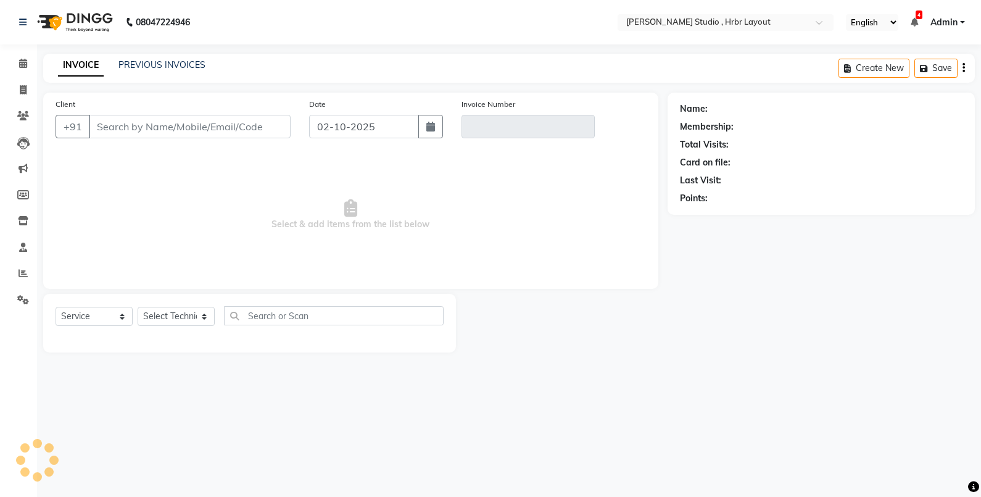
type input "9362274907"
type input "V/2025-26/1325"
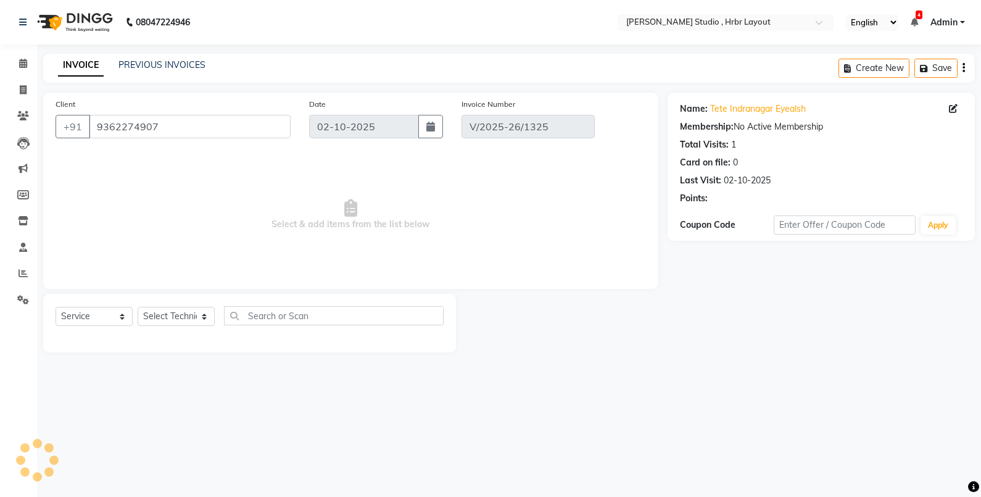
select select "select"
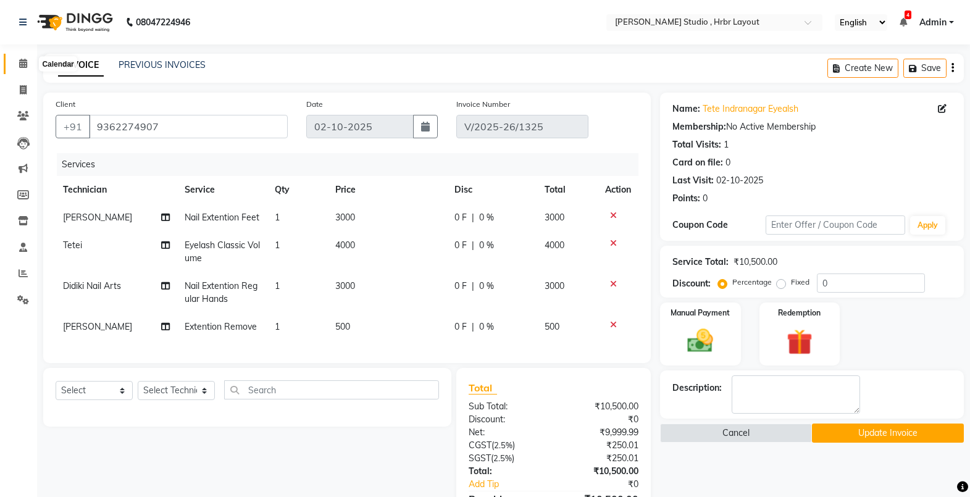
click at [25, 61] on icon at bounding box center [23, 63] width 8 height 9
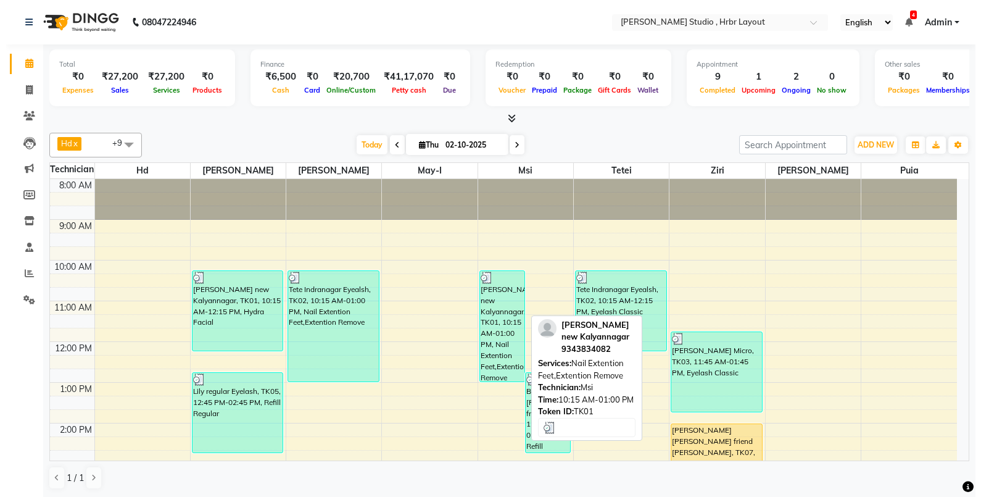
scroll to position [41, 0]
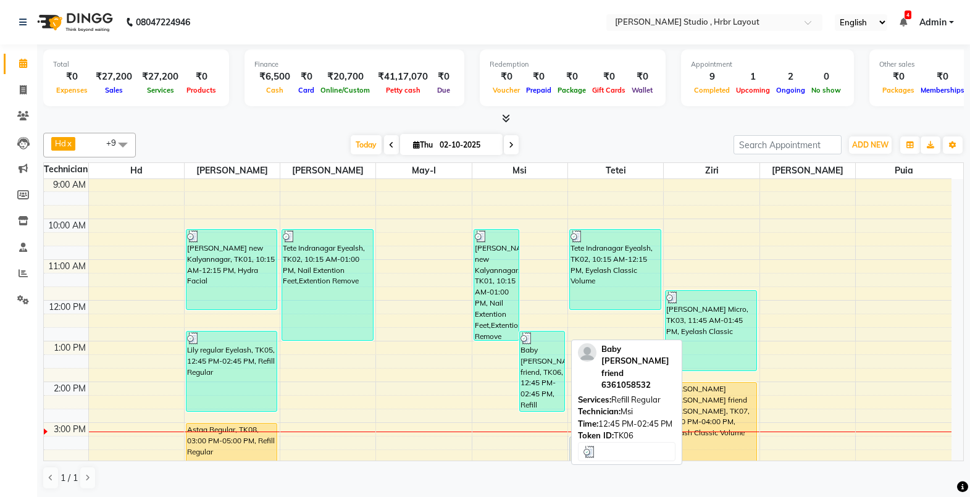
click at [536, 378] on div "Baby [PERSON_NAME] friend, TK06, 12:45 PM-02:45 PM, Refill Regular" at bounding box center [542, 371] width 44 height 80
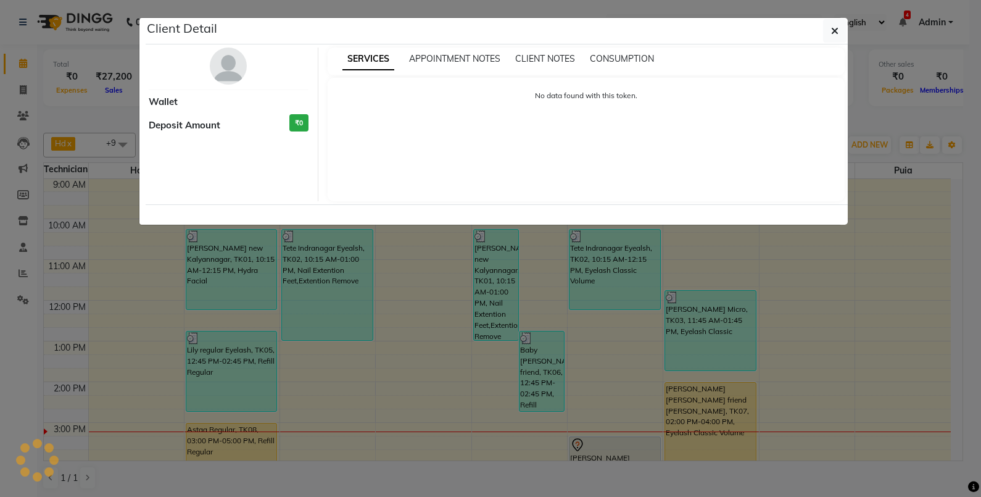
select select "3"
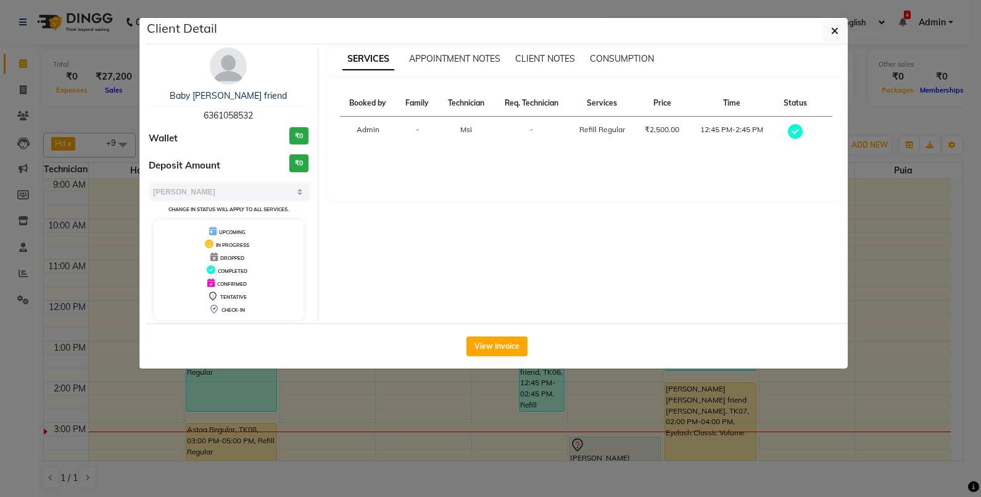
click at [515, 385] on ngb-modal-window "Client Detail Baby Lily friend 6361058532 Wallet ₹0 Deposit Amount ₹0 Select MA…" at bounding box center [490, 248] width 981 height 497
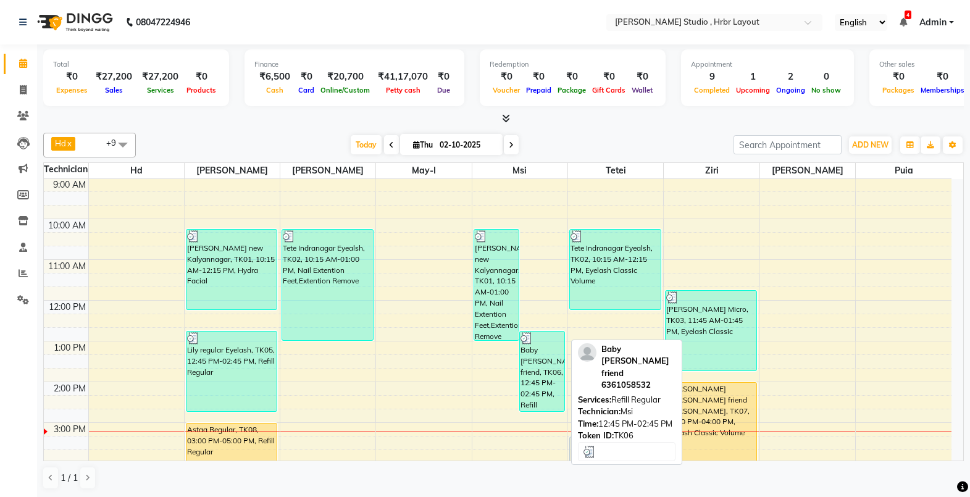
click at [531, 365] on div "Baby [PERSON_NAME] friend, TK06, 12:45 PM-02:45 PM, Refill Regular" at bounding box center [542, 371] width 44 height 80
select select "3"
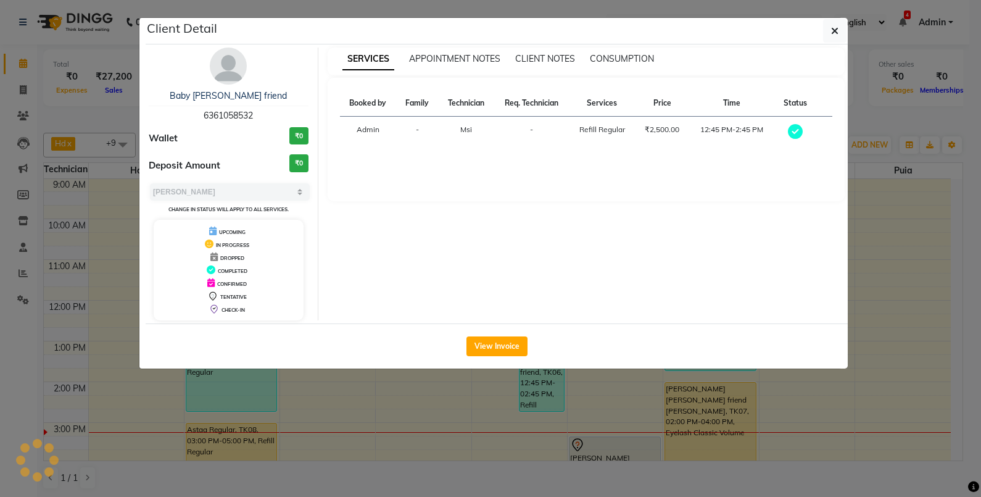
click at [552, 399] on ngb-modal-window "Client Detail Baby Lily friend 6361058532 Wallet ₹0 Deposit Amount ₹0 Select MA…" at bounding box center [490, 248] width 981 height 497
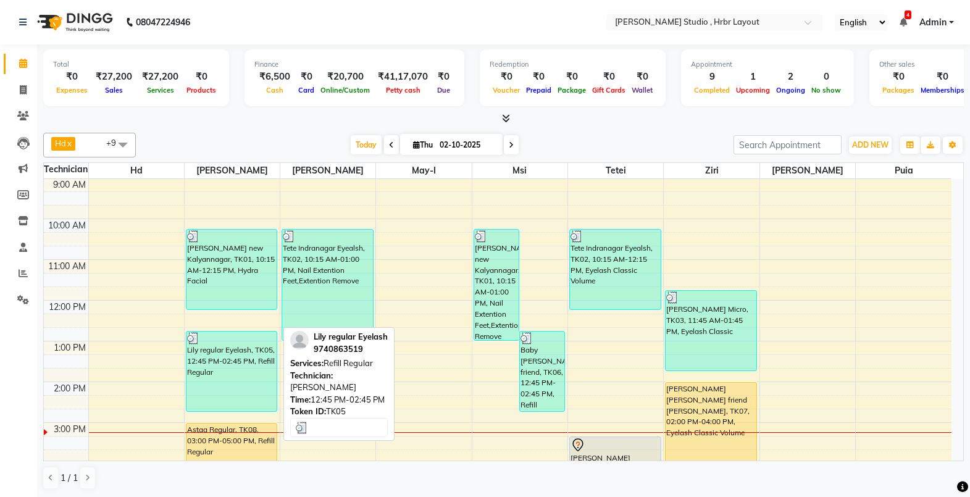
click at [254, 346] on div "Lily regular Eyelash, TK05, 12:45 PM-02:45 PM, Refill Regular" at bounding box center [231, 371] width 90 height 80
select select "3"
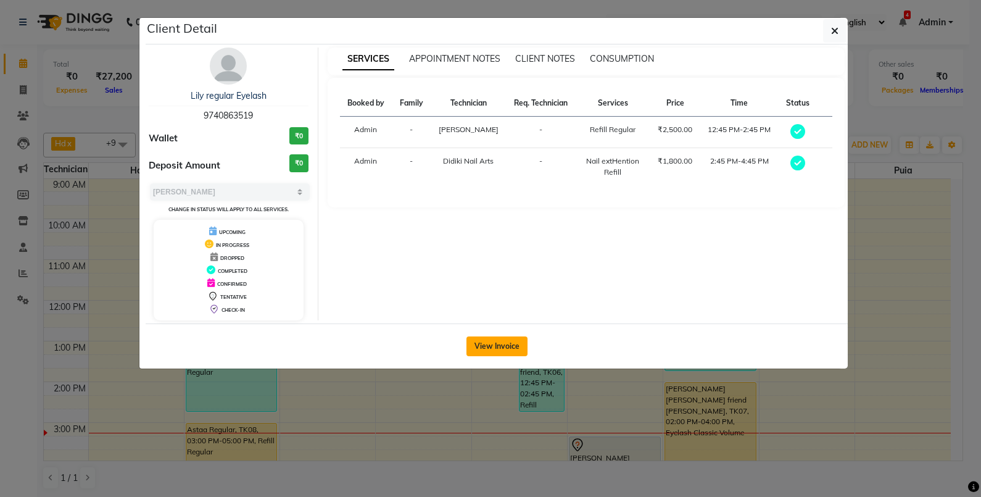
click at [505, 346] on button "View Invoice" at bounding box center [497, 346] width 61 height 20
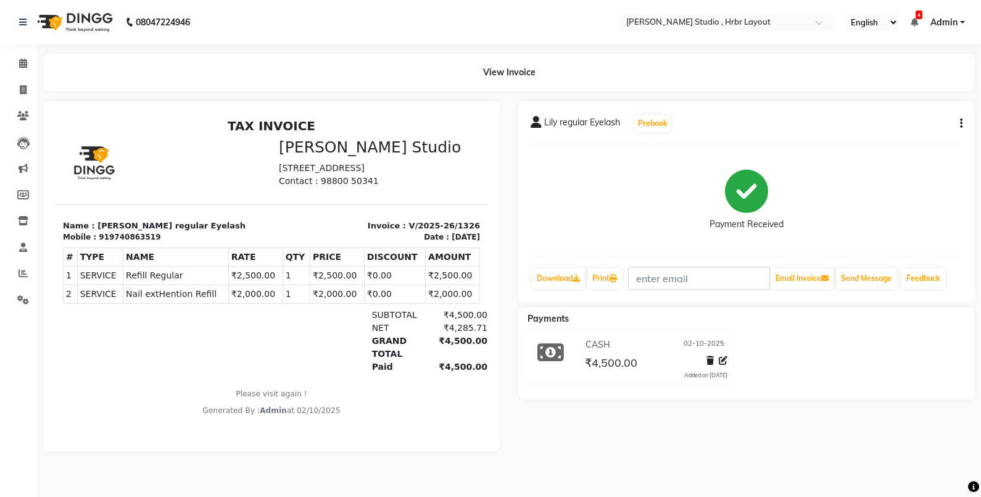
click at [959, 123] on button "button" at bounding box center [958, 123] width 7 height 13
click at [876, 139] on div "Edit Invoice" at bounding box center [899, 138] width 85 height 15
select select "service"
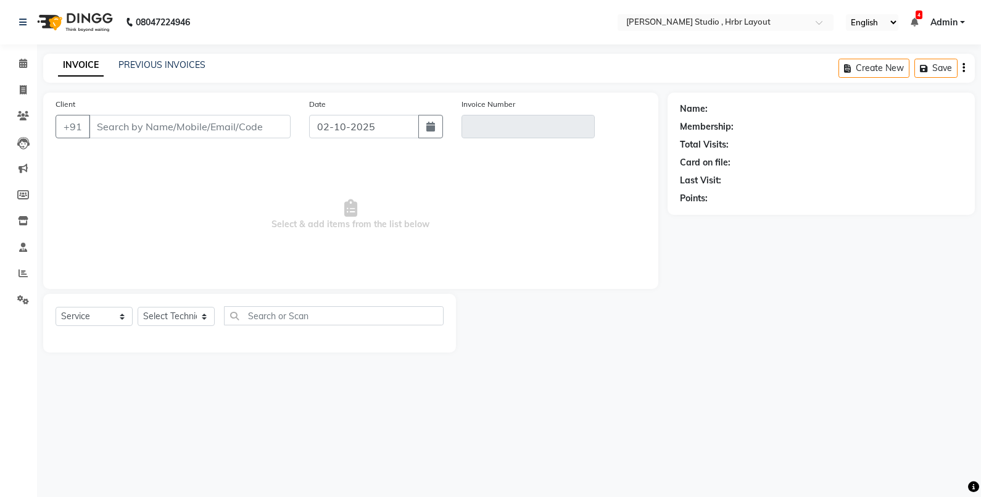
type input "9740863519"
type input "V/2025-26/1326"
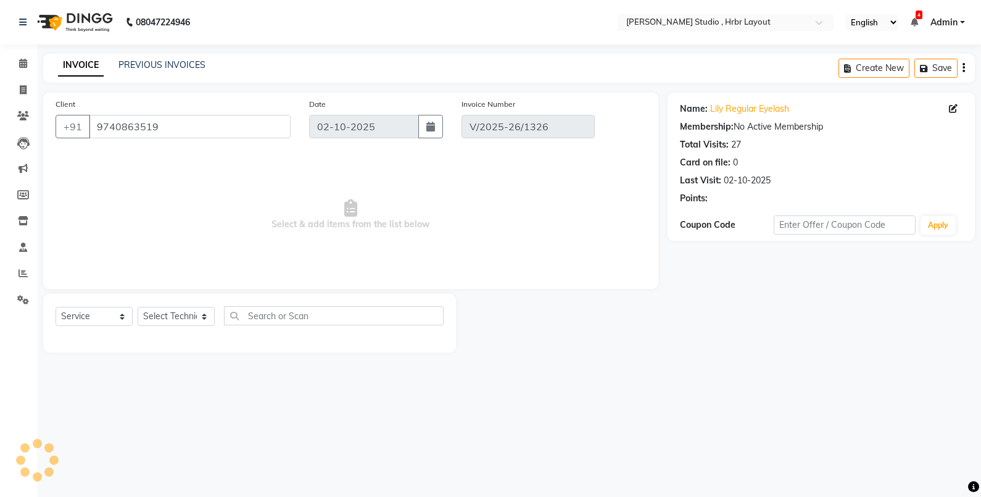
select select "select"
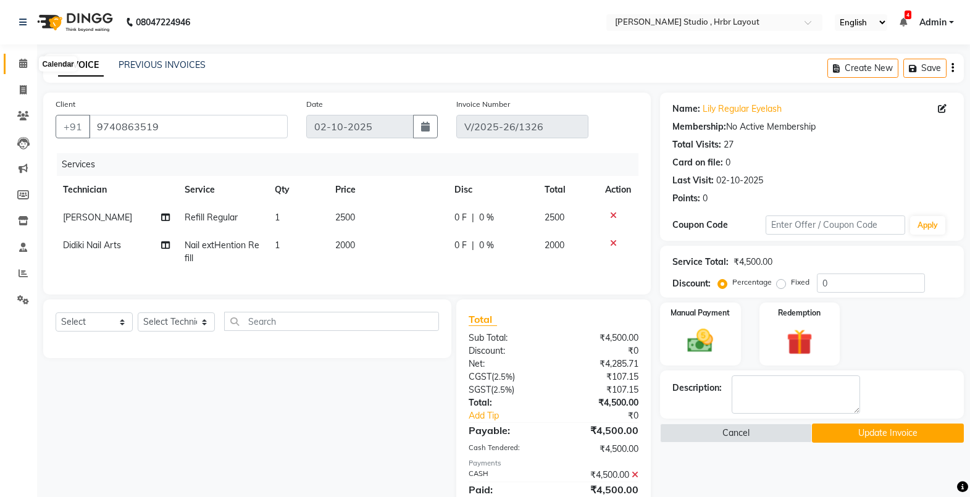
click at [22, 70] on span at bounding box center [23, 64] width 22 height 14
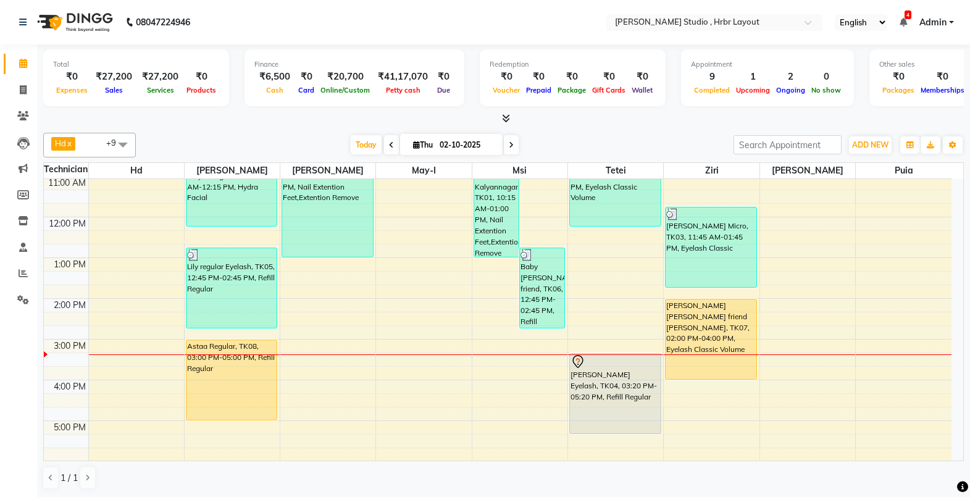
scroll to position [98, 0]
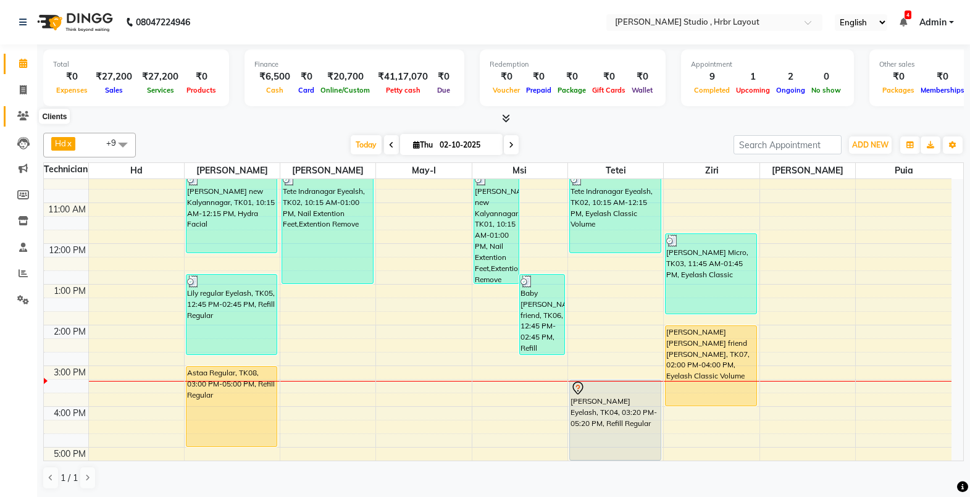
click at [23, 116] on icon at bounding box center [23, 115] width 12 height 9
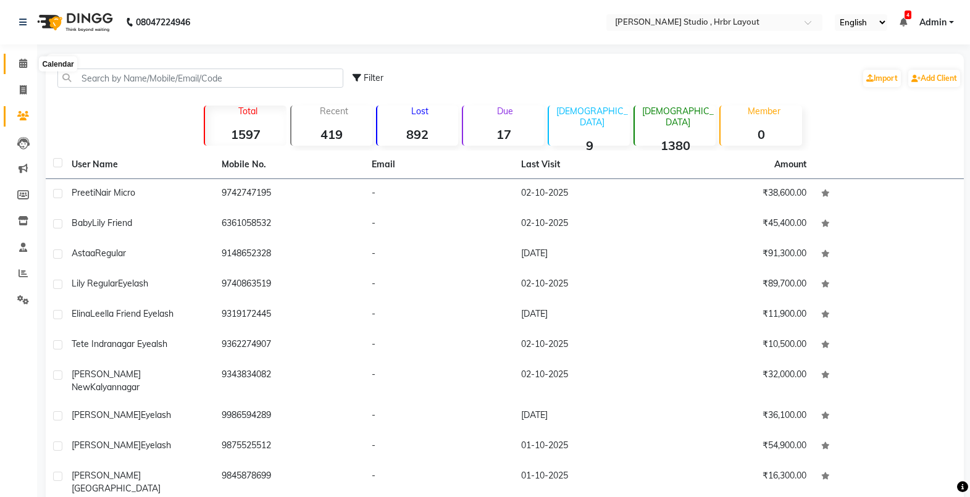
click at [32, 64] on span at bounding box center [23, 64] width 22 height 14
